Goal: Task Accomplishment & Management: Manage account settings

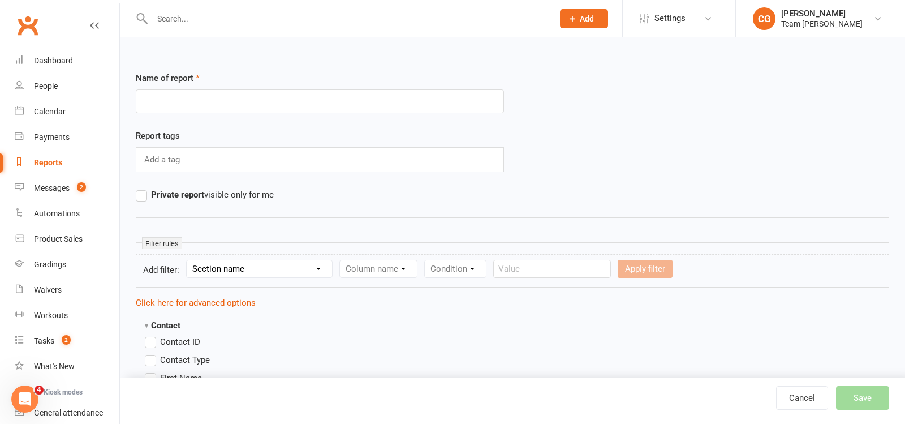
click at [187, 25] on input "text" at bounding box center [347, 19] width 396 height 16
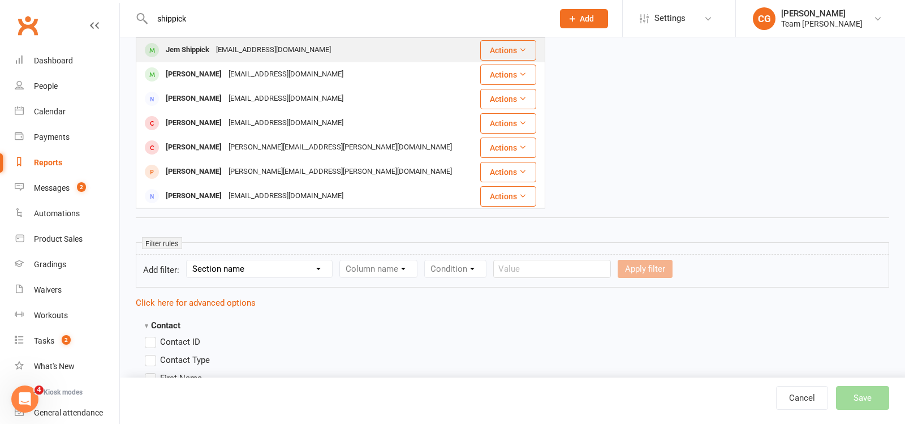
type input "shippick"
click at [190, 44] on div "Jem Shippick" at bounding box center [187, 50] width 50 height 16
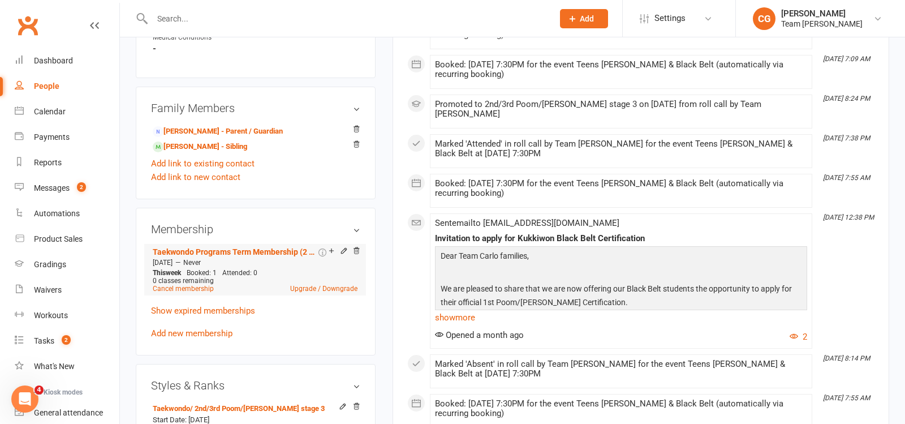
scroll to position [642, 0]
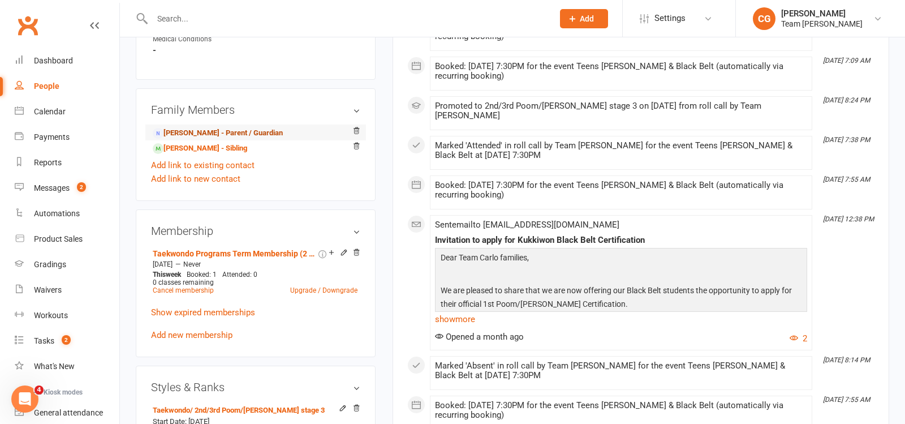
click at [236, 127] on link "[PERSON_NAME] - Parent / Guardian" at bounding box center [218, 133] width 130 height 12
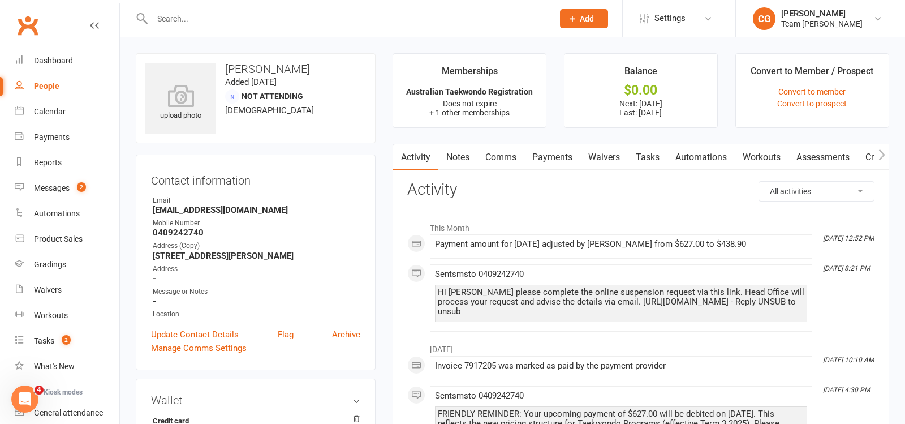
click at [554, 161] on link "Payments" at bounding box center [552, 157] width 56 height 26
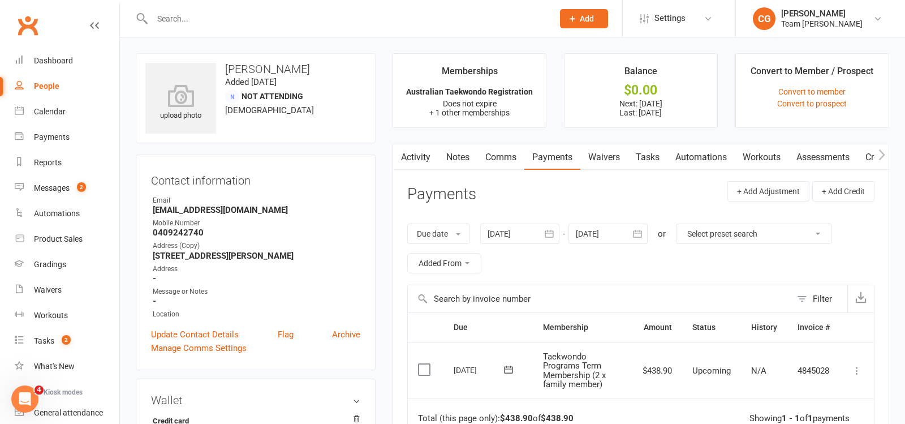
click at [506, 156] on link "Comms" at bounding box center [500, 157] width 47 height 26
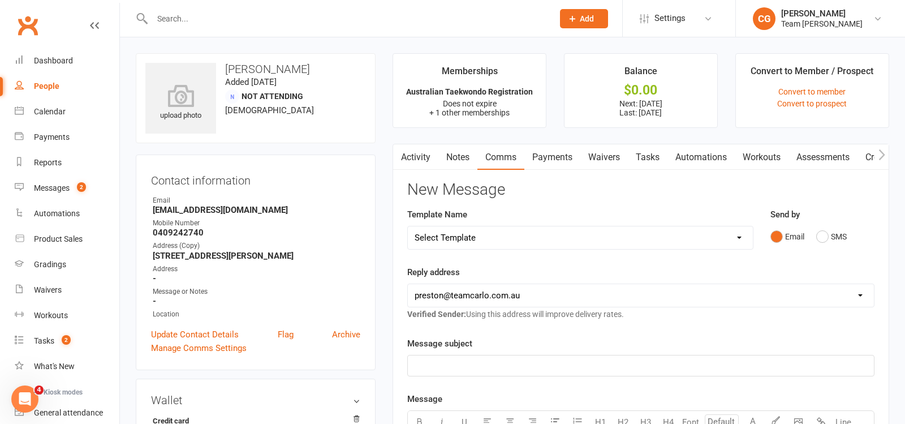
click at [462, 240] on select "Select Template [Email] Ambassador Program Member Email [SMS] Direct Debit - AT…" at bounding box center [580, 237] width 345 height 23
select select "26"
click at [408, 226] on select "Select Template [Email] Ambassador Program Member Email [SMS] Direct Debit - AT…" at bounding box center [580, 237] width 345 height 23
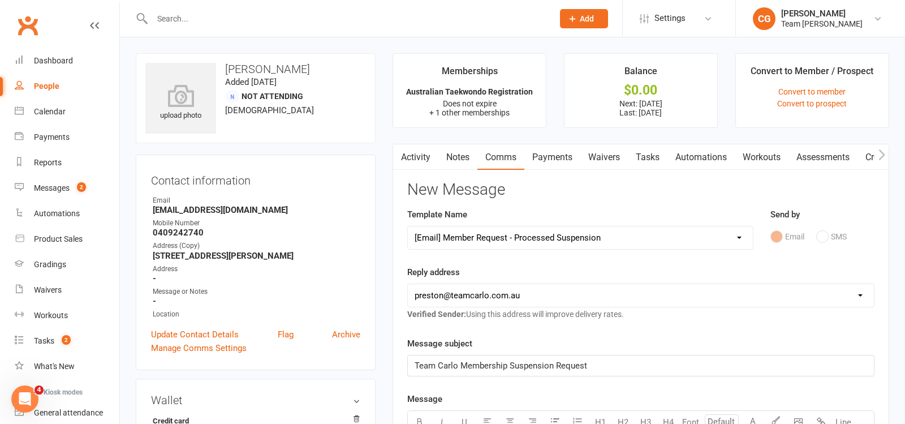
click at [452, 296] on select "[EMAIL_ADDRESS][DOMAIN_NAME] [PERSON_NAME][EMAIL_ADDRESS][DOMAIN_NAME] [EMAIL_A…" at bounding box center [641, 295] width 466 height 23
select select "4"
click at [408, 284] on select "[EMAIL_ADDRESS][DOMAIN_NAME] [PERSON_NAME][EMAIL_ADDRESS][DOMAIN_NAME] [EMAIL_A…" at bounding box center [641, 295] width 466 height 23
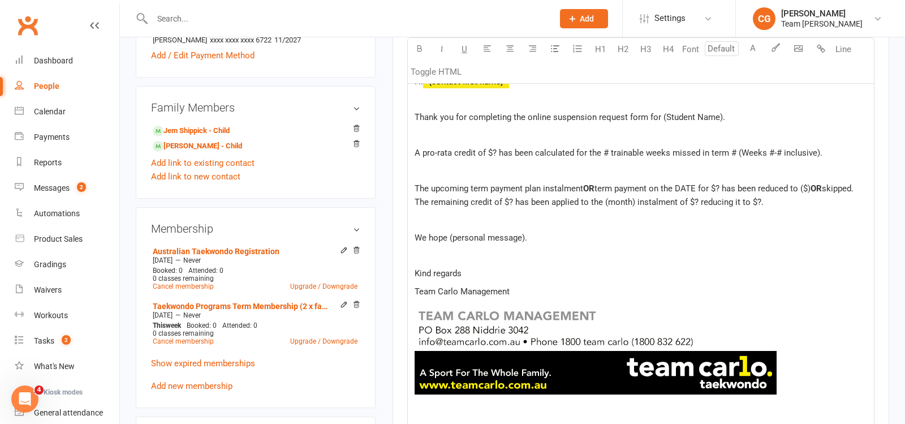
scroll to position [386, 0]
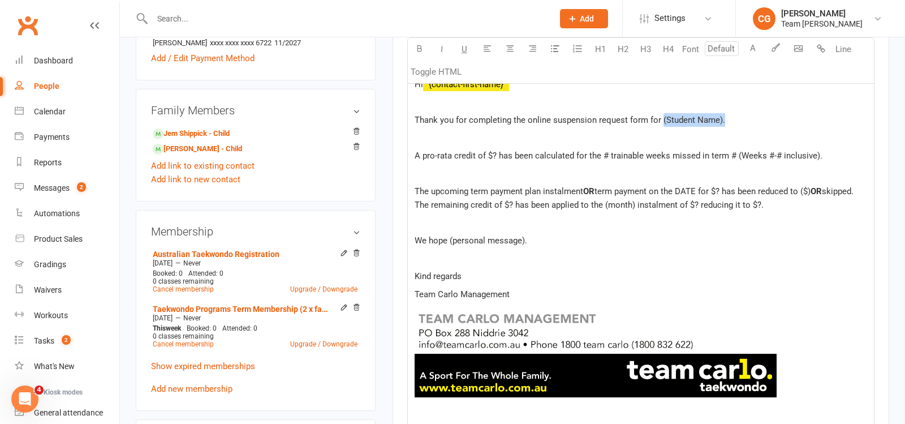
drag, startPoint x: 743, startPoint y: 118, endPoint x: 660, endPoint y: 112, distance: 82.8
click at [660, 113] on p "Thank you for completing the online suspension request form for (Student Name)." at bounding box center [641, 120] width 452 height 14
click at [497, 150] on span "A pro-rata credit of $? has been calculated for the # trainable weeks missed in…" at bounding box center [619, 155] width 408 height 10
click at [628, 151] on span "A pro-rata credit of $188.10 has been calculated for the # trainable weeks miss…" at bounding box center [629, 155] width 429 height 10
click at [753, 152] on span "A pro-rata credit of $188.10 has been calculated for the 6 trainable weeks miss…" at bounding box center [629, 155] width 428 height 10
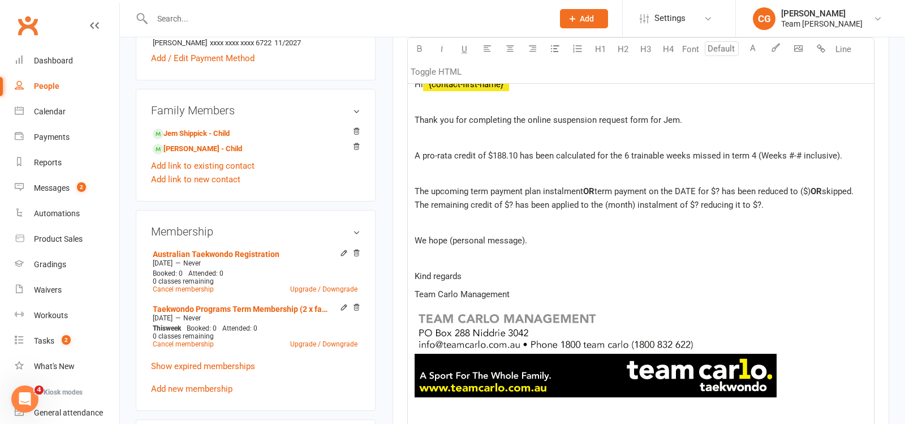
drag, startPoint x: 851, startPoint y: 154, endPoint x: 756, endPoint y: 149, distance: 94.6
click at [756, 149] on p "A pro-rata credit of $188.10 has been calculated for the 6 trainable weeks miss…" at bounding box center [641, 156] width 452 height 14
drag, startPoint x: 585, startPoint y: 188, endPoint x: 430, endPoint y: 188, distance: 155.0
click at [430, 188] on p "The upcoming term payment plan instalment OR term payment on the DATE for $? ha…" at bounding box center [641, 197] width 452 height 27
click at [440, 186] on span "OR" at bounding box center [434, 191] width 11 height 10
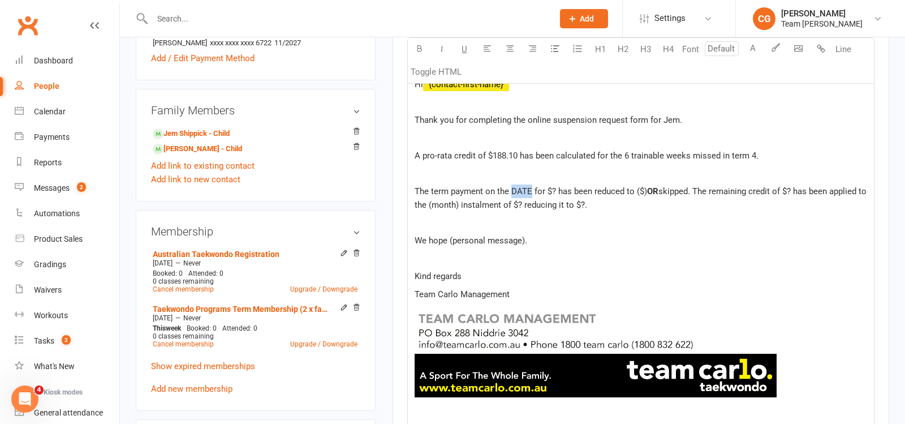
drag, startPoint x: 531, startPoint y: 186, endPoint x: 512, endPoint y: 186, distance: 19.2
click at [512, 186] on span "The term payment on the DATE for $? has been reduced to ($)" at bounding box center [531, 191] width 232 height 10
click at [571, 186] on span "The term payment on the [DATE] for $? has been reduced to ($)" at bounding box center [533, 191] width 237 height 10
drag, startPoint x: 671, startPoint y: 188, endPoint x: 662, endPoint y: 187, distance: 8.6
click at [661, 187] on span "The term payment on the [DATE] for $627 has been reduced to ($)" at bounding box center [538, 191] width 247 height 10
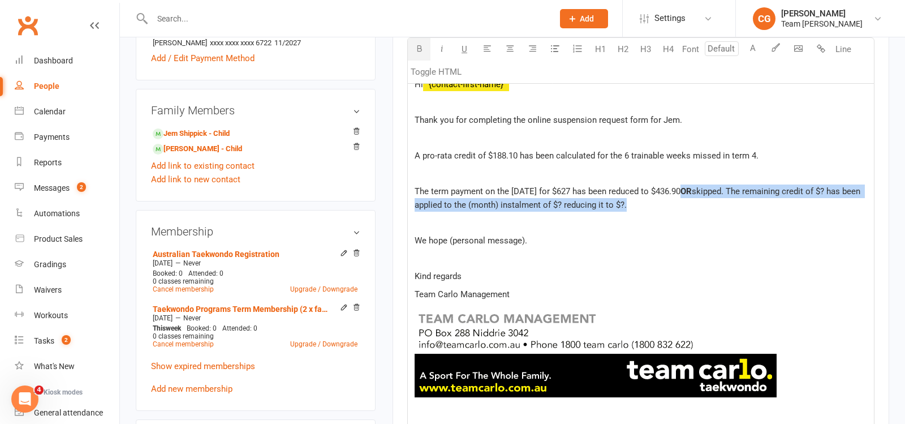
drag, startPoint x: 695, startPoint y: 187, endPoint x: 643, endPoint y: 207, distance: 55.9
click at [643, 207] on p "The term payment on the [DATE] for $627 has been reduced to $436.90 OR skipped.…" at bounding box center [641, 197] width 452 height 27
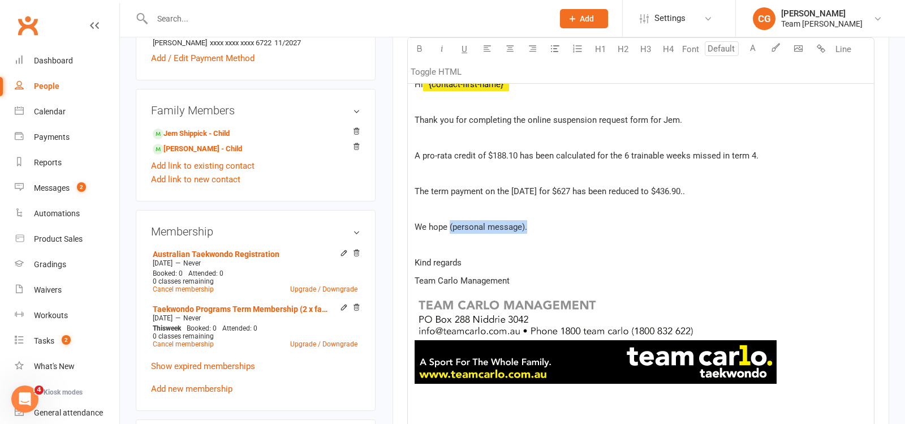
drag, startPoint x: 543, startPoint y: 228, endPoint x: 450, endPoint y: 222, distance: 93.5
click at [450, 222] on p "We hope (personal message)." at bounding box center [641, 227] width 452 height 14
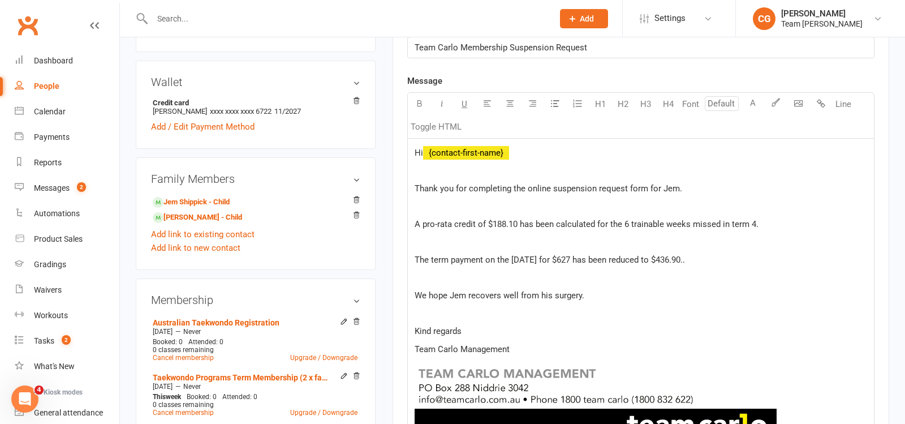
scroll to position [320, 0]
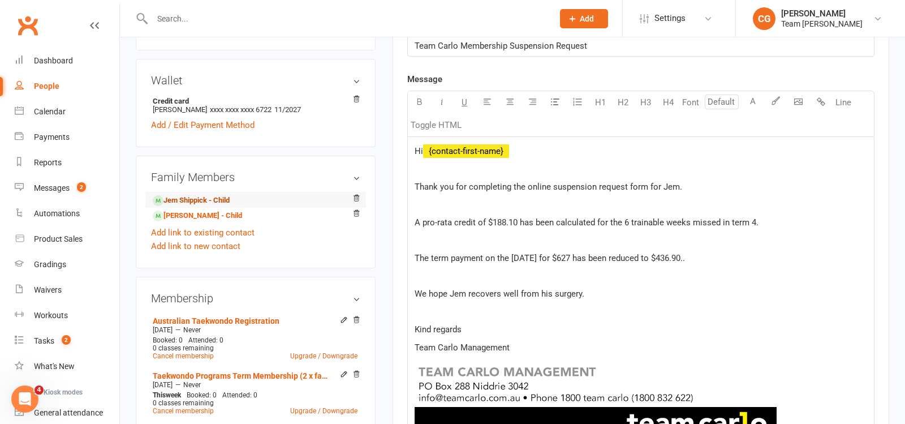
click at [201, 197] on link "Jem Shippick - Child" at bounding box center [191, 201] width 77 height 12
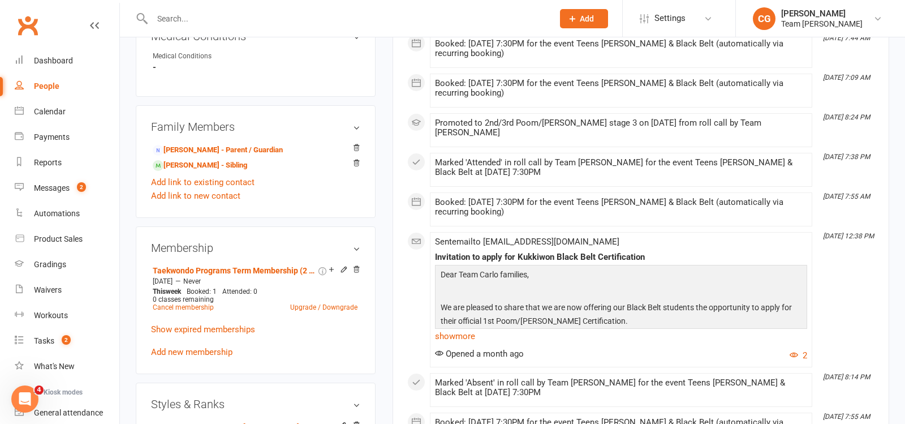
scroll to position [618, 0]
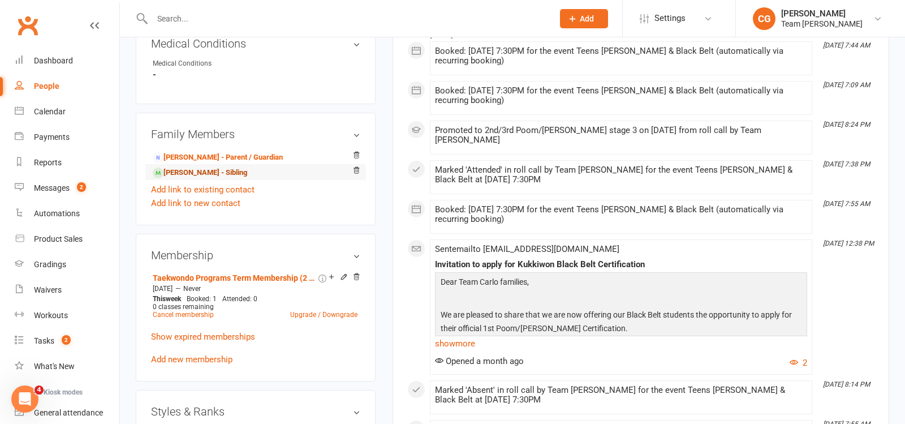
click at [214, 167] on link "[PERSON_NAME] - Sibling" at bounding box center [200, 173] width 94 height 12
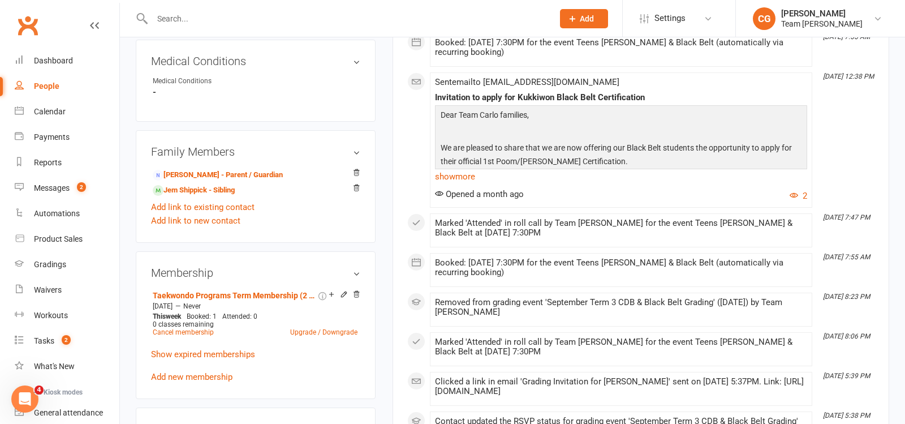
scroll to position [600, 0]
click at [258, 170] on link "[PERSON_NAME] - Parent / Guardian" at bounding box center [218, 176] width 130 height 12
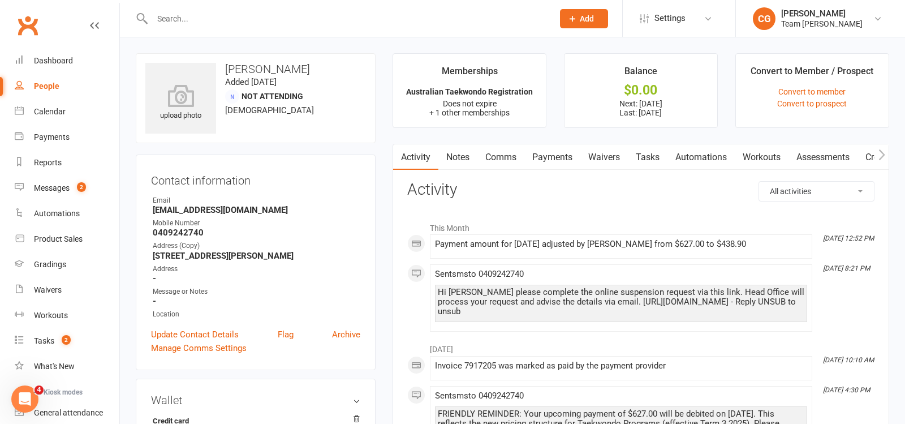
click at [501, 154] on link "Comms" at bounding box center [500, 157] width 47 height 26
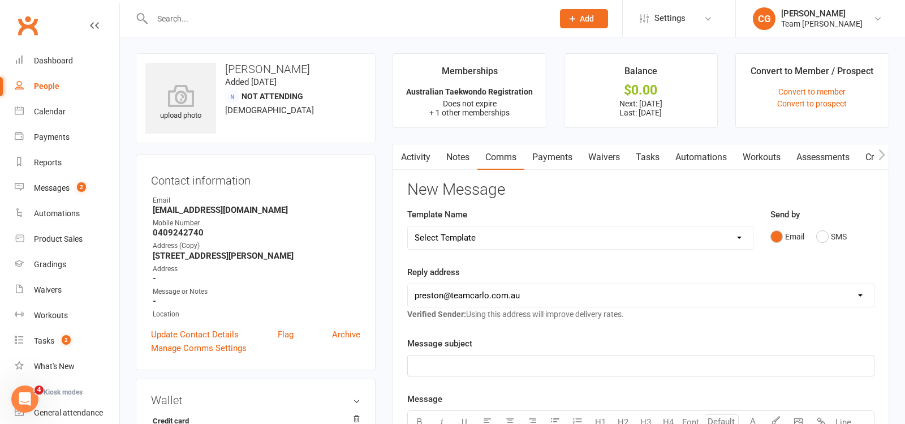
click at [472, 234] on select "Select Template [Email] Ambassador Program Member Email [SMS] Direct Debit - AT…" at bounding box center [580, 237] width 345 height 23
select select "26"
click at [408, 226] on select "Select Template [Email] Ambassador Program Member Email [SMS] Direct Debit - AT…" at bounding box center [580, 237] width 345 height 23
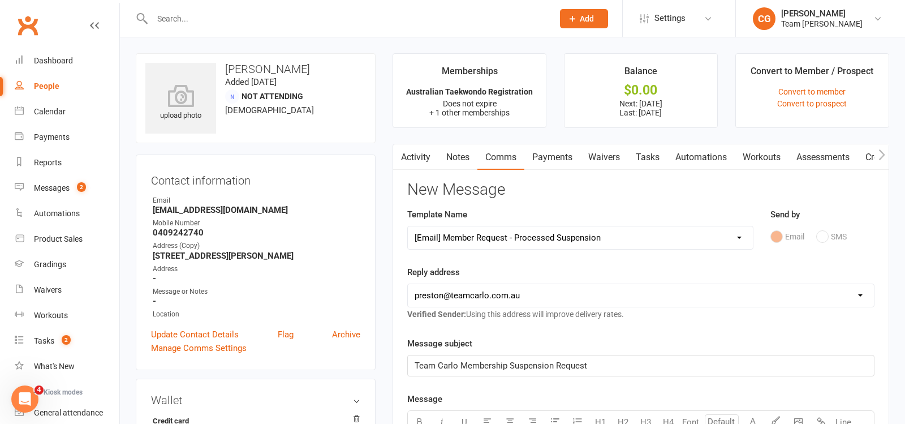
click at [488, 294] on select "[EMAIL_ADDRESS][DOMAIN_NAME] [PERSON_NAME][EMAIL_ADDRESS][DOMAIN_NAME] [EMAIL_A…" at bounding box center [641, 295] width 466 height 23
select select "4"
click at [408, 284] on select "[EMAIL_ADDRESS][DOMAIN_NAME] [PERSON_NAME][EMAIL_ADDRESS][DOMAIN_NAME] [EMAIL_A…" at bounding box center [641, 295] width 466 height 23
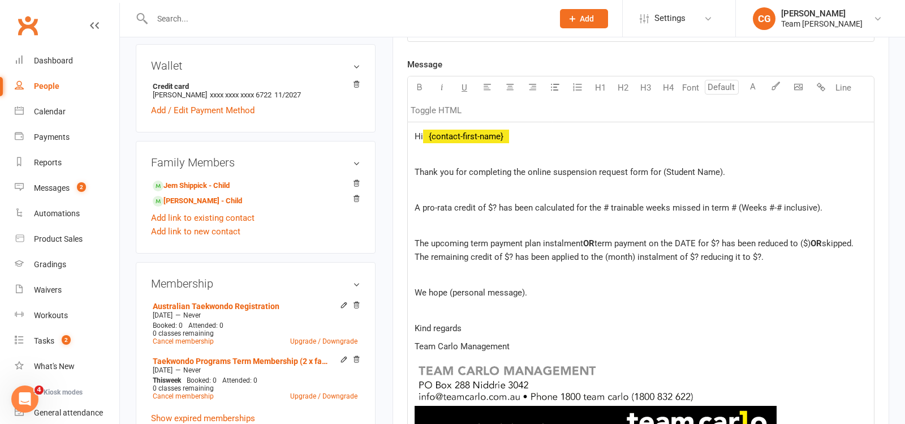
scroll to position [351, 0]
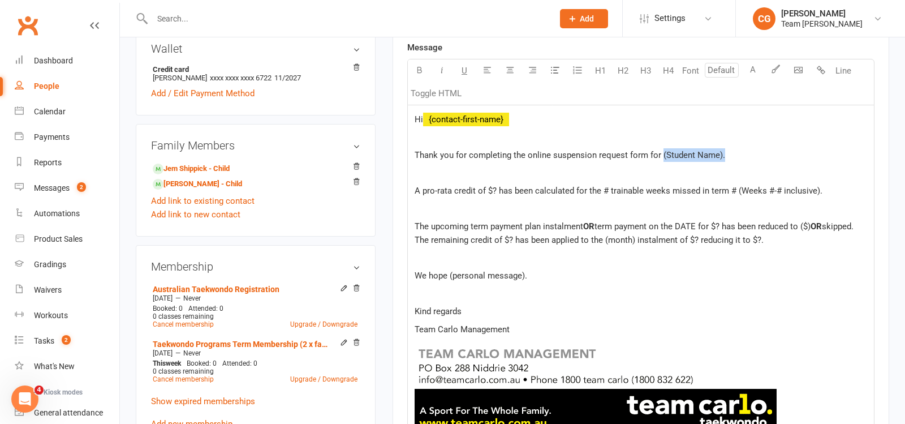
drag, startPoint x: 731, startPoint y: 155, endPoint x: 660, endPoint y: 148, distance: 71.0
click at [660, 148] on p "Thank you for completing the online suspension request form for (Student Name)." at bounding box center [641, 155] width 452 height 14
click at [495, 187] on span "A pro-rata credit of $? has been calculated for the # trainable weeks missed in…" at bounding box center [619, 191] width 408 height 10
click at [628, 186] on span "A pro-rata credit of $188.10 has been calculated for the # trainable weeks miss…" at bounding box center [629, 191] width 429 height 10
click at [753, 186] on span "A pro-rata credit of $188.10 has been calculated for the 6 trainable weeks miss…" at bounding box center [629, 191] width 428 height 10
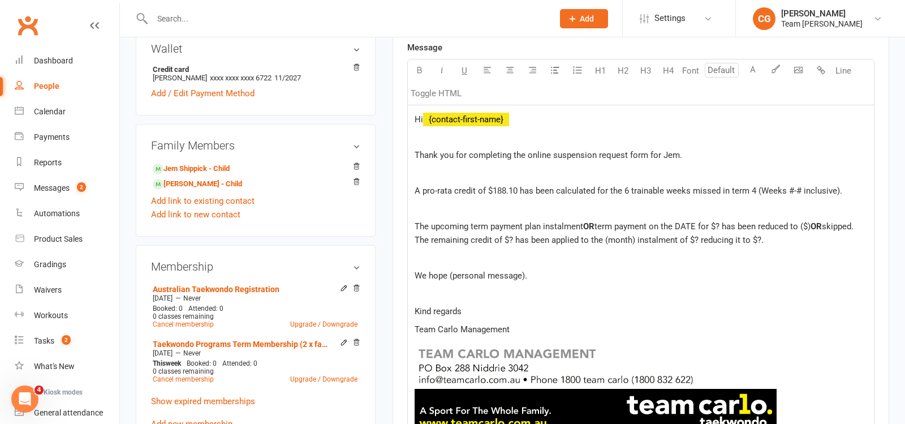
click at [791, 187] on span "A pro-rata credit of $188.10 has been calculated for the 6 trainable weeks miss…" at bounding box center [629, 191] width 428 height 10
drag, startPoint x: 597, startPoint y: 222, endPoint x: 472, endPoint y: 222, distance: 125.0
click at [472, 222] on p "The upcoming term payment plan instalment OR term payment on the DATE for $? ha…" at bounding box center [641, 232] width 452 height 27
drag, startPoint x: 569, startPoint y: 223, endPoint x: 551, endPoint y: 222, distance: 18.1
click at [551, 222] on span "The upcoming term payment on the DATE for $? has been reduced to ($)" at bounding box center [551, 226] width 272 height 10
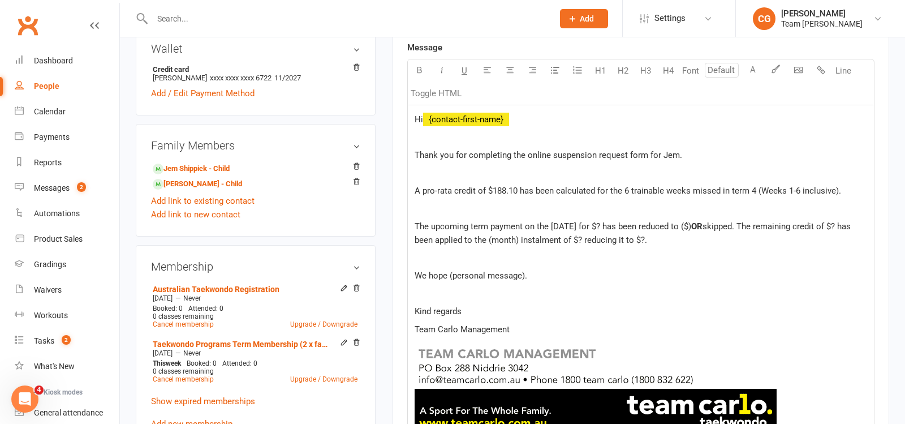
click at [608, 222] on span "The upcoming term payment on the [DATE] for $? has been reduced to ($)" at bounding box center [553, 226] width 277 height 10
drag, startPoint x: 757, startPoint y: 223, endPoint x: 702, endPoint y: 222, distance: 54.9
click at [702, 222] on p "The upcoming term payment on the [DATE] for $627 has been reduced to ($) OR ski…" at bounding box center [641, 232] width 452 height 27
click at [712, 221] on span "The upcoming term payment on the [DATE] for $627 has been reduced to ($236.90. …" at bounding box center [640, 233] width 450 height 24
drag, startPoint x: 736, startPoint y: 222, endPoint x: 747, endPoint y: 239, distance: 20.6
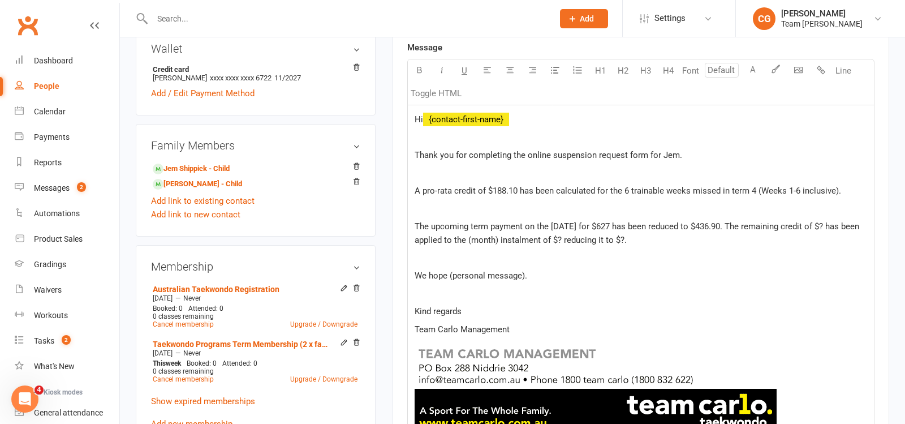
click at [747, 239] on p "The upcoming term payment on the [DATE] for $627 has been reduced to $436.90. T…" at bounding box center [641, 232] width 452 height 27
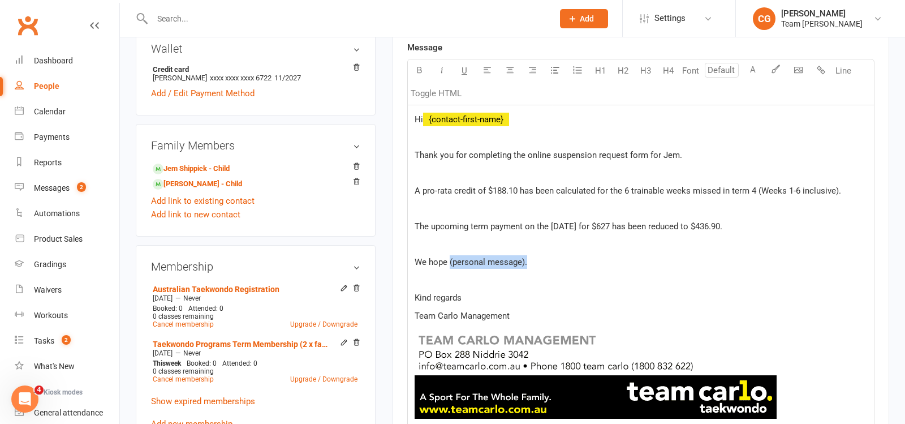
drag, startPoint x: 538, startPoint y: 264, endPoint x: 450, endPoint y: 260, distance: 88.3
click at [450, 260] on p "We hope (personal message)." at bounding box center [641, 262] width 452 height 14
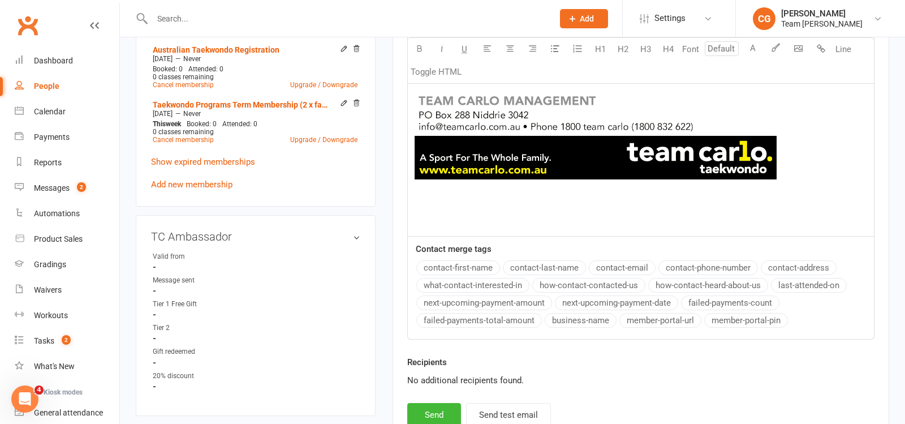
scroll to position [661, 0]
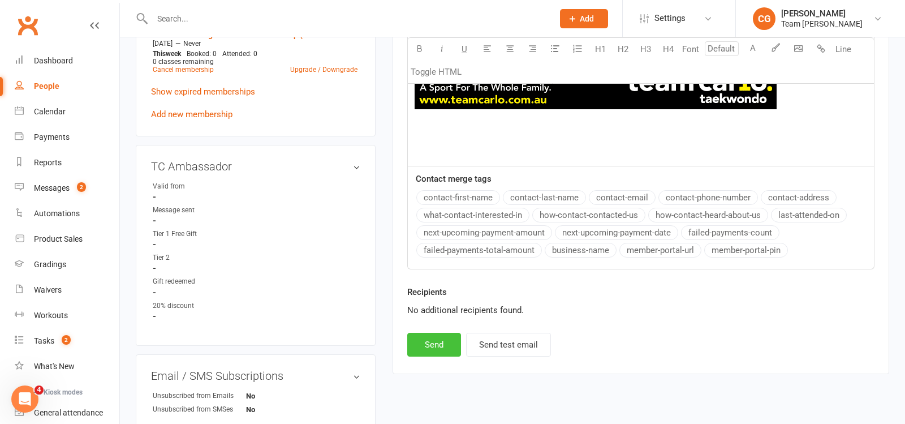
click at [425, 343] on button "Send" at bounding box center [434, 345] width 54 height 24
select select
select select "1"
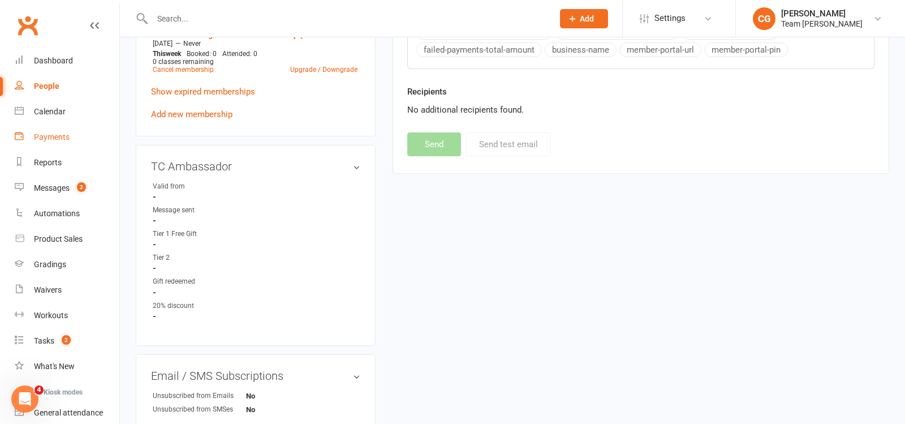
click at [55, 136] on div "Payments" at bounding box center [52, 136] width 36 height 9
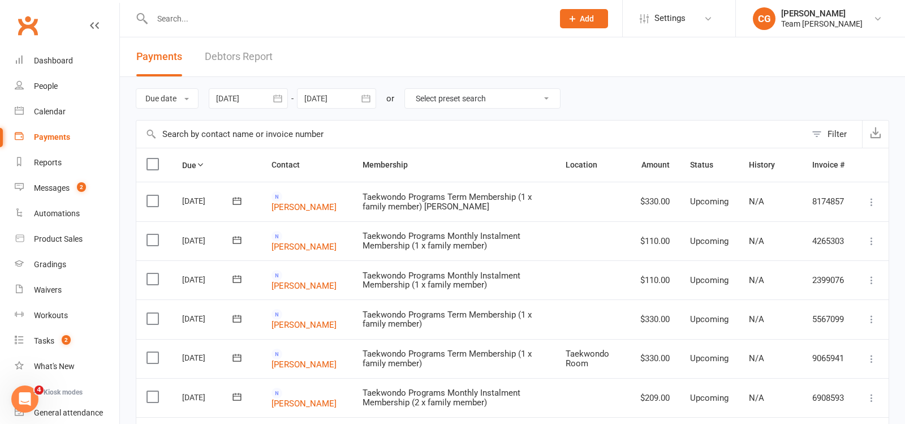
click at [286, 96] on button "button" at bounding box center [278, 98] width 20 height 20
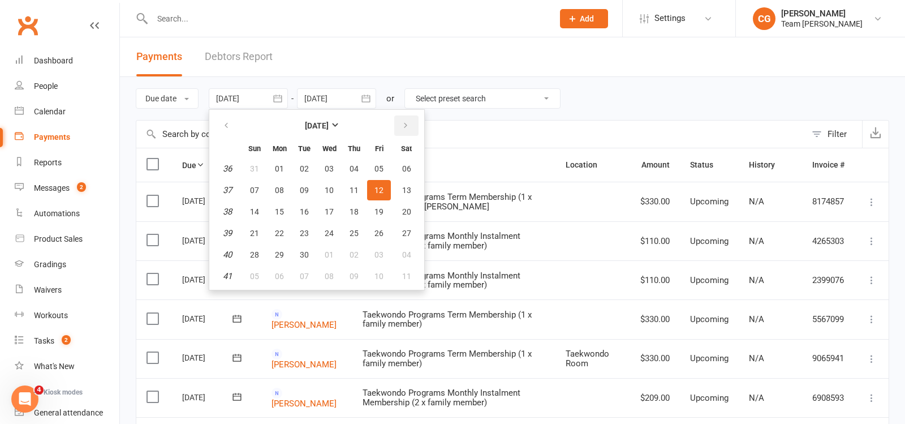
click at [409, 124] on button "button" at bounding box center [406, 125] width 24 height 20
click at [321, 206] on button "15" at bounding box center [329, 211] width 24 height 20
type input "[DATE]"
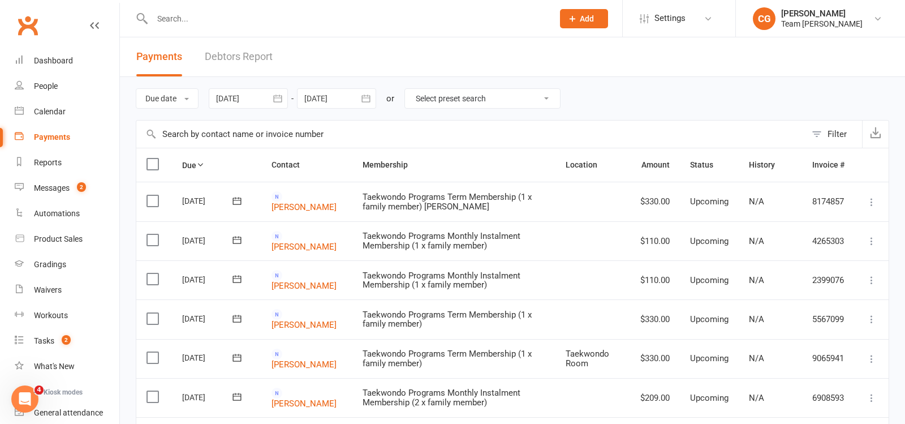
click at [330, 97] on div at bounding box center [336, 98] width 79 height 20
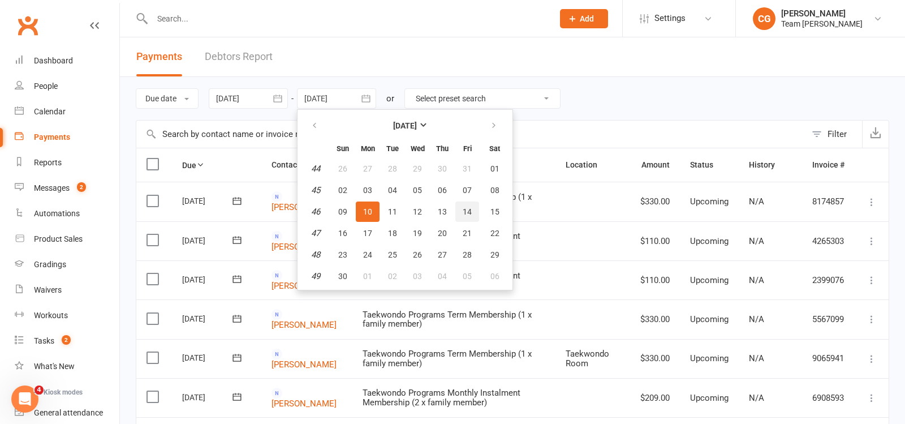
click at [467, 209] on span "14" at bounding box center [467, 211] width 9 height 9
type input "[DATE]"
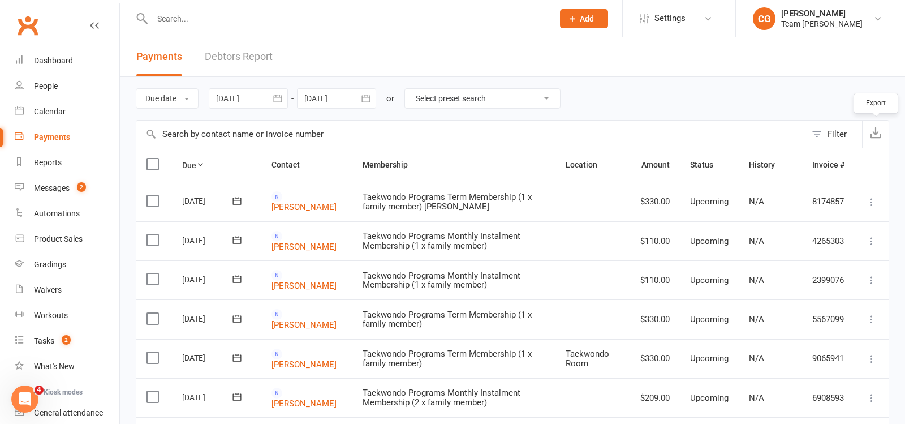
click at [871, 132] on icon "button" at bounding box center [875, 132] width 11 height 11
click at [181, 21] on input "text" at bounding box center [347, 19] width 396 height 16
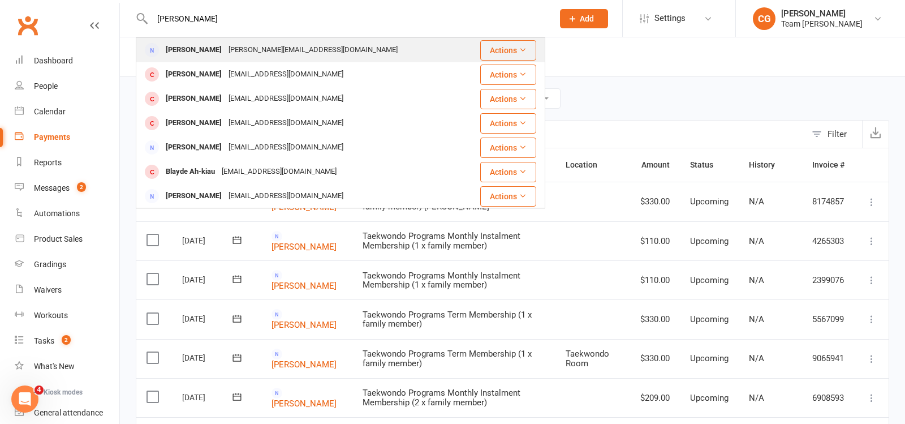
type input "[PERSON_NAME]"
click at [191, 49] on div "[PERSON_NAME]" at bounding box center [193, 50] width 63 height 16
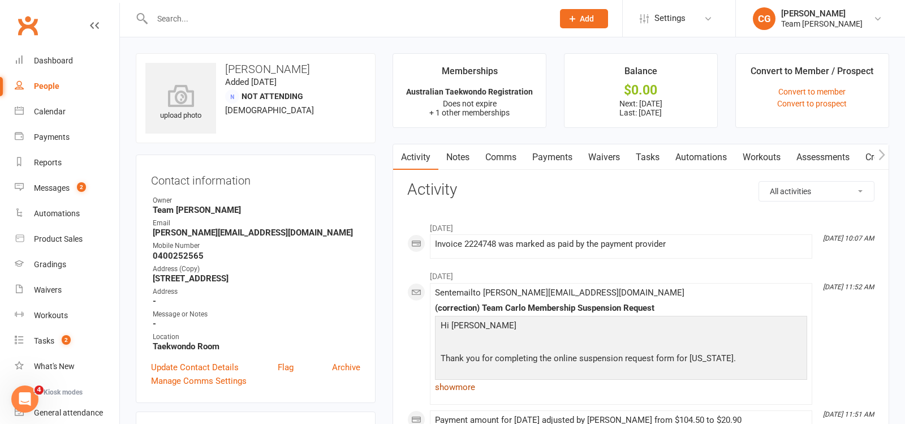
click at [459, 380] on link "show more" at bounding box center [621, 387] width 372 height 16
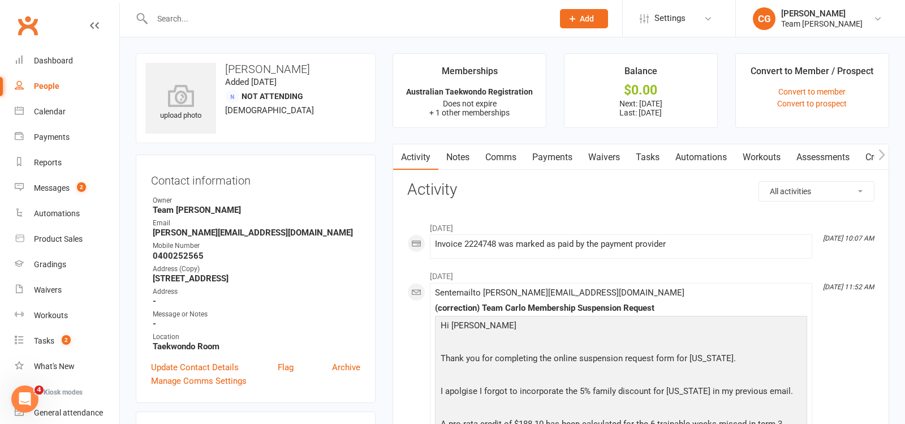
click at [543, 157] on link "Payments" at bounding box center [552, 157] width 56 height 26
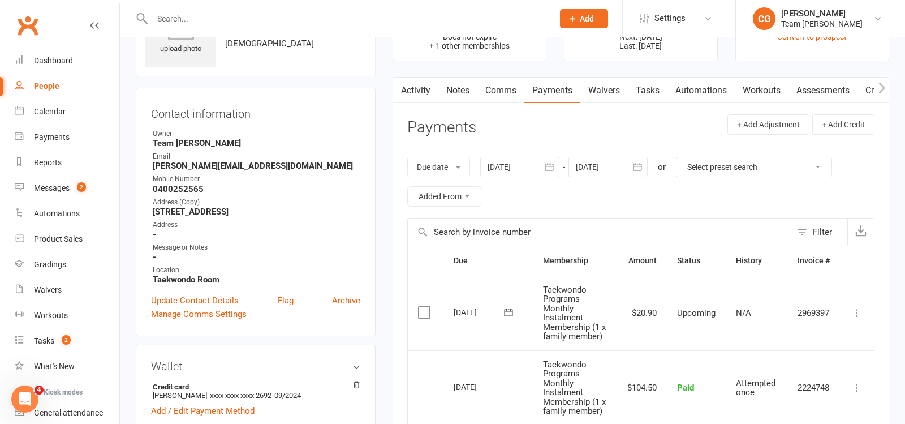
scroll to position [68, 0]
click at [549, 166] on icon "button" at bounding box center [549, 164] width 11 height 11
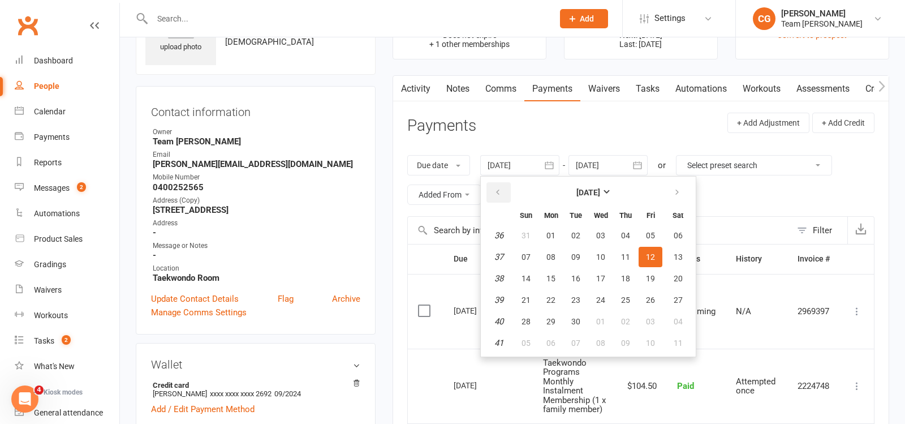
click at [502, 188] on icon "button" at bounding box center [498, 192] width 8 height 9
click at [575, 231] on span "01" at bounding box center [575, 235] width 9 height 9
type input "[DATE]"
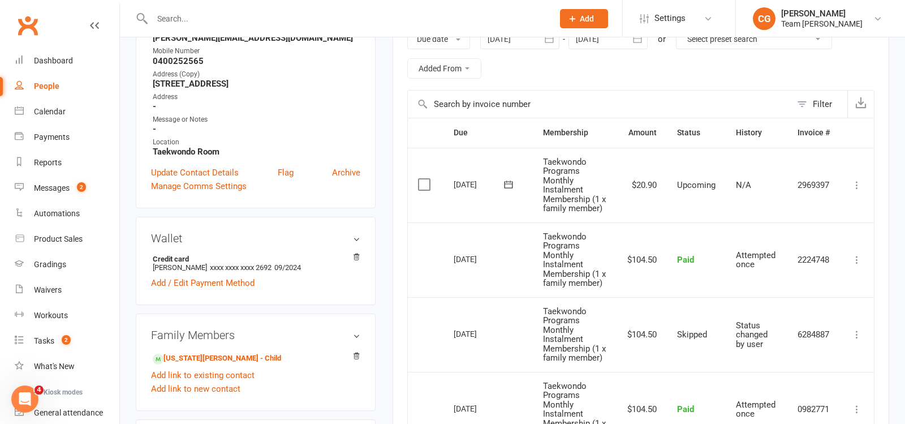
scroll to position [0, 0]
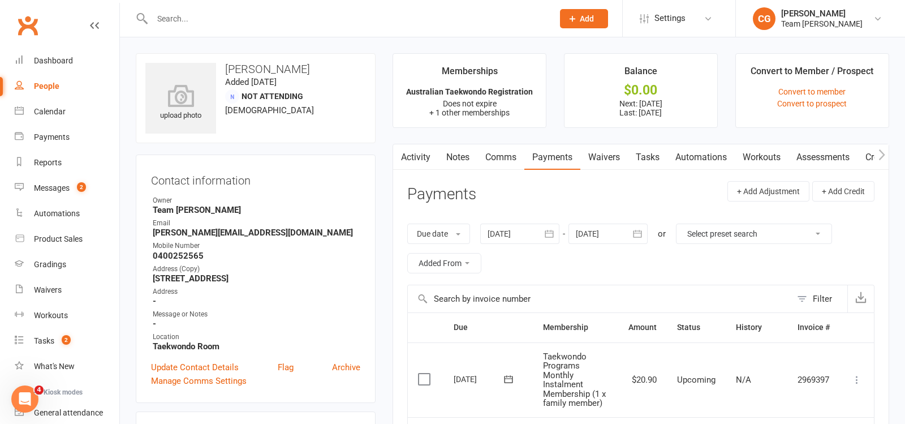
click at [411, 160] on link "Activity" at bounding box center [415, 157] width 45 height 26
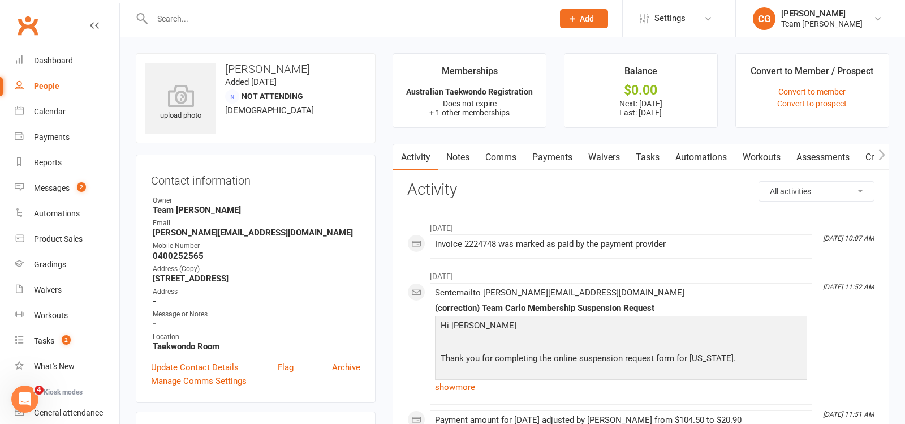
scroll to position [9, 0]
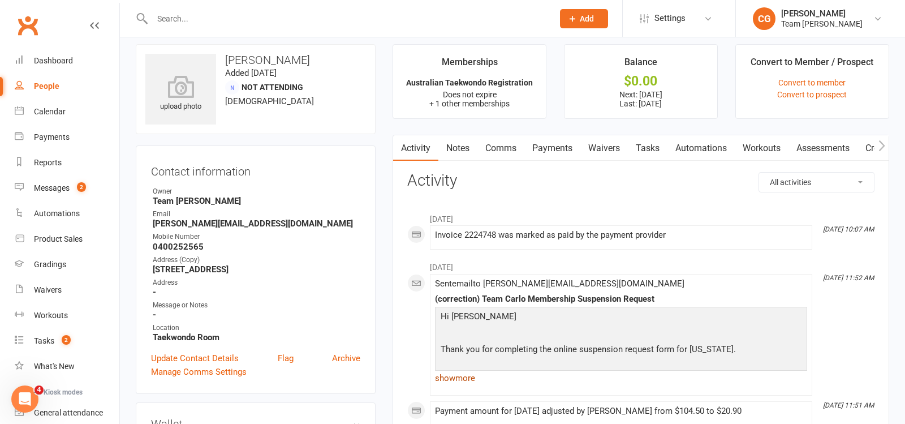
click at [462, 370] on link "show more" at bounding box center [621, 378] width 372 height 16
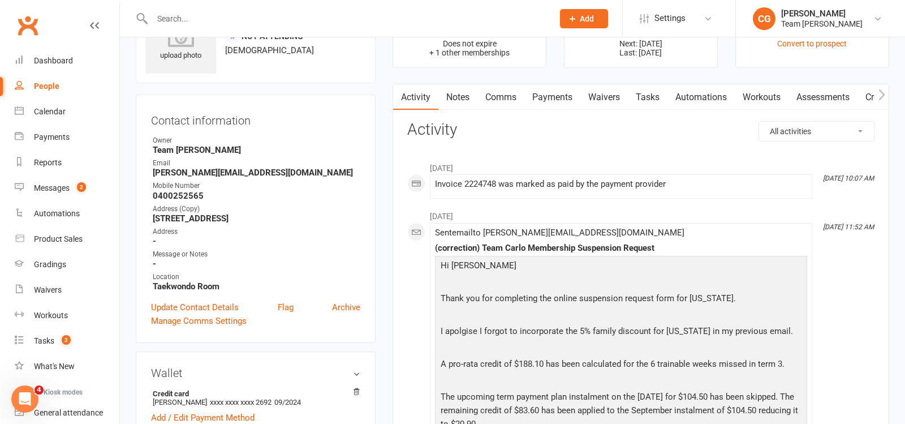
scroll to position [0, 0]
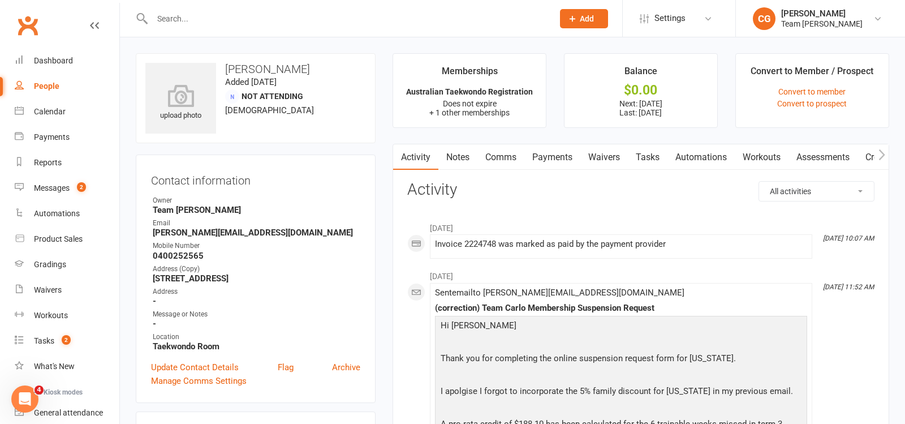
click at [549, 158] on link "Payments" at bounding box center [552, 157] width 56 height 26
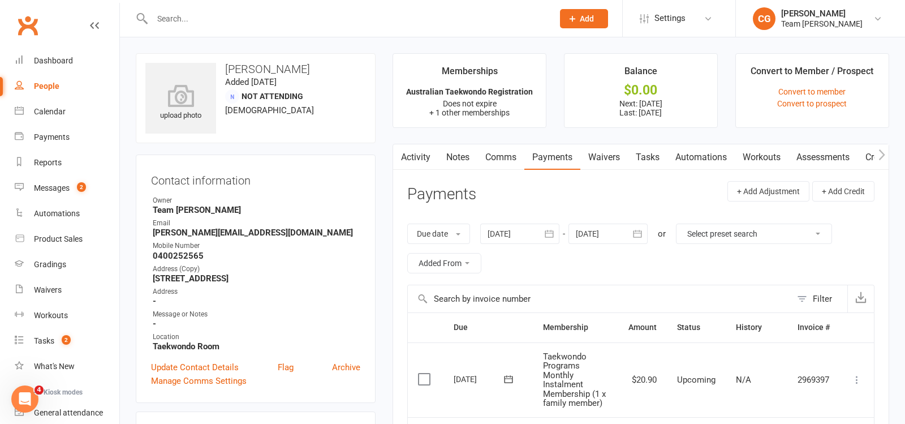
click at [417, 157] on link "Activity" at bounding box center [415, 157] width 45 height 26
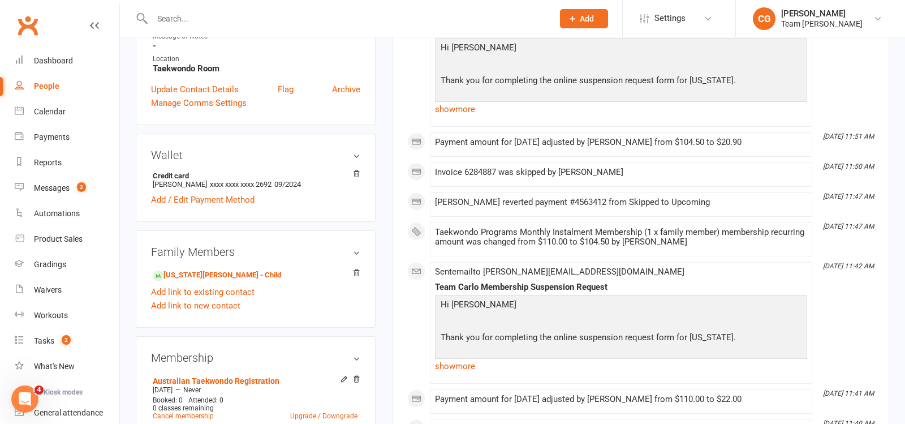
scroll to position [303, 0]
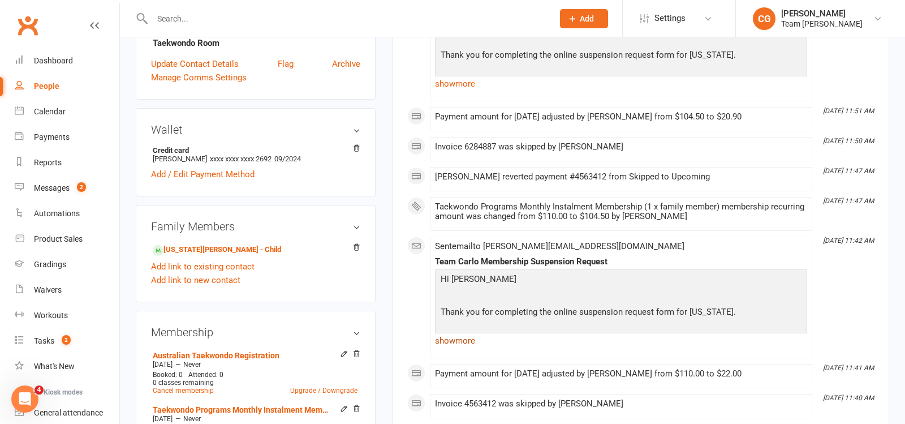
click at [454, 334] on link "show more" at bounding box center [621, 341] width 372 height 16
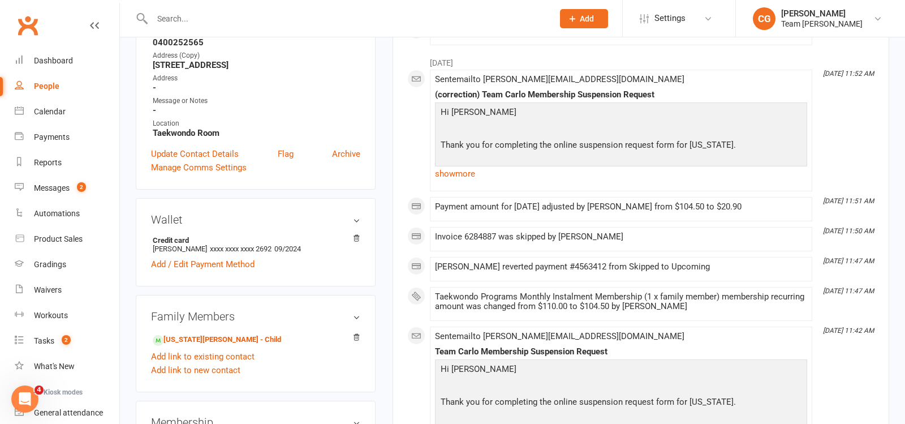
scroll to position [102, 0]
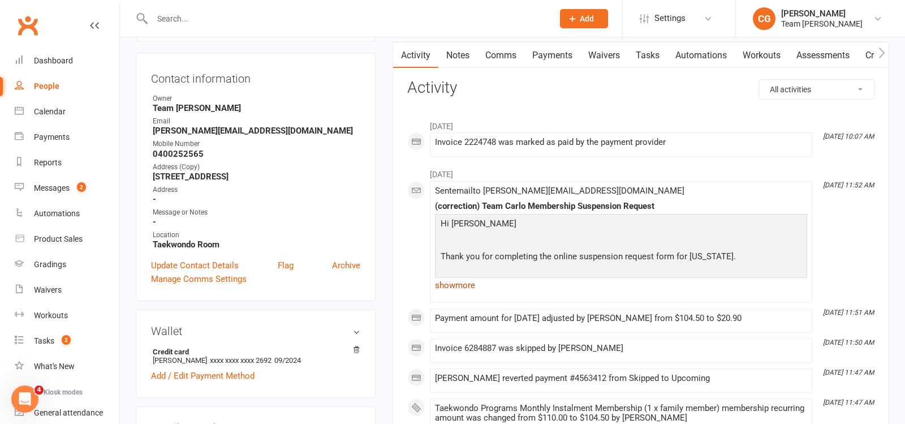
click at [454, 287] on link "show more" at bounding box center [621, 285] width 372 height 16
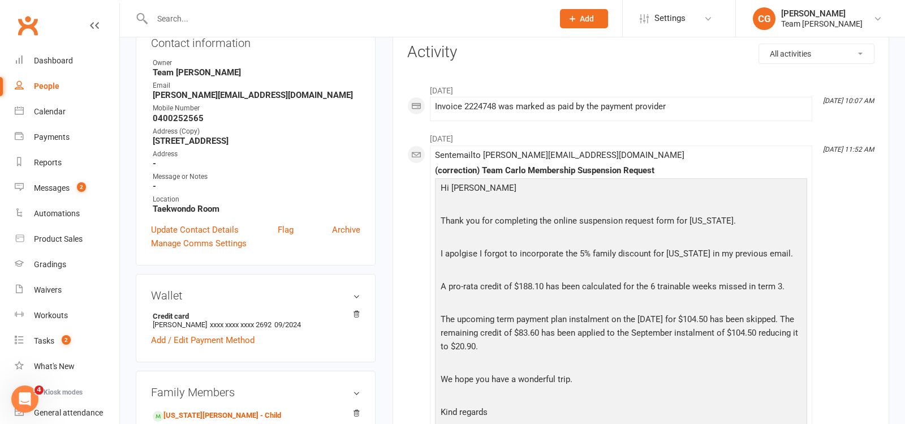
scroll to position [0, 0]
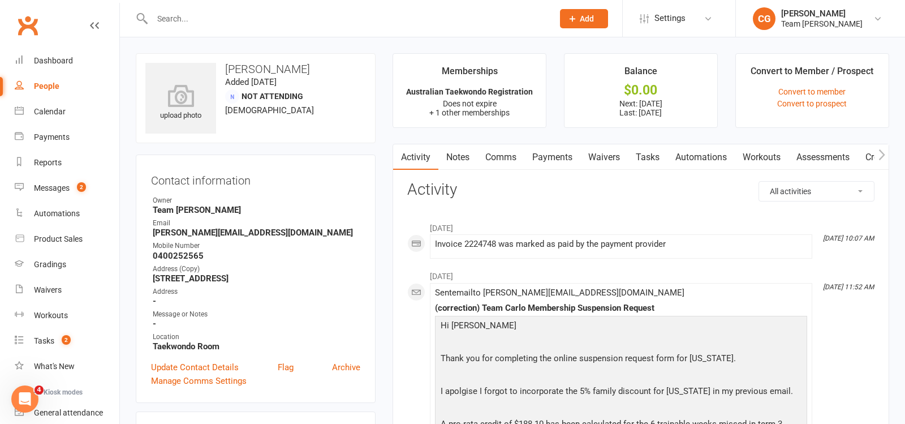
click at [194, 14] on input "text" at bounding box center [347, 19] width 396 height 16
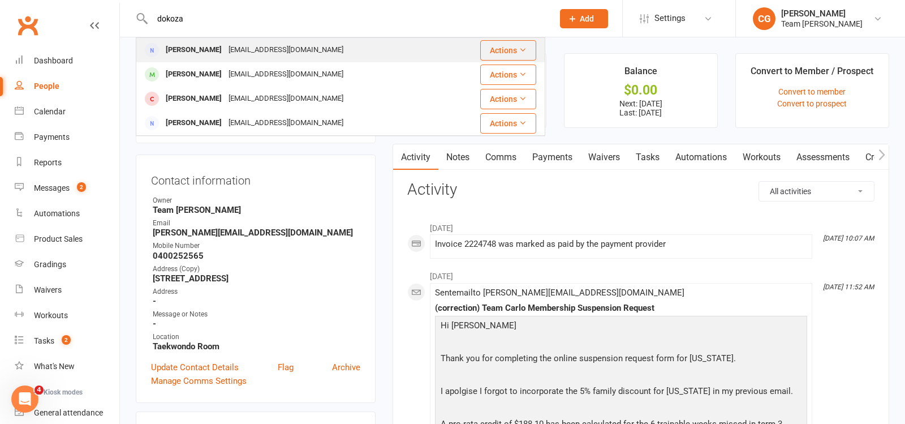
type input "dokoza"
click at [199, 61] on div "[PERSON_NAME] [EMAIL_ADDRESS][DOMAIN_NAME]" at bounding box center [293, 49] width 313 height 23
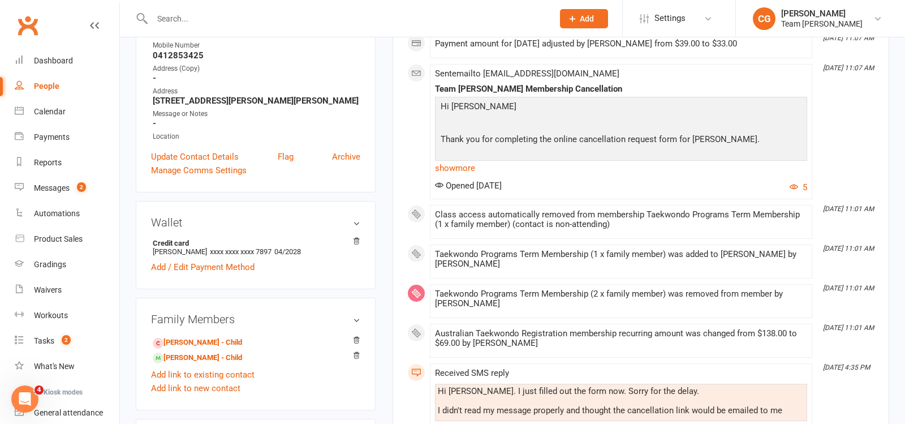
scroll to position [197, 0]
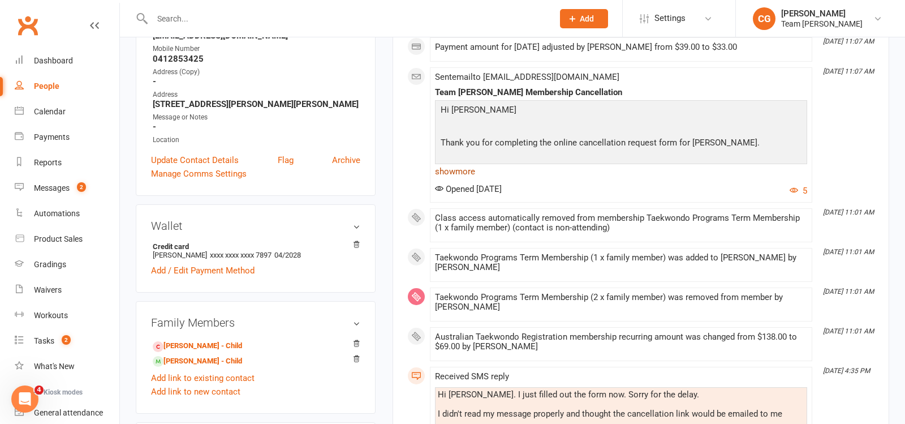
click at [459, 167] on link "show more" at bounding box center [621, 171] width 372 height 16
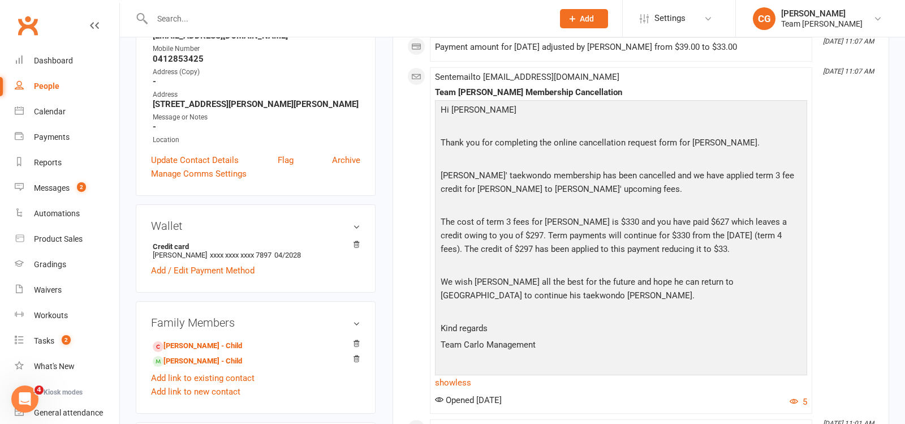
click at [200, 27] on div at bounding box center [340, 18] width 409 height 37
click at [197, 21] on input "text" at bounding box center [347, 19] width 396 height 16
type input "[DEMOGRAPHIC_DATA]"
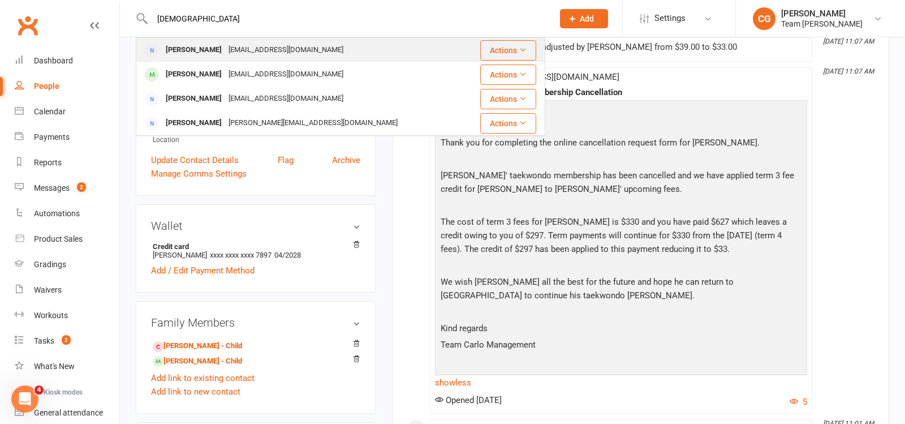
click at [225, 56] on div "[EMAIL_ADDRESS][DOMAIN_NAME]" at bounding box center [286, 50] width 122 height 16
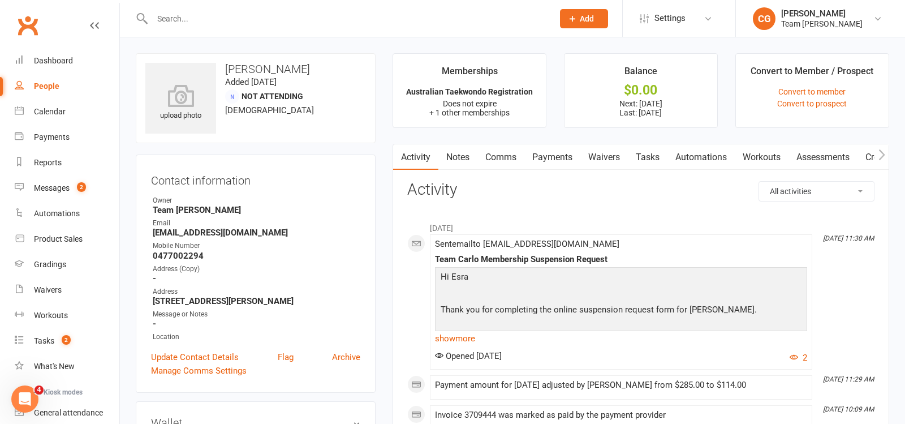
click at [214, 16] on input "text" at bounding box center [347, 19] width 396 height 16
type input "i"
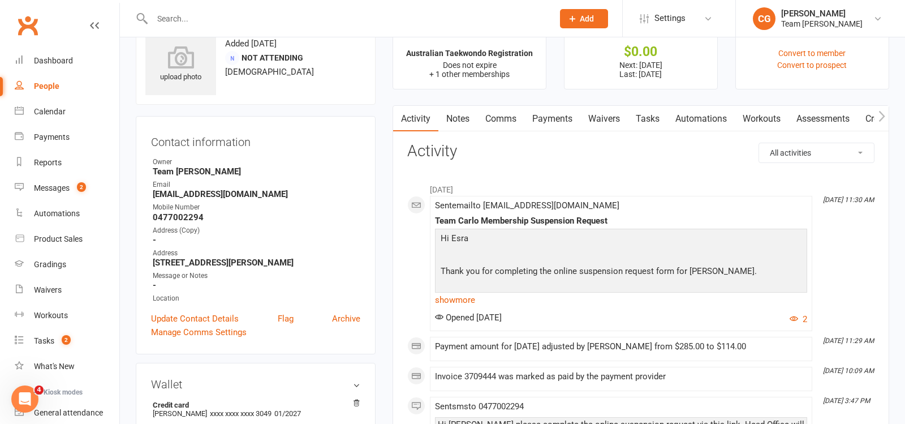
scroll to position [42, 0]
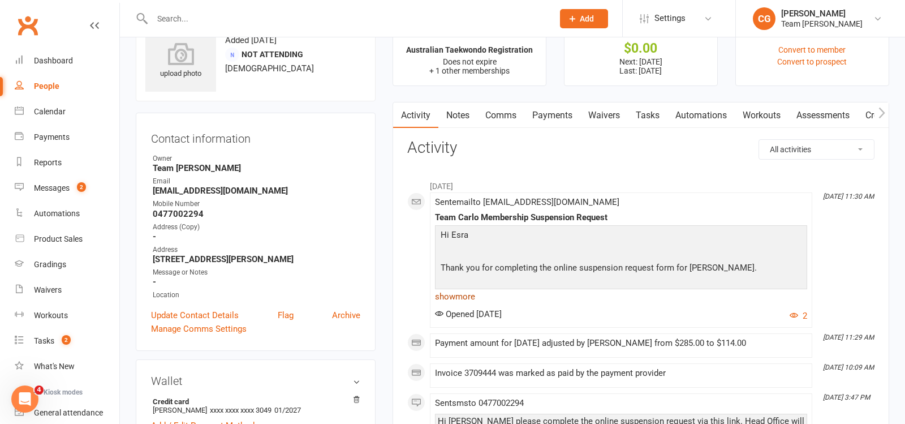
click at [462, 296] on link "show more" at bounding box center [621, 296] width 372 height 16
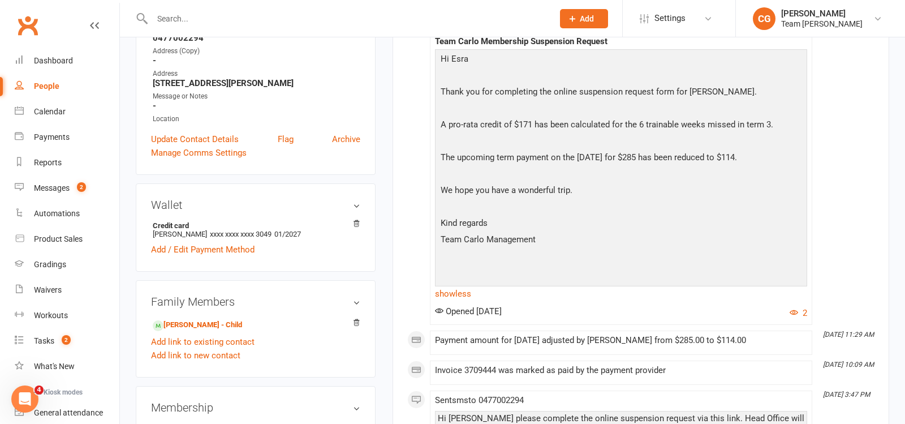
scroll to position [0, 0]
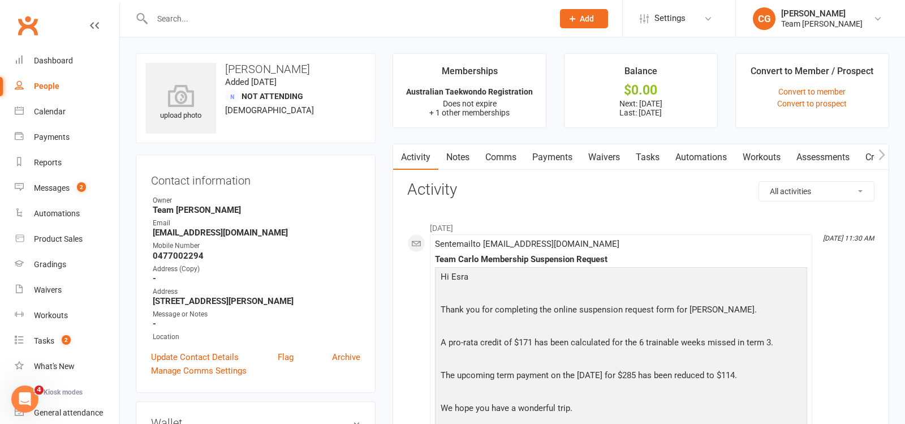
click at [178, 14] on input "text" at bounding box center [347, 19] width 396 height 16
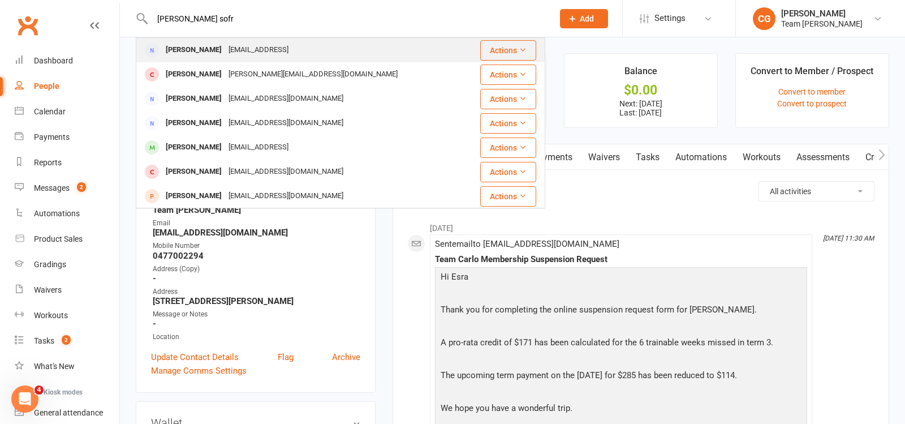
type input "[PERSON_NAME] sofr"
click at [207, 51] on div "[PERSON_NAME]" at bounding box center [193, 50] width 63 height 16
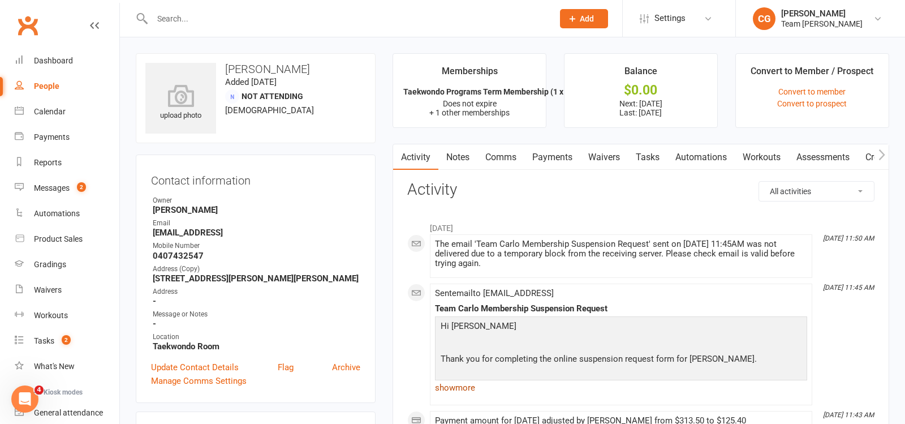
click at [447, 386] on link "show more" at bounding box center [621, 388] width 372 height 16
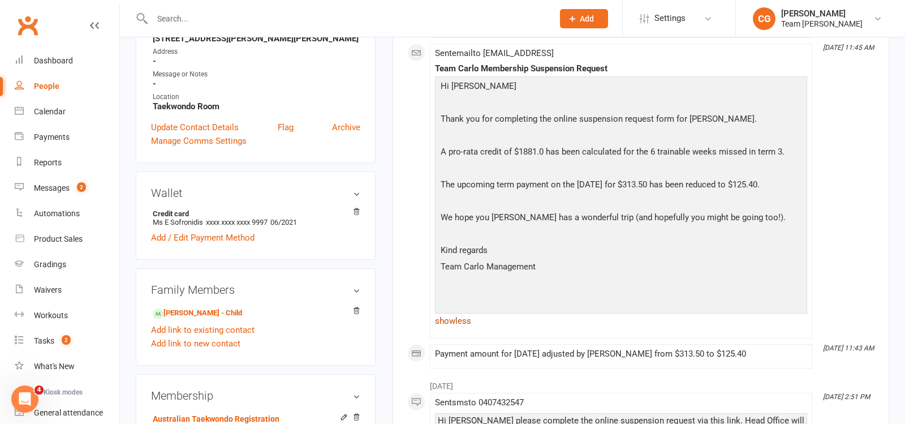
scroll to position [245, 0]
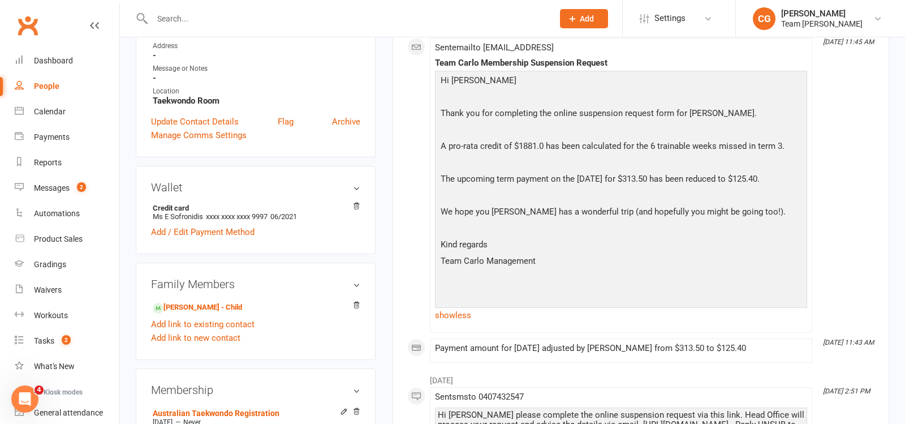
click at [192, 19] on input "text" at bounding box center [347, 19] width 396 height 16
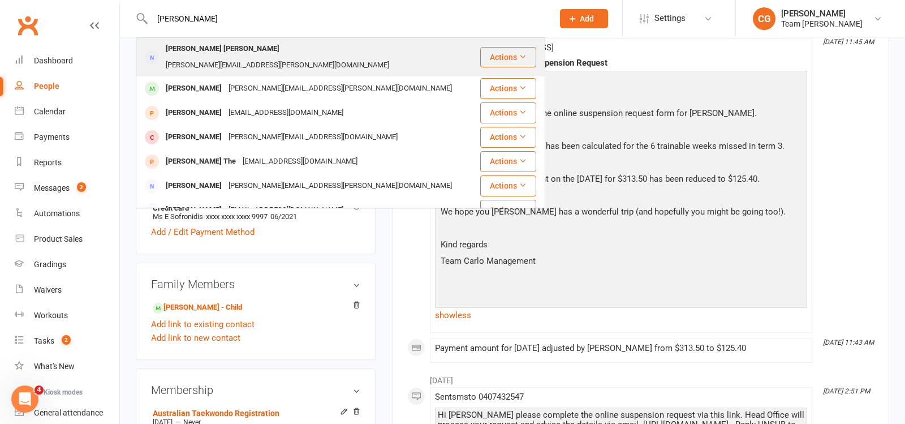
type input "[PERSON_NAME]"
click at [201, 51] on div "[PERSON_NAME] [PERSON_NAME]" at bounding box center [222, 49] width 120 height 16
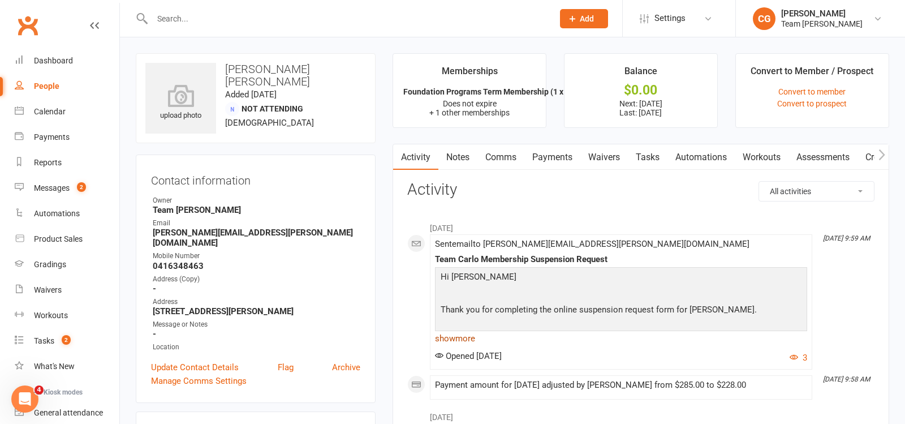
click at [453, 345] on link "show more" at bounding box center [621, 338] width 372 height 16
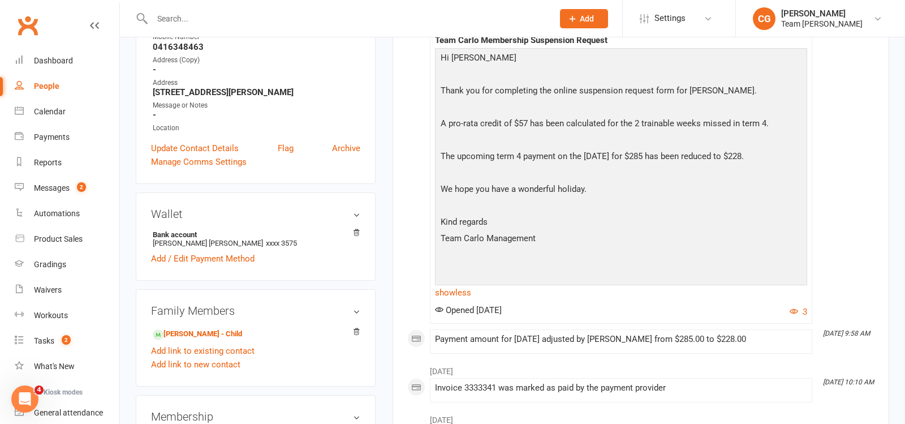
scroll to position [222, 0]
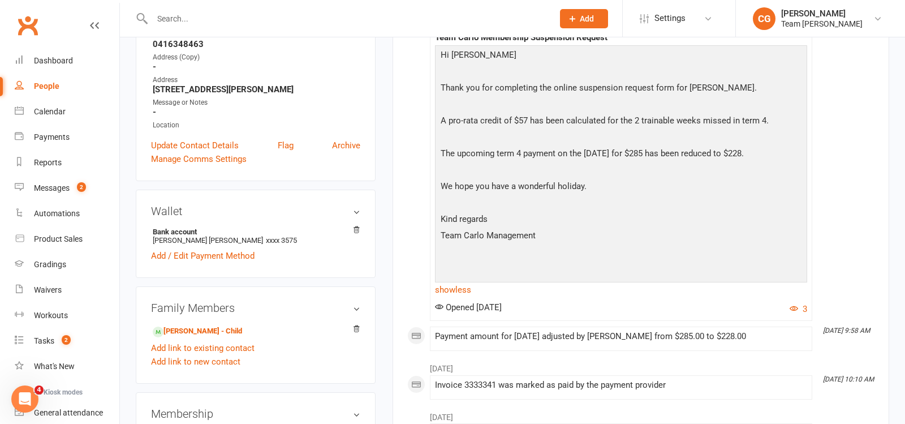
click at [216, 18] on input "text" at bounding box center [347, 19] width 396 height 16
type input "chalk"
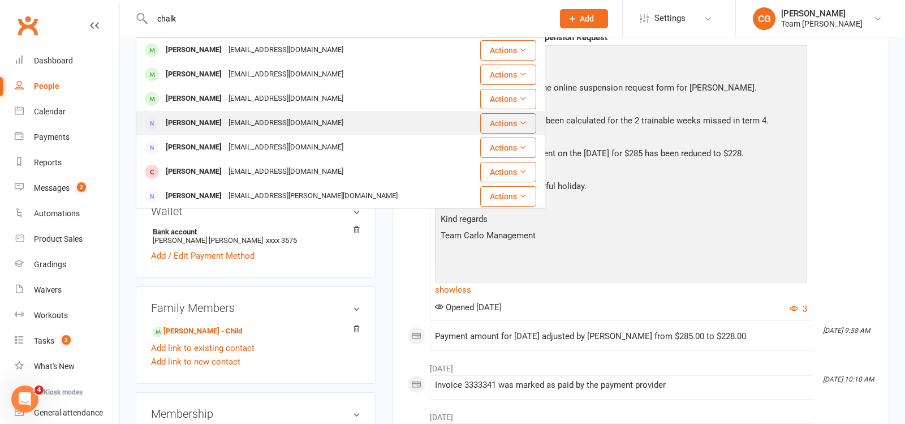
click at [221, 120] on div "[PERSON_NAME]" at bounding box center [193, 123] width 63 height 16
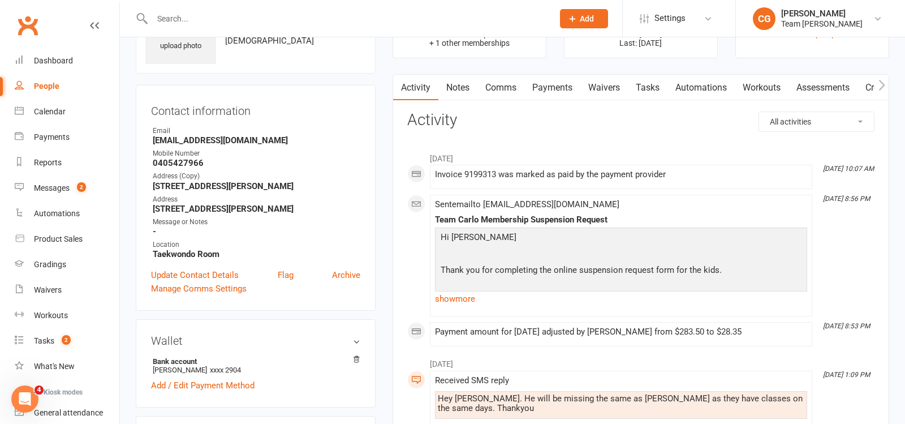
scroll to position [72, 0]
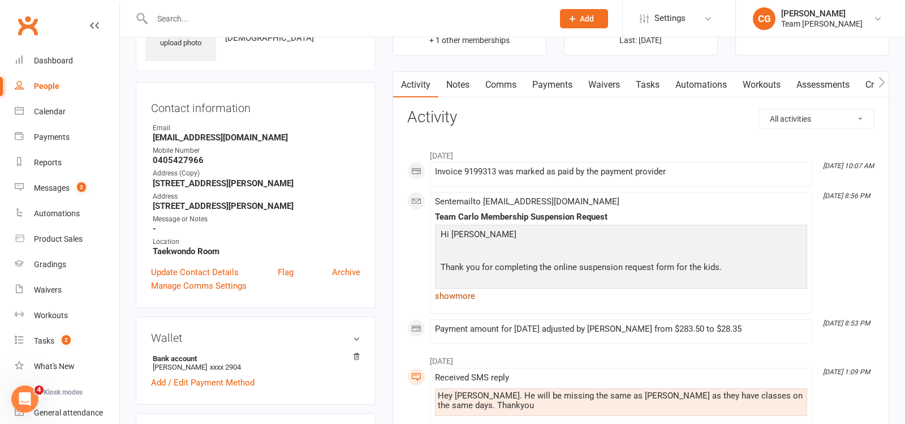
click at [456, 294] on link "show more" at bounding box center [621, 296] width 372 height 16
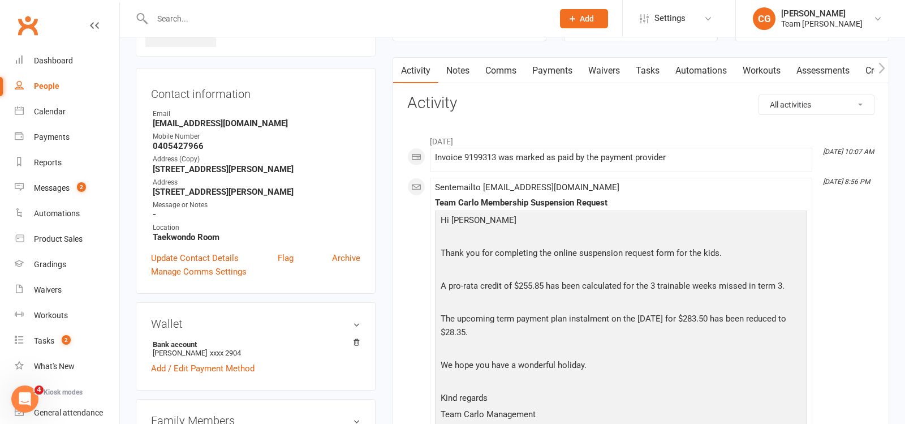
scroll to position [88, 0]
click at [173, 12] on input "text" at bounding box center [347, 19] width 396 height 16
type input "[DEMOGRAPHIC_DATA]"
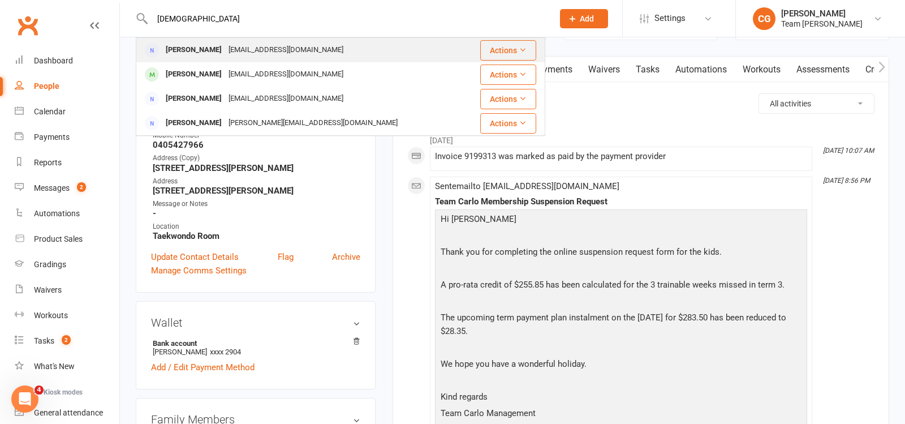
click at [189, 47] on div "[PERSON_NAME]" at bounding box center [193, 50] width 63 height 16
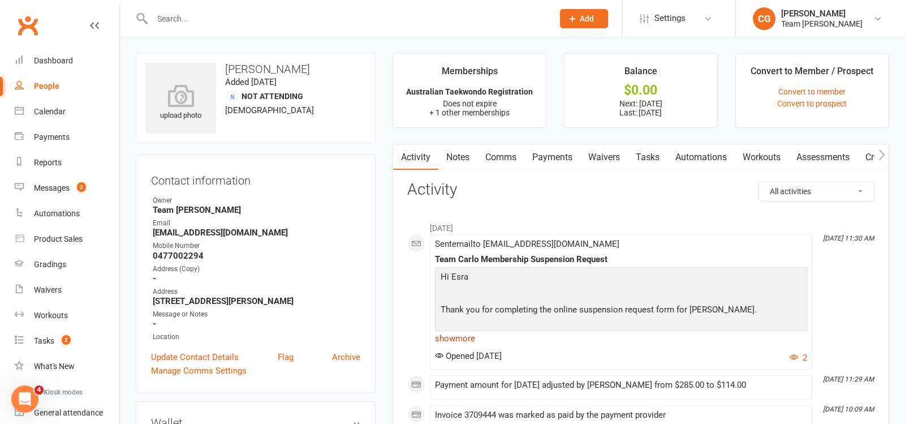
click at [455, 337] on link "show more" at bounding box center [621, 338] width 372 height 16
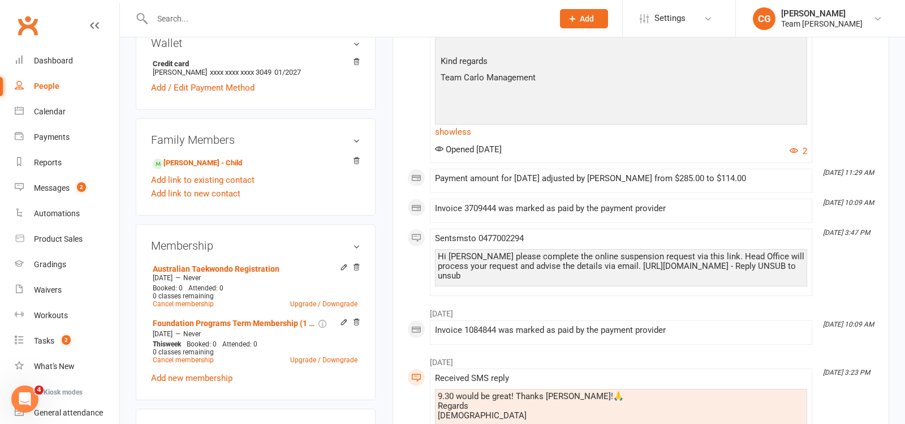
scroll to position [390, 0]
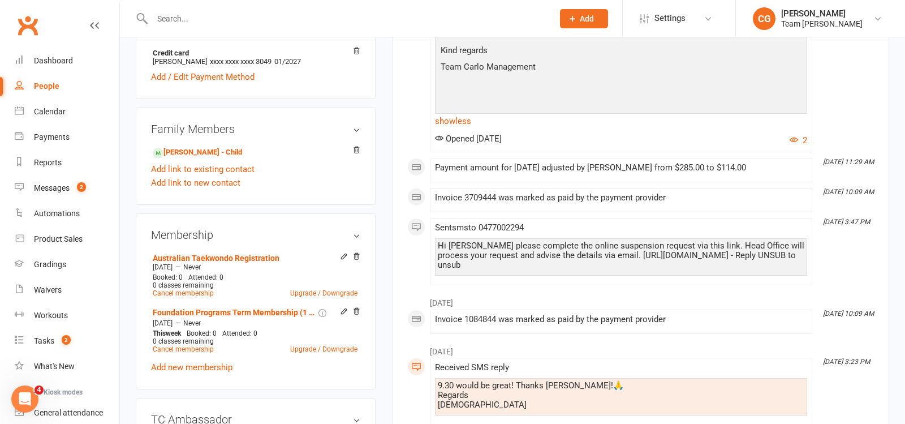
click at [189, 18] on input "text" at bounding box center [347, 19] width 396 height 16
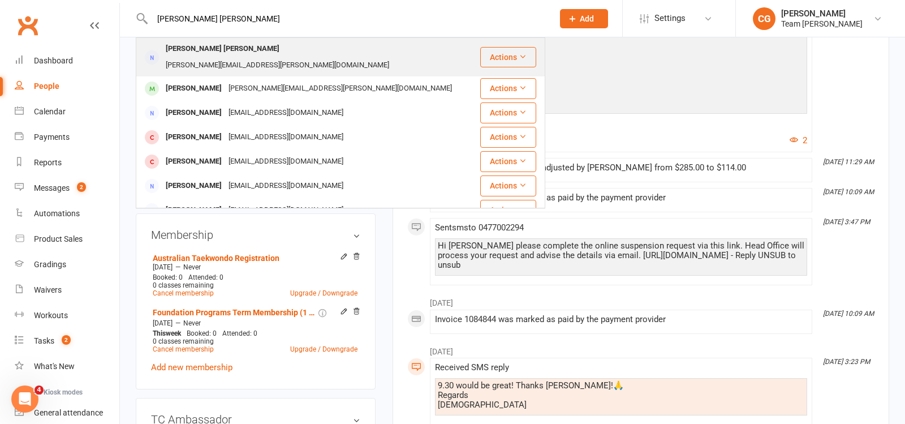
type input "[PERSON_NAME] [PERSON_NAME]"
click at [205, 52] on div "[PERSON_NAME] [PERSON_NAME]" at bounding box center [222, 49] width 120 height 16
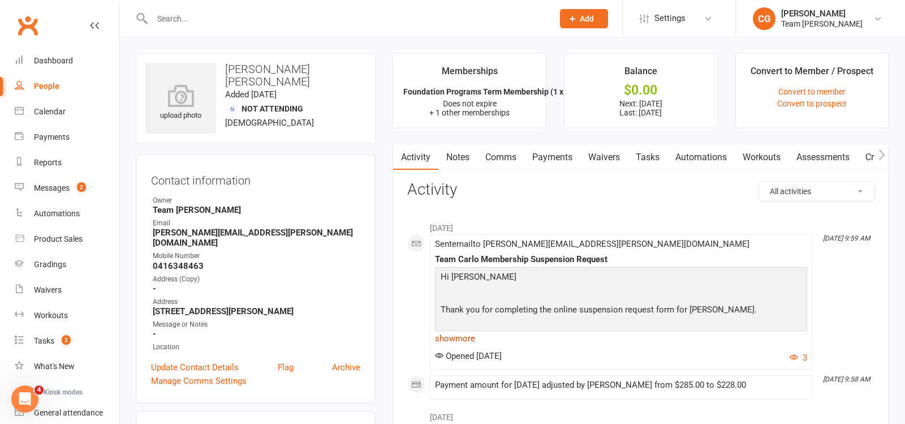
click at [456, 335] on link "show more" at bounding box center [621, 338] width 372 height 16
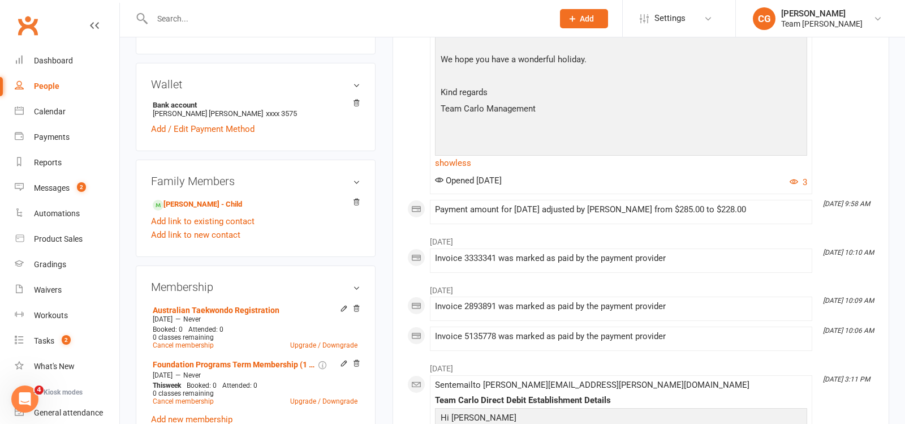
scroll to position [152, 0]
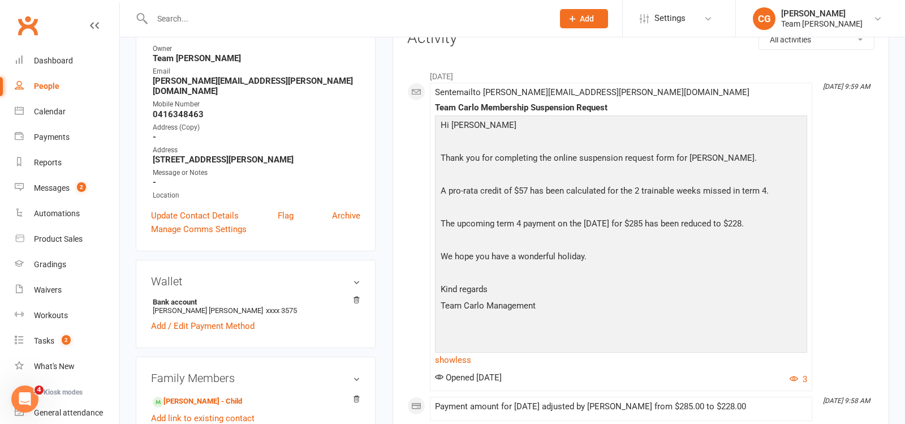
click at [175, 20] on input "text" at bounding box center [347, 19] width 396 height 16
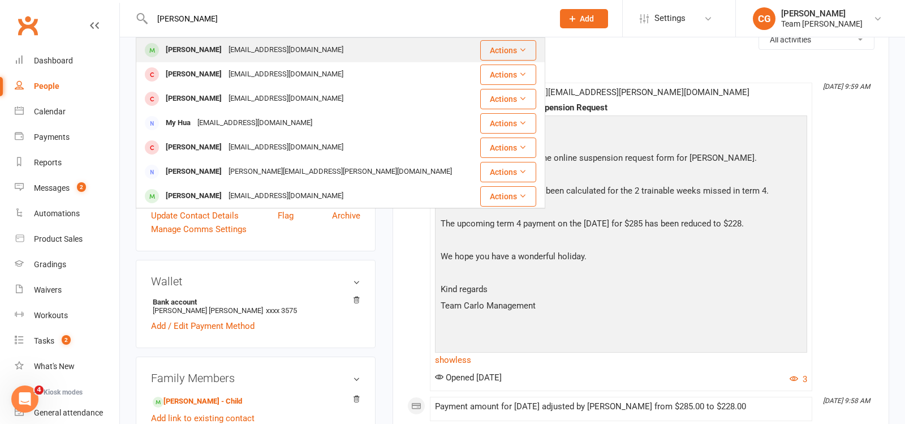
type input "[PERSON_NAME]"
click at [193, 46] on div "[PERSON_NAME]" at bounding box center [193, 50] width 63 height 16
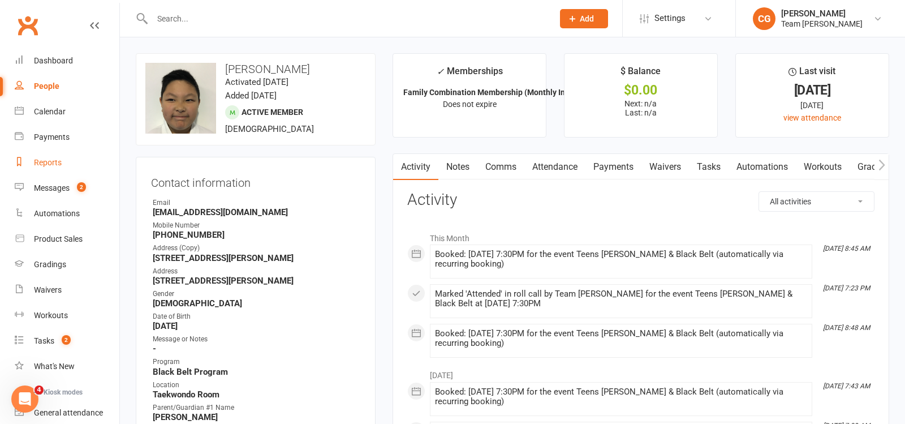
click at [45, 163] on div "Reports" at bounding box center [48, 162] width 28 height 9
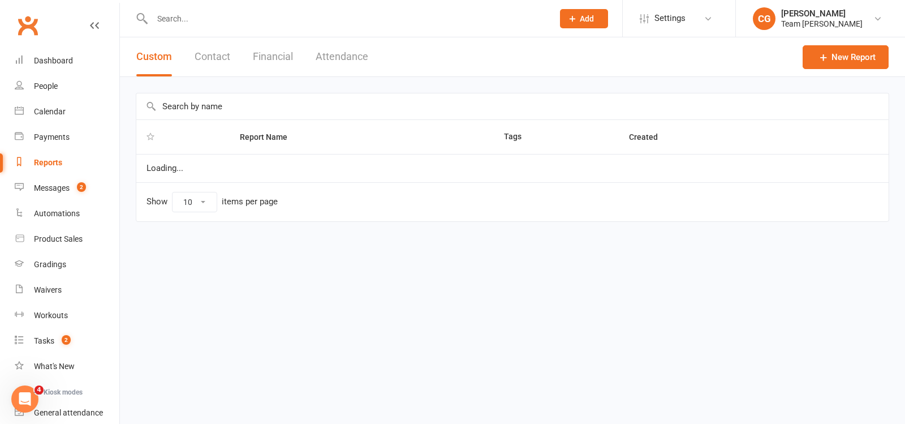
select select "100"
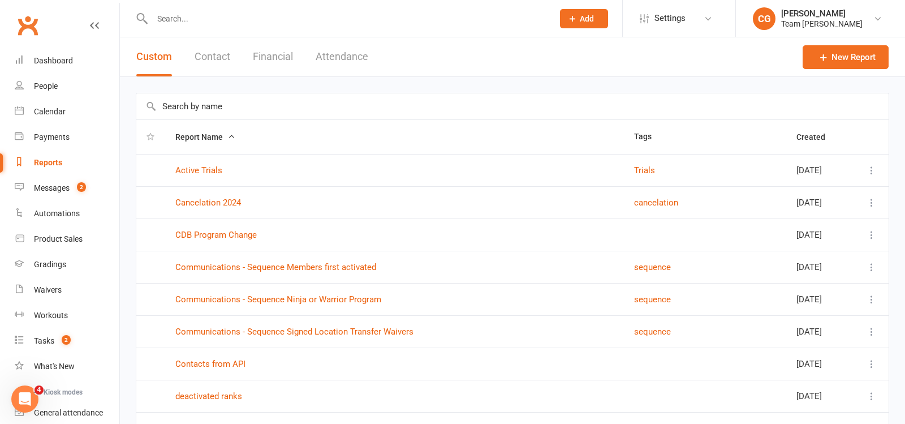
click at [235, 104] on input "text" at bounding box center [512, 106] width 752 height 26
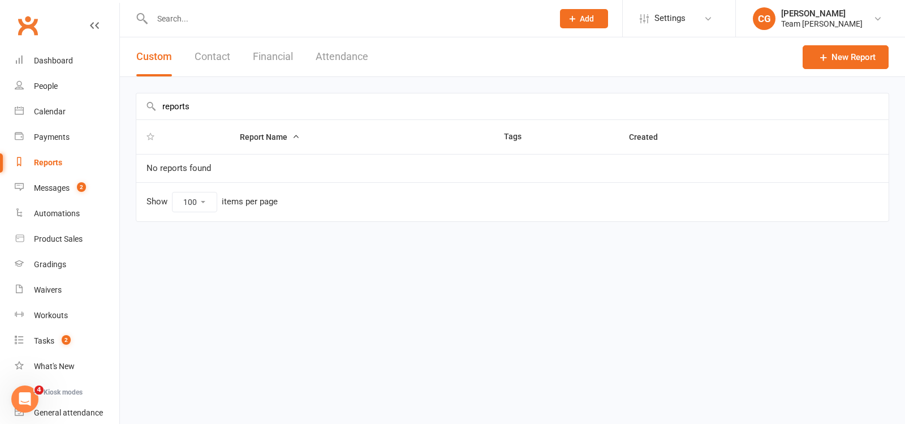
drag, startPoint x: 202, startPoint y: 109, endPoint x: 150, endPoint y: 108, distance: 52.0
click at [150, 108] on div "reports" at bounding box center [512, 106] width 753 height 27
drag, startPoint x: 206, startPoint y: 103, endPoint x: 161, endPoint y: 102, distance: 45.3
click at [161, 102] on input "reports" at bounding box center [512, 106] width 752 height 26
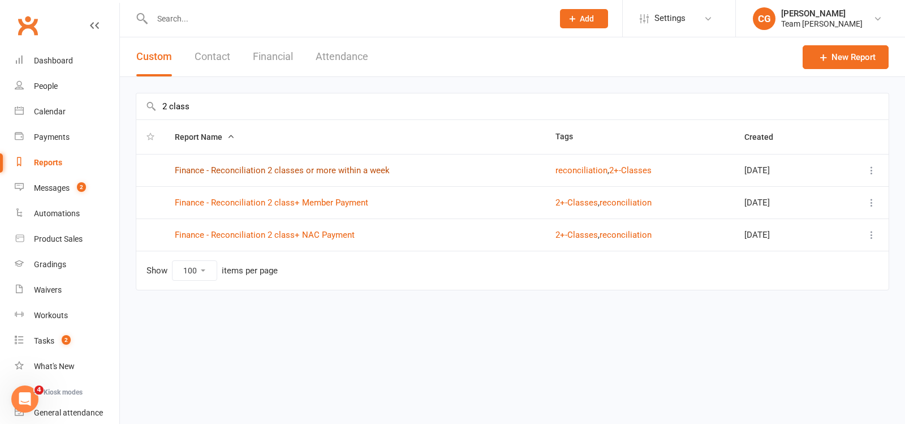
type input "2 class"
click at [322, 169] on link "Finance - Reconciliation 2 classes or more within a week" at bounding box center [282, 170] width 215 height 10
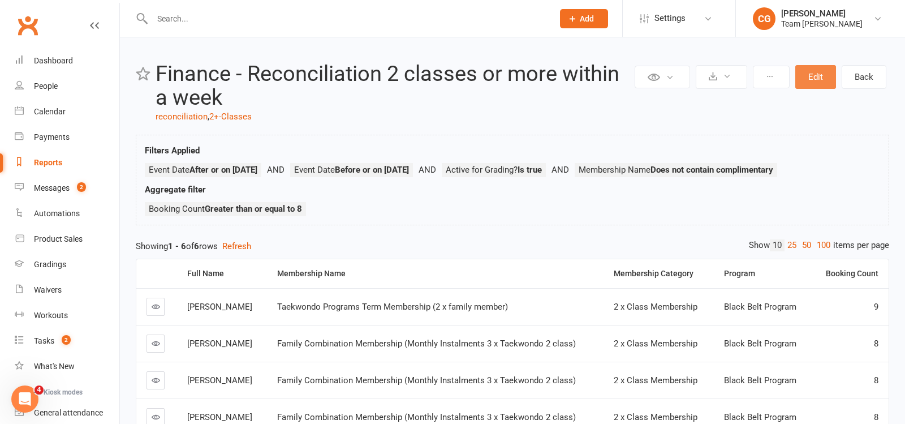
click at [815, 79] on button "Edit" at bounding box center [815, 77] width 41 height 24
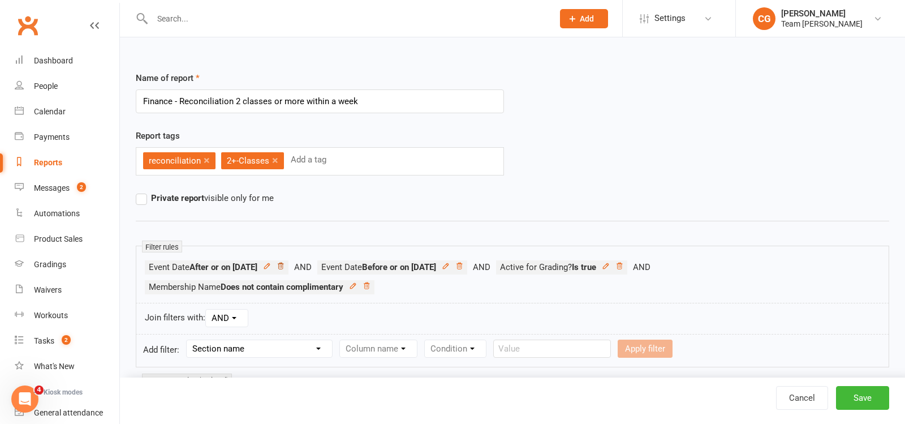
click at [283, 262] on icon at bounding box center [281, 265] width 6 height 6
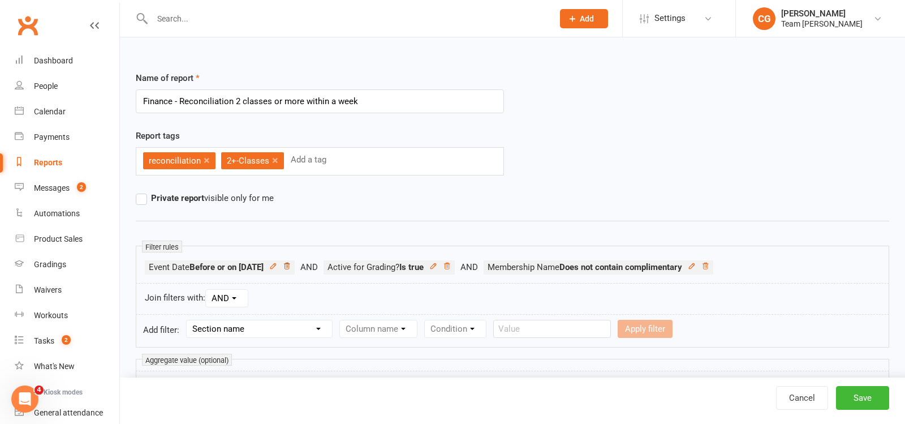
click at [291, 262] on icon at bounding box center [287, 266] width 8 height 8
click at [252, 327] on select "Section name Contact Attendance Aggregate Payment Booking Waitlist Attendees Ca…" at bounding box center [259, 328] width 145 height 17
select select "12"
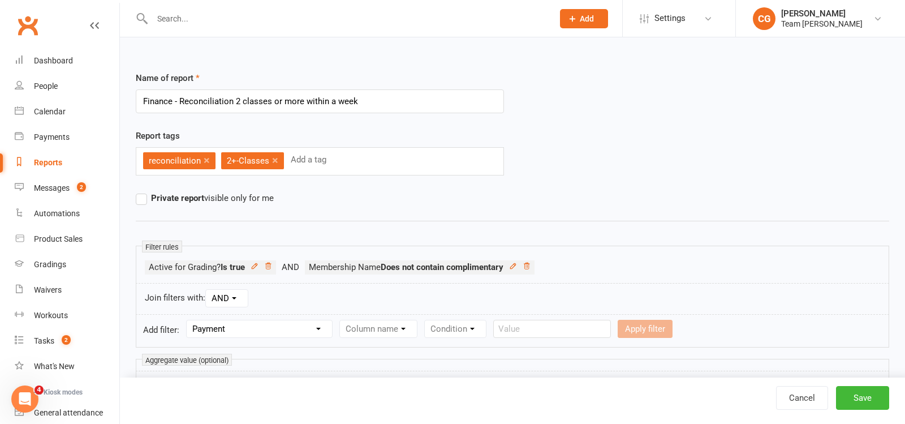
click at [188, 320] on select "Section name Contact Attendance Aggregate Payment Booking Waitlist Attendees Ca…" at bounding box center [259, 328] width 145 height 17
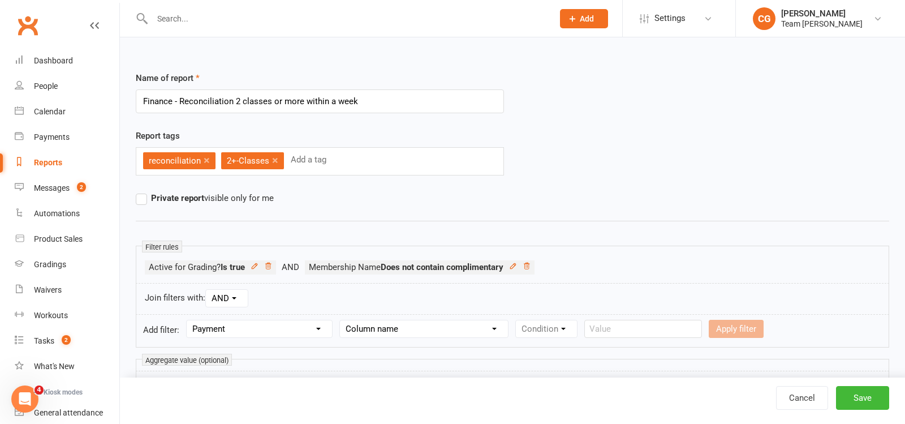
click at [378, 326] on select "Column name Payment Status Payment Due Date Payment Amount Payment Amount (afte…" at bounding box center [424, 328] width 168 height 17
click at [796, 402] on link "Cancel" at bounding box center [802, 398] width 52 height 24
select select "100"
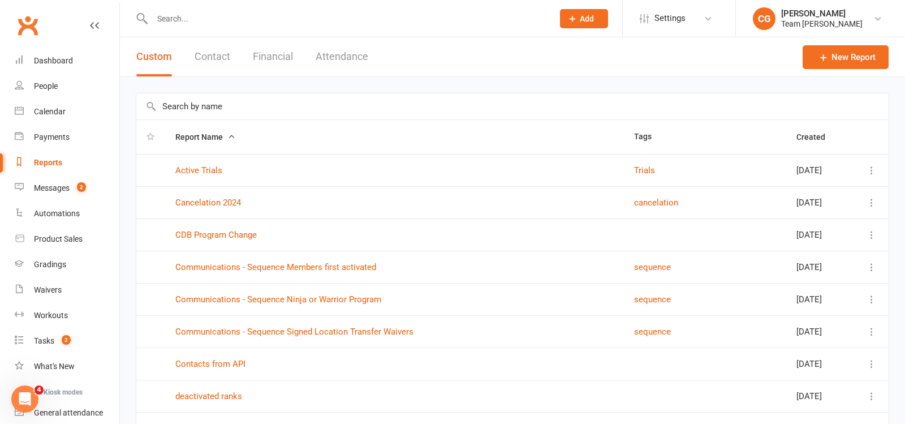
click at [255, 107] on input "text" at bounding box center [512, 106] width 752 height 26
type input "2 class"
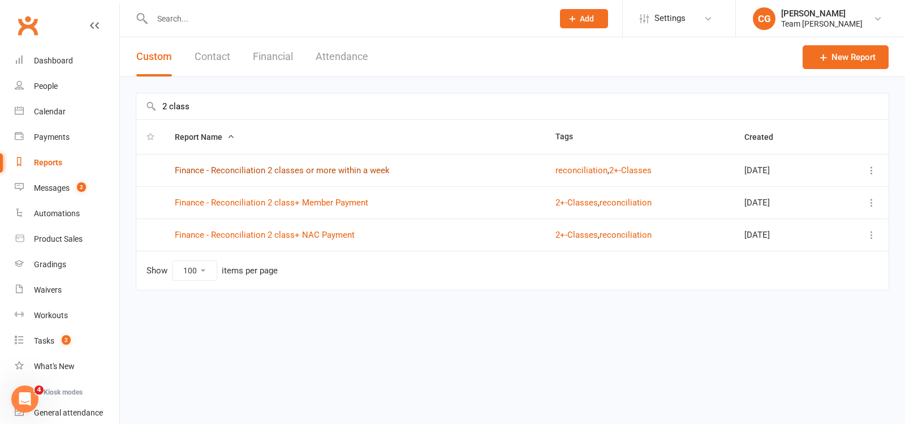
click at [273, 165] on link "Finance - Reconciliation 2 classes or more within a week" at bounding box center [282, 170] width 215 height 10
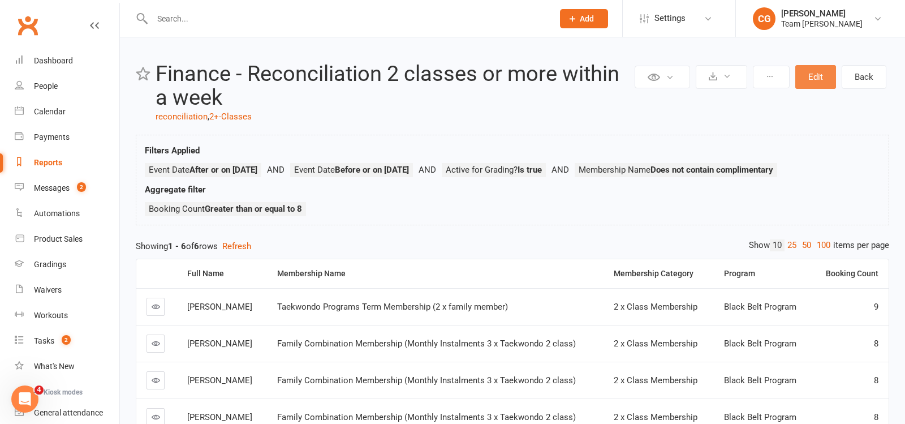
click at [811, 82] on button "Edit" at bounding box center [815, 77] width 41 height 24
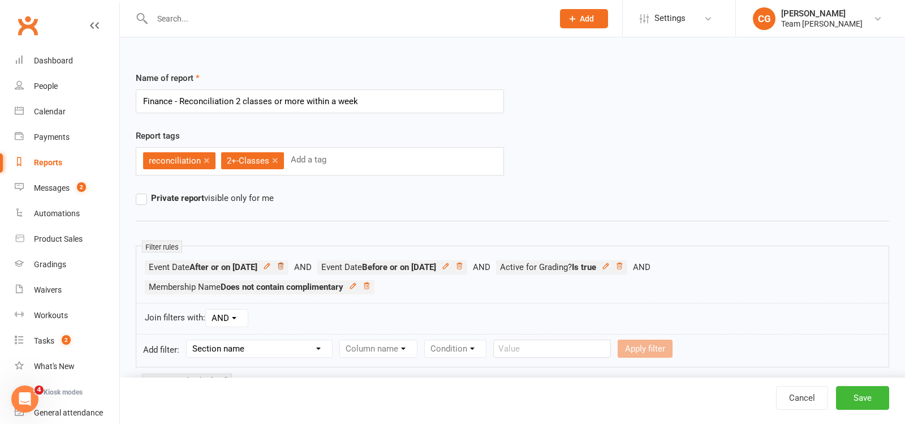
click at [283, 264] on icon at bounding box center [281, 265] width 6 height 6
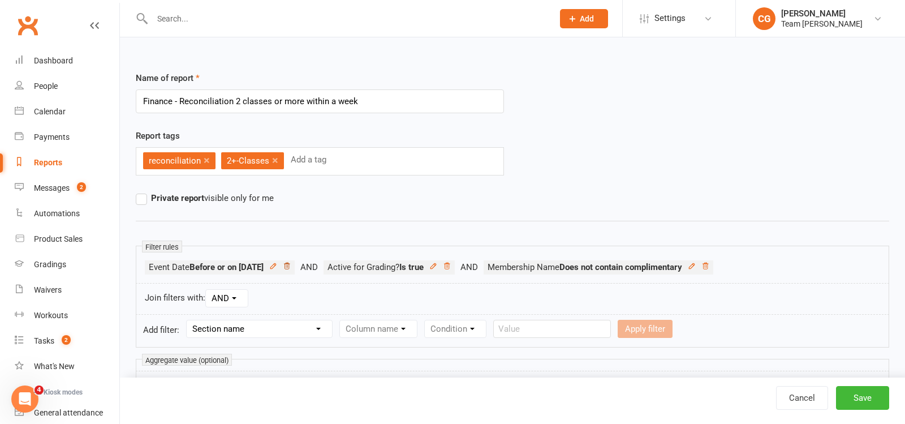
click at [291, 262] on icon at bounding box center [287, 266] width 8 height 8
click at [256, 320] on select "Section name Contact Attendance Aggregate Payment Booking Waitlist Attendees Ca…" at bounding box center [259, 328] width 145 height 17
select select "3"
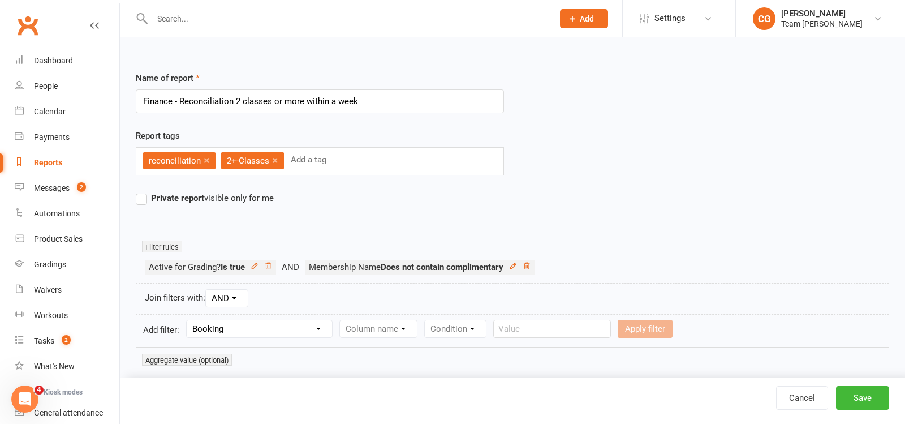
click at [188, 320] on select "Section name Contact Attendance Aggregate Payment Booking Waitlist Attendees Ca…" at bounding box center [259, 328] width 145 height 17
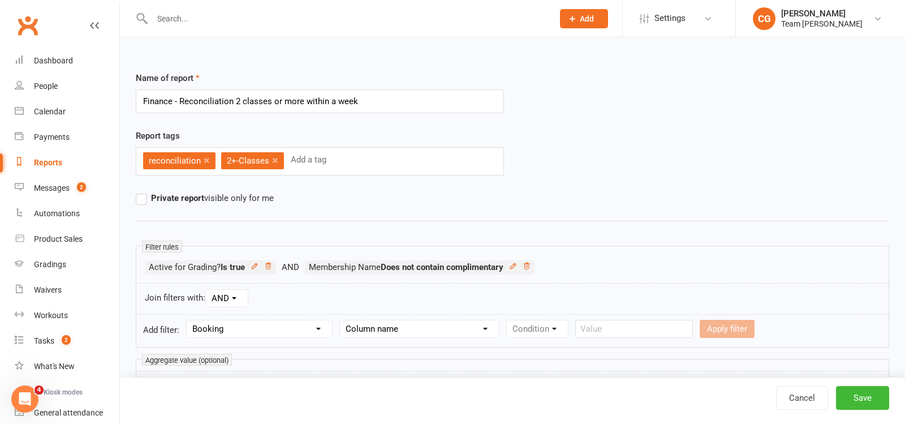
click at [370, 329] on select "Column name Event Name Event Type Event Date Event Day Event Month Event Starts…" at bounding box center [419, 328] width 159 height 17
select select "2"
click at [343, 320] on select "Column name Event Name Event Type Event Date Event Day Event Month Event Starts…" at bounding box center [419, 328] width 159 height 17
click at [538, 325] on select "Condition Is Is not Before After Before or on After or on Is blank Is not blank" at bounding box center [542, 328] width 71 height 17
select select "5"
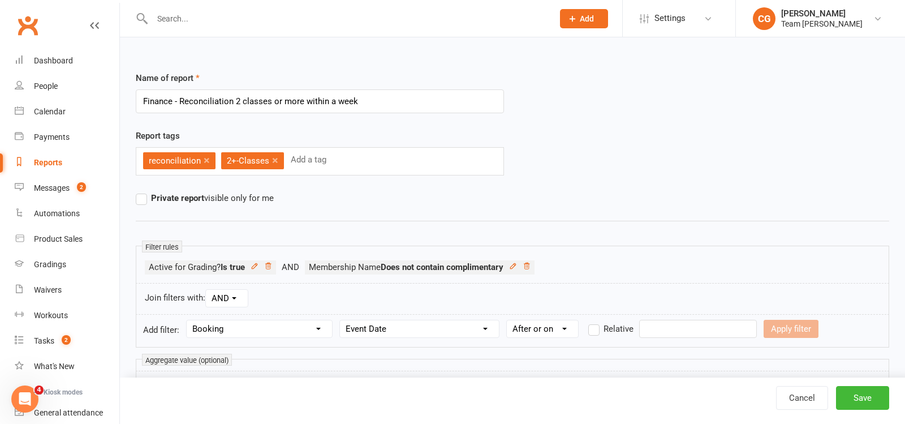
click at [508, 320] on select "Condition Is Is not Before After Before or on After or on Is blank Is not blank" at bounding box center [542, 328] width 71 height 17
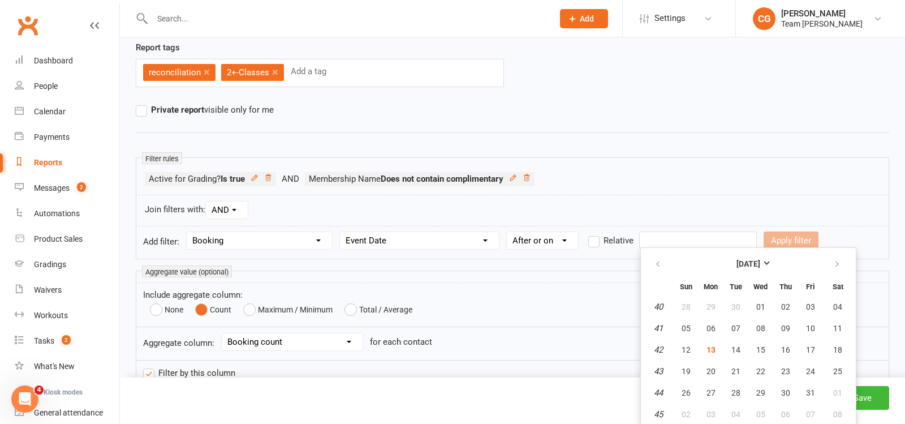
click at [640, 239] on input "text" at bounding box center [698, 240] width 118 height 18
click at [834, 261] on icon "button" at bounding box center [837, 264] width 8 height 9
click at [839, 303] on span "01" at bounding box center [837, 306] width 9 height 9
type input "[DATE]"
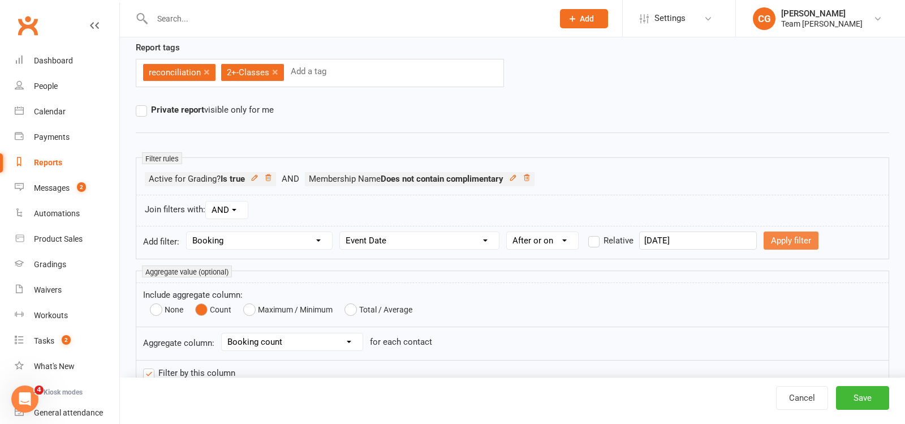
click at [783, 236] on button "Apply filter" at bounding box center [791, 240] width 55 height 18
select select
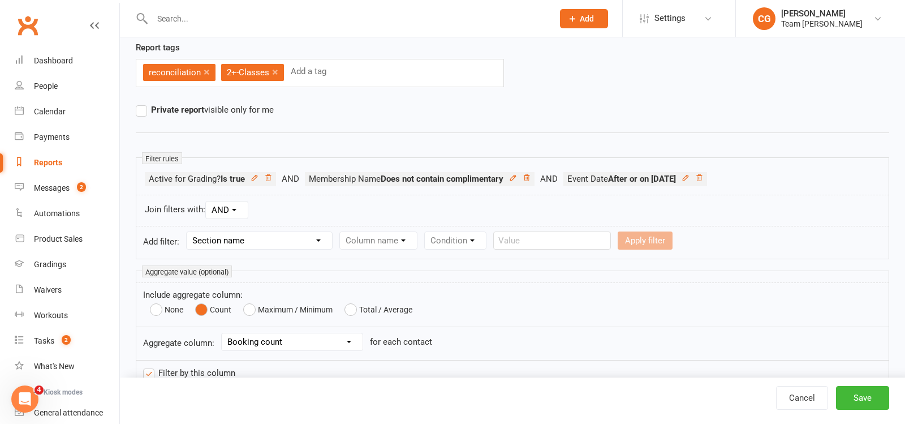
click at [235, 238] on select "Section name Contact Attendance Aggregate Payment Booking Waitlist Attendees Ca…" at bounding box center [259, 240] width 145 height 17
click at [238, 236] on select "Section name Contact Attendance Aggregate Payment Booking Waitlist Attendees Ca…" at bounding box center [259, 240] width 145 height 17
select select "3"
click at [188, 232] on select "Section name Contact Attendance Aggregate Payment Booking Waitlist Attendees Ca…" at bounding box center [259, 240] width 145 height 17
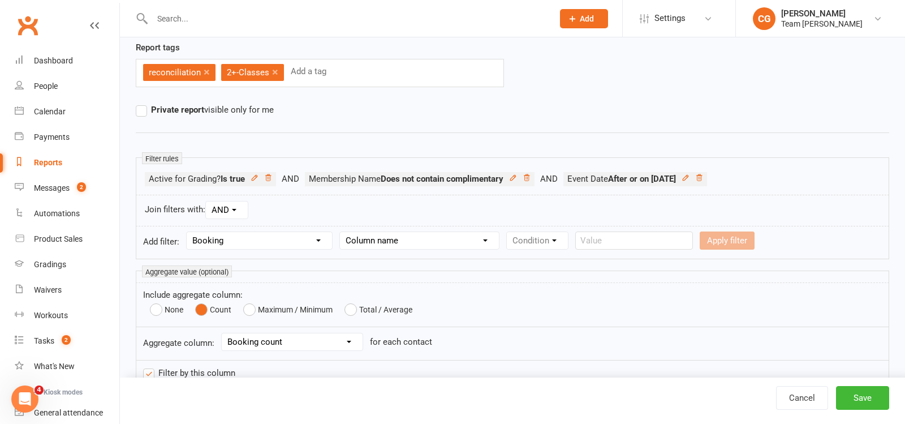
click at [382, 239] on select "Column name Event Name Event Type Event Date Event Day Event Month Event Starts…" at bounding box center [419, 240] width 159 height 17
select select "2"
click at [343, 232] on select "Column name Event Name Event Type Event Date Event Day Event Month Event Starts…" at bounding box center [419, 240] width 159 height 17
click at [543, 235] on select "Condition Is Is not Before After Before or on After or on Is blank Is not blank" at bounding box center [542, 240] width 71 height 17
select select "4"
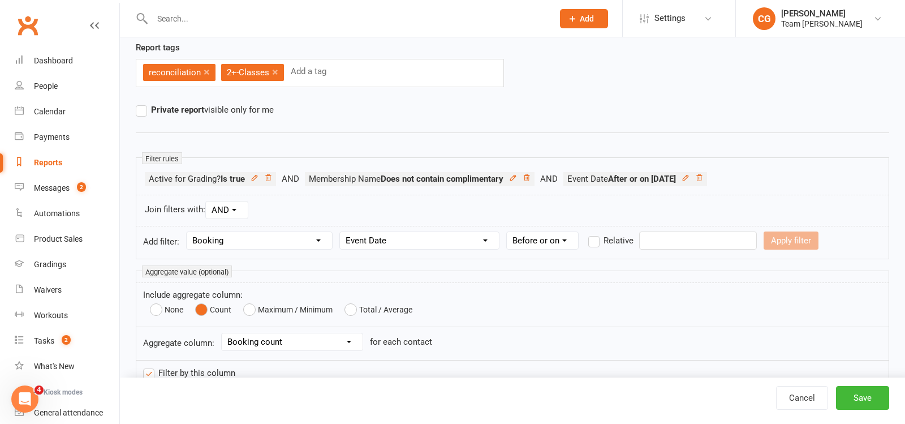
click at [508, 232] on select "Condition Is Is not Before After Before or on After or on Is blank Is not blank" at bounding box center [542, 240] width 71 height 17
click at [662, 236] on input "text" at bounding box center [698, 240] width 118 height 18
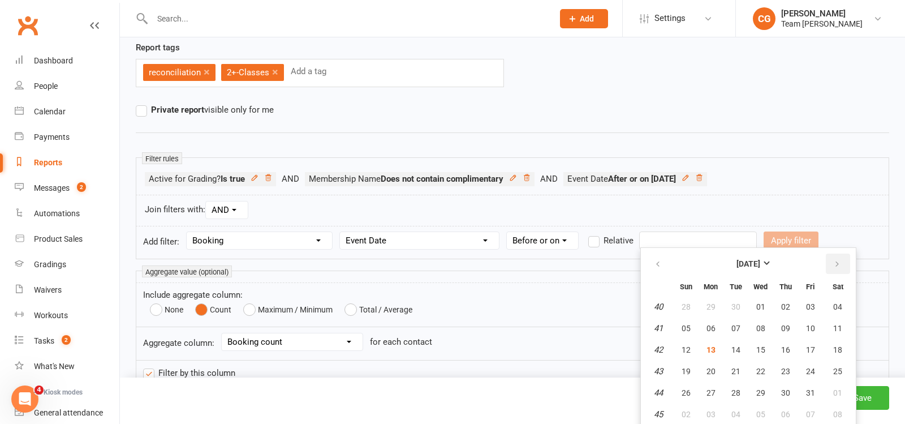
click at [833, 264] on icon "button" at bounding box center [837, 264] width 8 height 9
click at [686, 411] on span "30" at bounding box center [686, 413] width 9 height 9
type input "[DATE]"
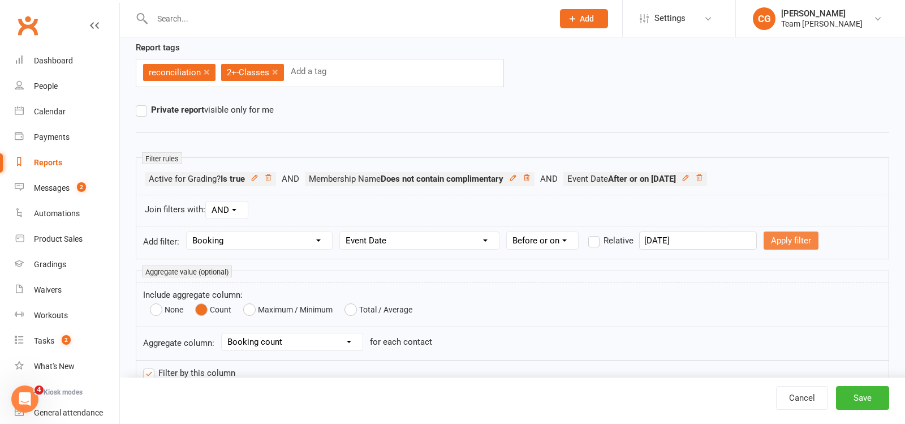
click at [766, 240] on button "Apply filter" at bounding box center [791, 240] width 55 height 18
select select
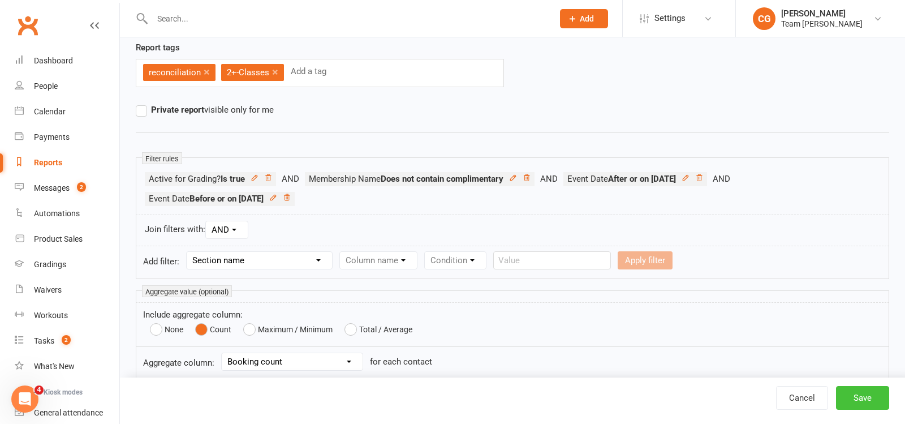
click at [868, 397] on button "Save" at bounding box center [862, 398] width 53 height 24
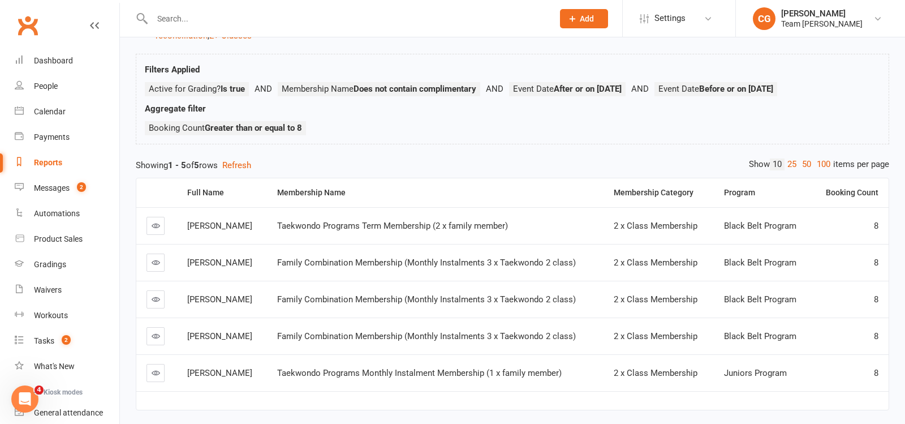
scroll to position [118, 0]
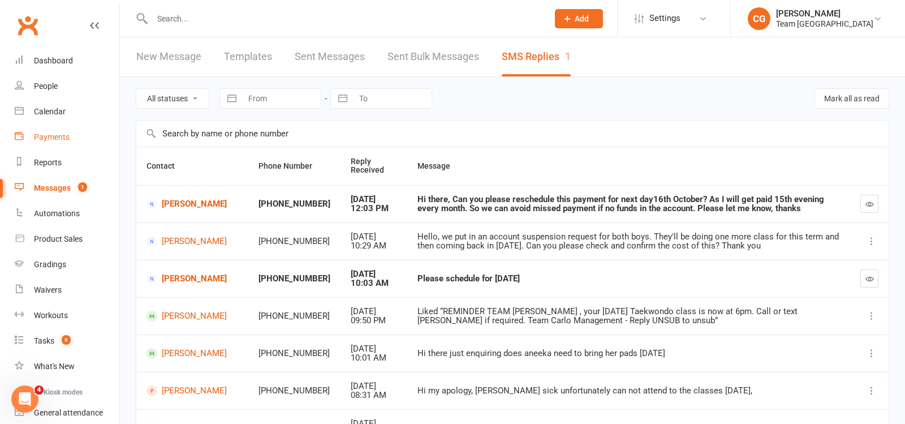
click at [44, 140] on div "Payments" at bounding box center [52, 136] width 36 height 9
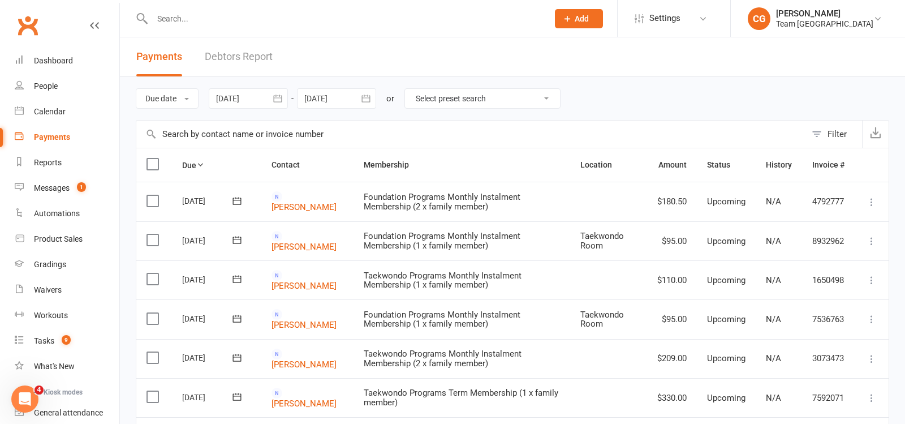
click at [256, 96] on div at bounding box center [248, 98] width 79 height 20
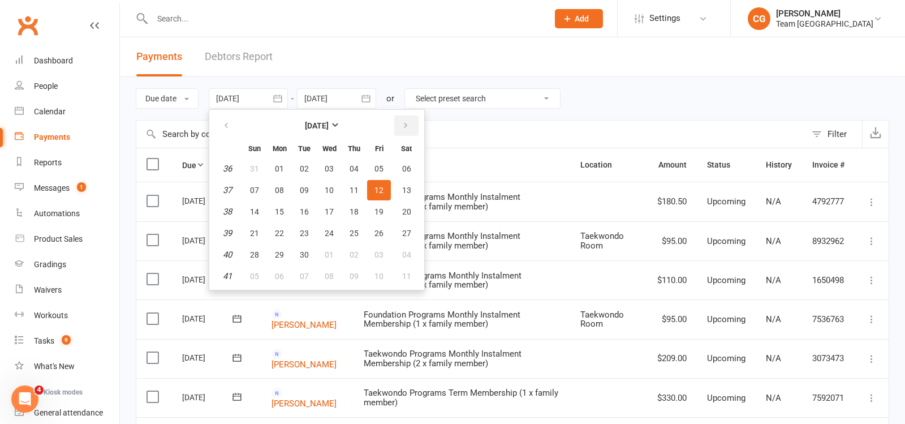
click at [410, 126] on button "button" at bounding box center [406, 125] width 24 height 20
click at [230, 123] on icon "button" at bounding box center [226, 125] width 8 height 9
click at [406, 121] on icon "button" at bounding box center [406, 125] width 8 height 9
click at [302, 207] on span "14" at bounding box center [304, 211] width 9 height 9
type input "14 Oct 2025"
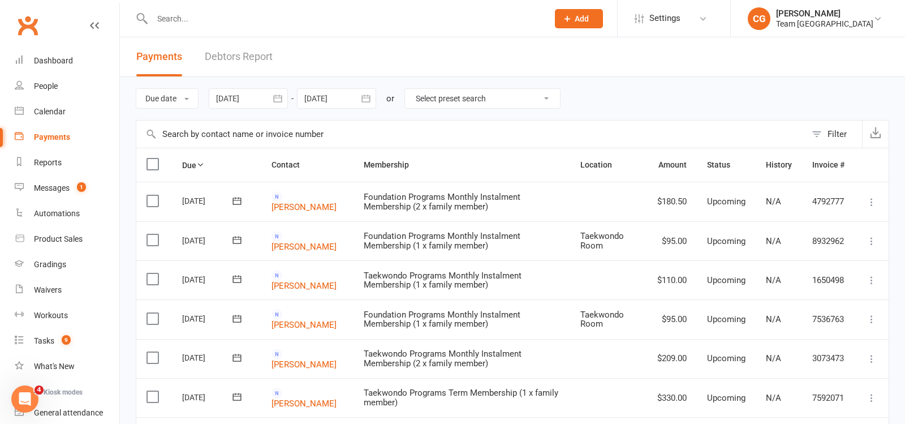
click at [344, 97] on div at bounding box center [336, 98] width 79 height 20
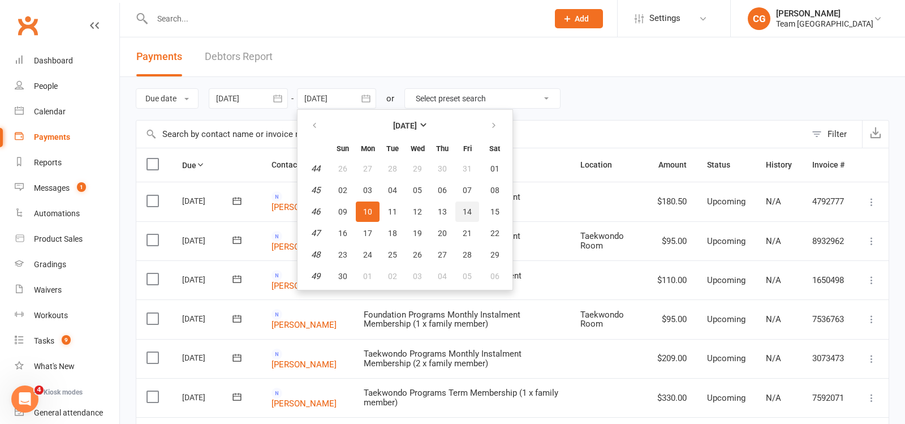
click at [468, 209] on span "14" at bounding box center [467, 211] width 9 height 9
type input "[DATE]"
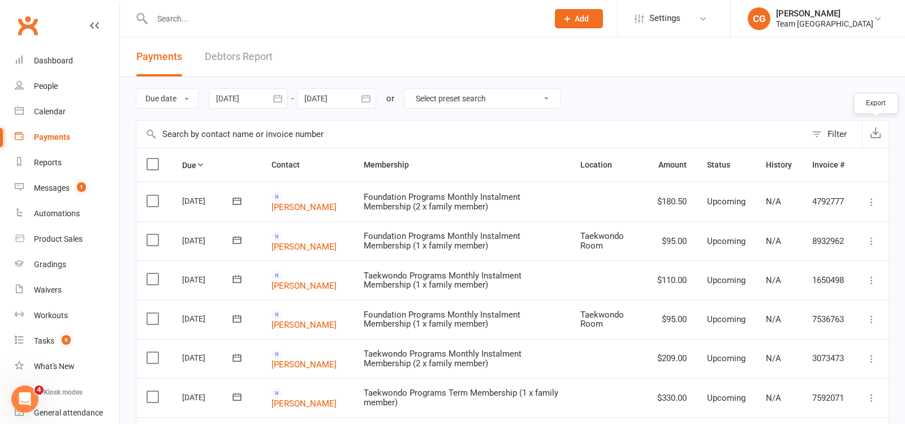
click at [877, 135] on icon "button" at bounding box center [875, 132] width 11 height 11
click at [210, 18] on input "text" at bounding box center [344, 19] width 391 height 16
paste input "Victoria Murathodzic"
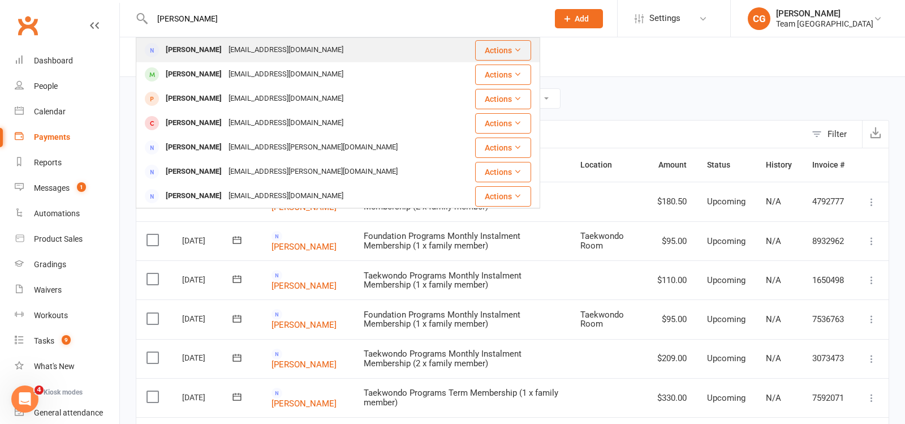
type input "Victoria Murathodzic"
click at [225, 53] on div "Victoria Murathodzic" at bounding box center [193, 50] width 63 height 16
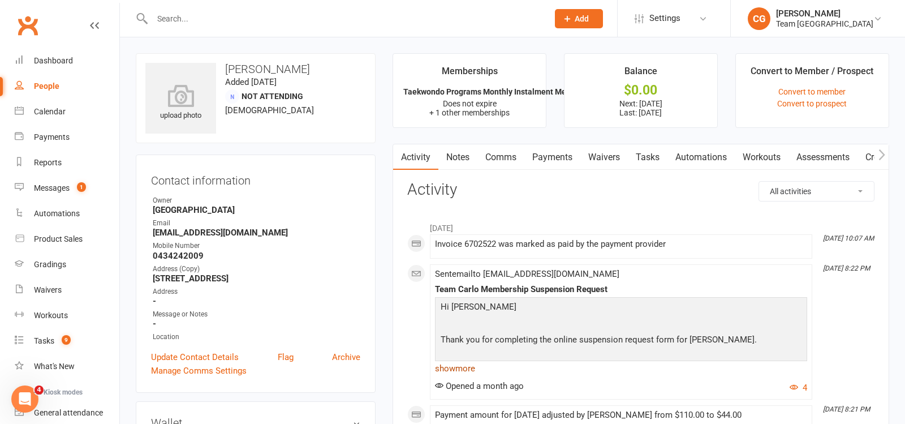
click at [454, 368] on link "show more" at bounding box center [621, 368] width 372 height 16
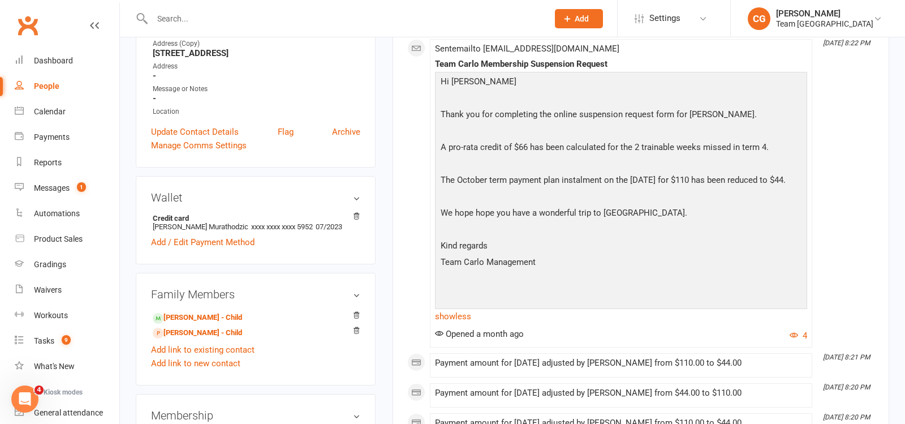
scroll to position [226, 0]
click at [178, 24] on input "text" at bounding box center [344, 19] width 391 height 16
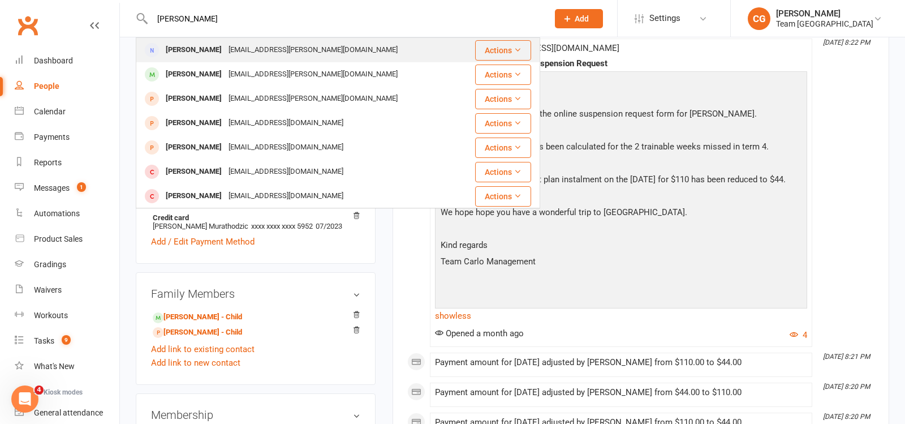
type input "bianca far"
click at [203, 49] on div "Bianca Farrugia" at bounding box center [193, 50] width 63 height 16
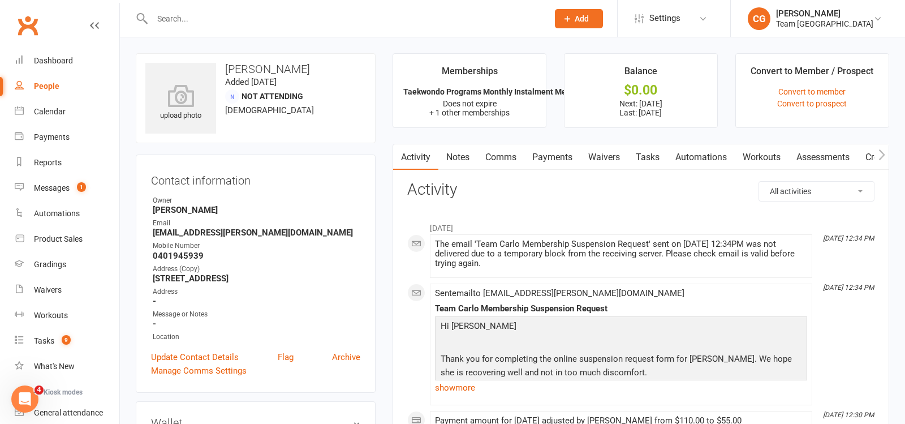
click at [555, 156] on link "Payments" at bounding box center [552, 157] width 56 height 26
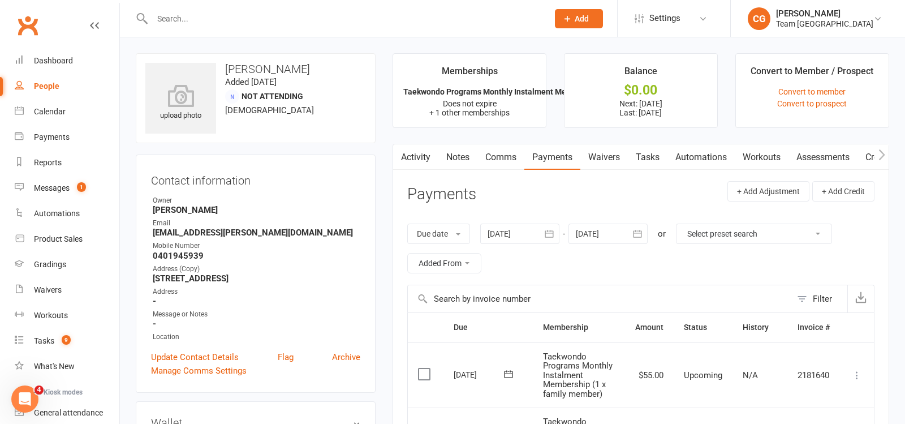
click at [423, 154] on link "Activity" at bounding box center [415, 157] width 45 height 26
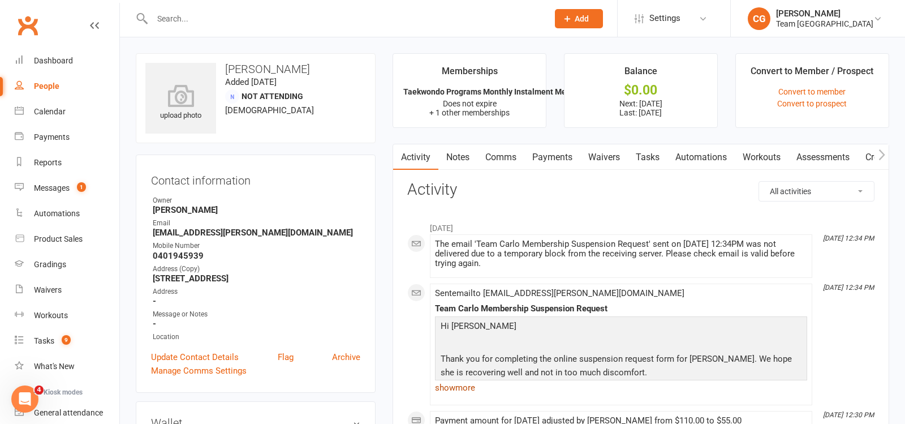
click at [464, 386] on link "show more" at bounding box center [621, 388] width 372 height 16
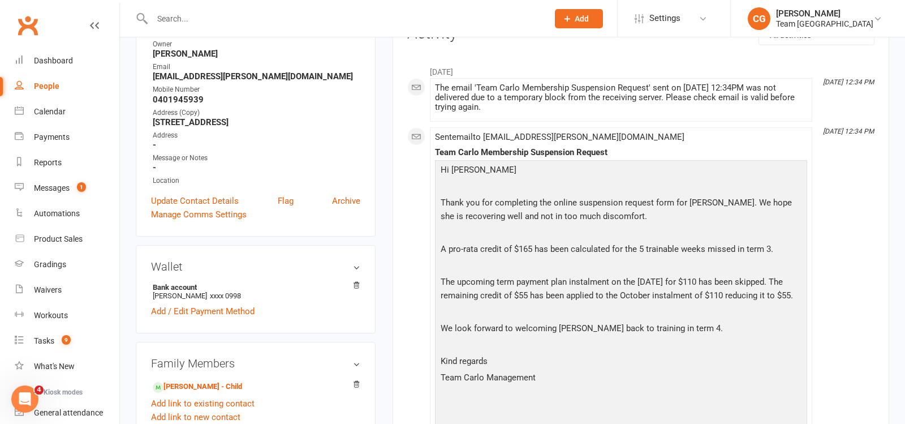
scroll to position [158, 0]
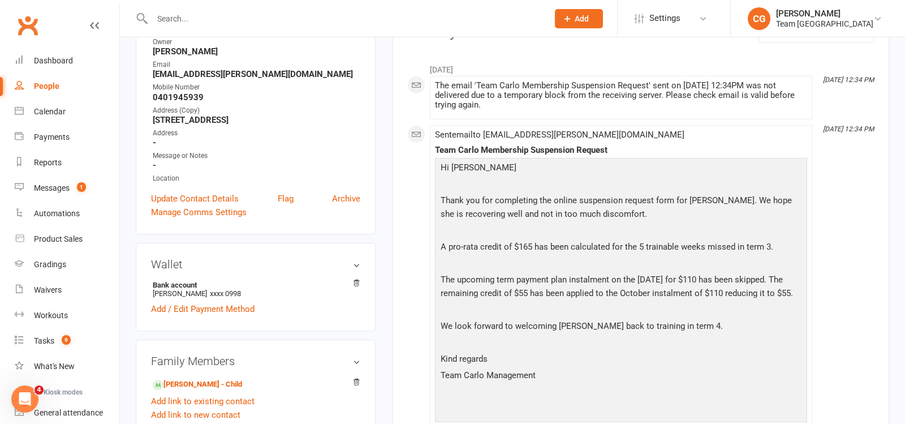
click at [212, 15] on input "text" at bounding box center [344, 19] width 391 height 16
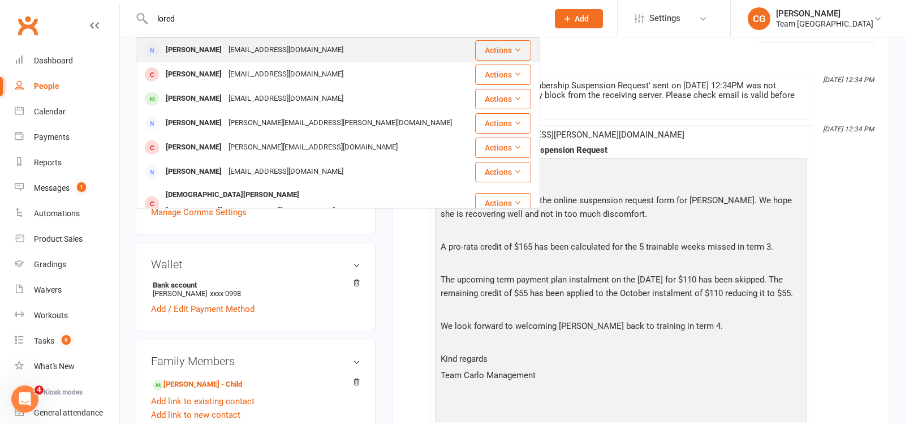
type input "lored"
click at [213, 51] on div "Loredana Rechichi" at bounding box center [193, 50] width 63 height 16
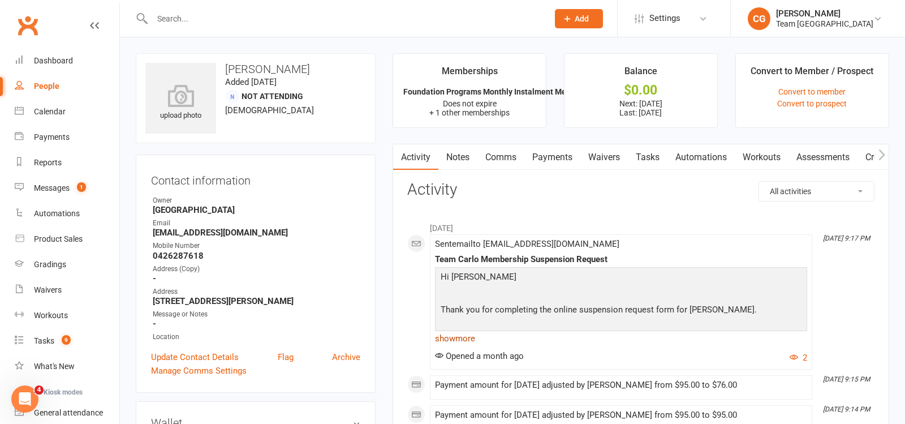
click at [452, 337] on link "show more" at bounding box center [621, 338] width 372 height 16
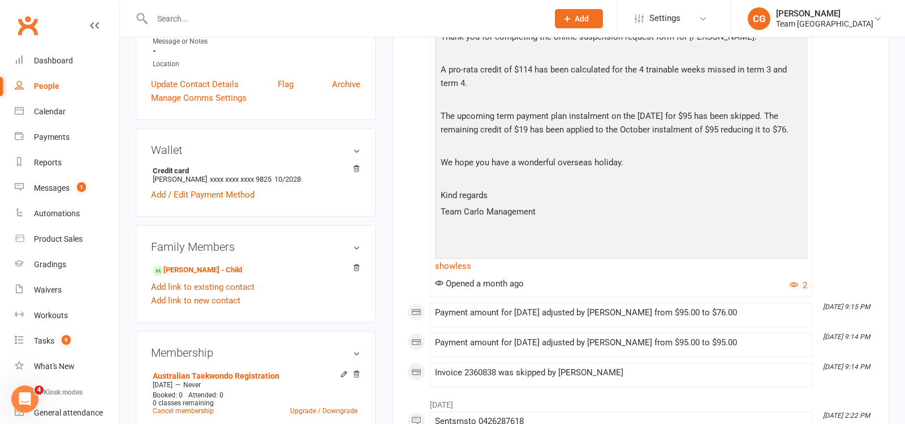
scroll to position [273, 0]
click at [222, 11] on input "text" at bounding box center [344, 19] width 391 height 16
type input "victoria"
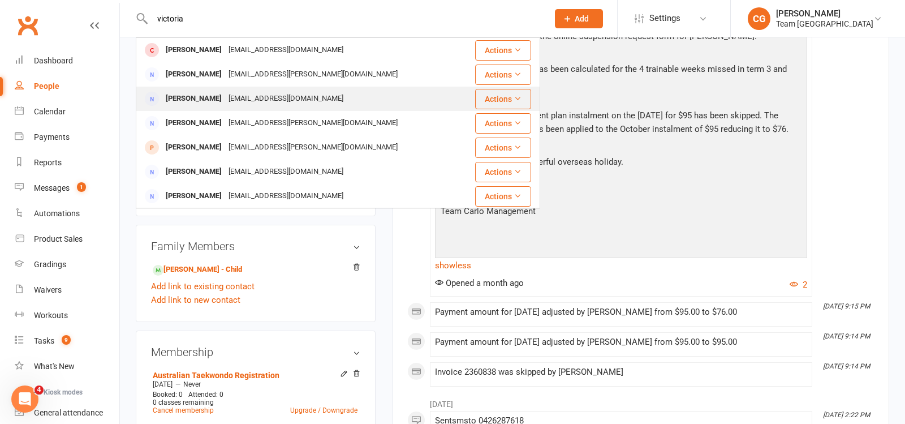
click at [223, 94] on div "Victoria Murathodzic" at bounding box center [193, 98] width 63 height 16
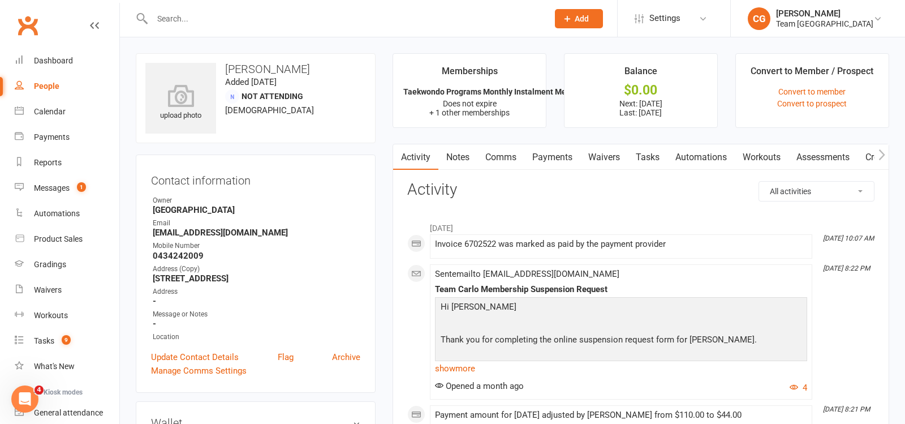
click at [553, 156] on link "Payments" at bounding box center [552, 157] width 56 height 26
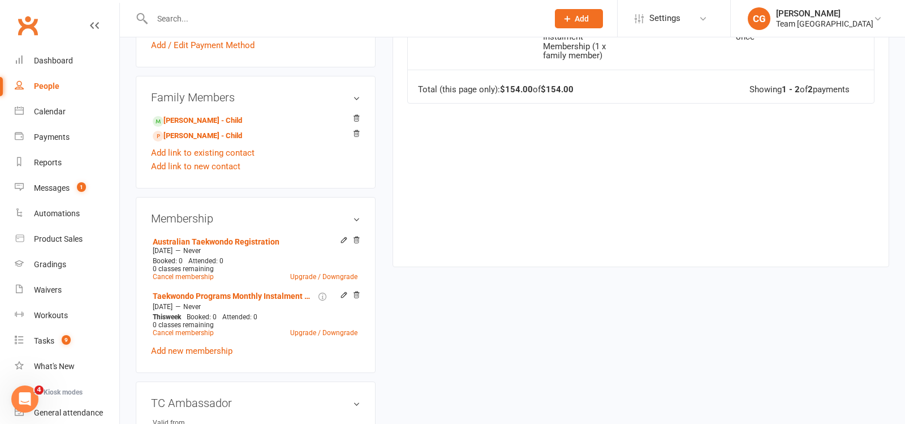
scroll to position [419, 0]
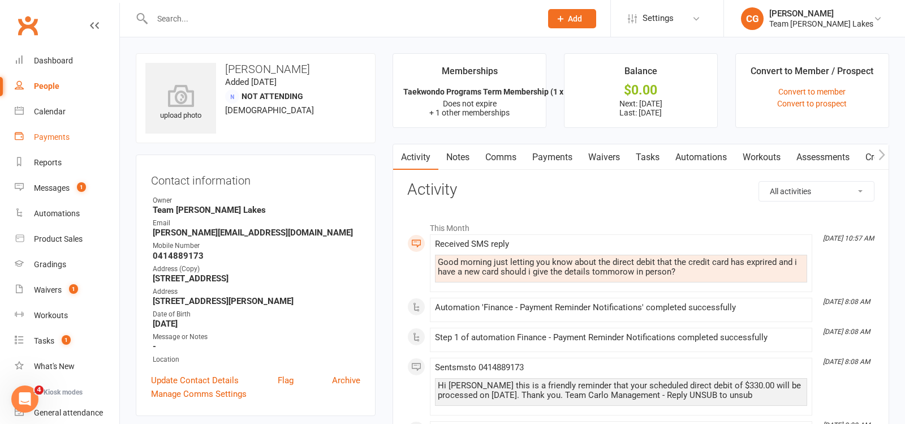
click at [50, 136] on div "Payments" at bounding box center [52, 136] width 36 height 9
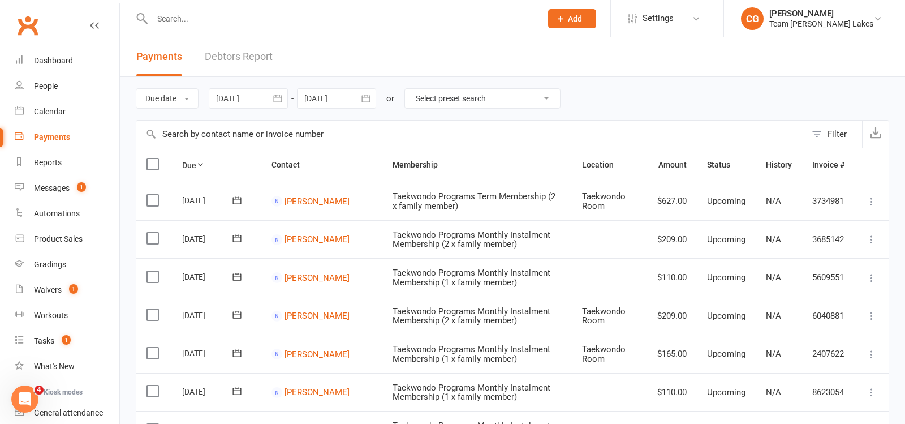
click at [265, 96] on div at bounding box center [248, 98] width 79 height 20
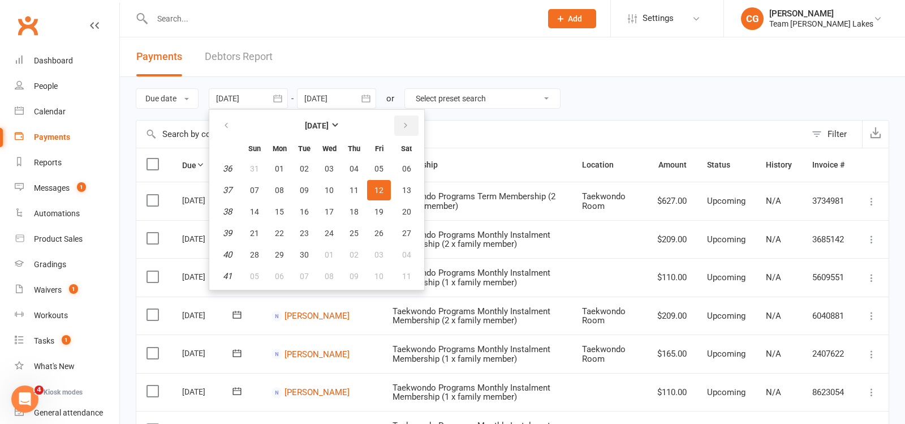
click at [405, 123] on icon "button" at bounding box center [406, 125] width 8 height 9
click at [305, 208] on span "14" at bounding box center [304, 211] width 9 height 9
type input "14 Oct 2025"
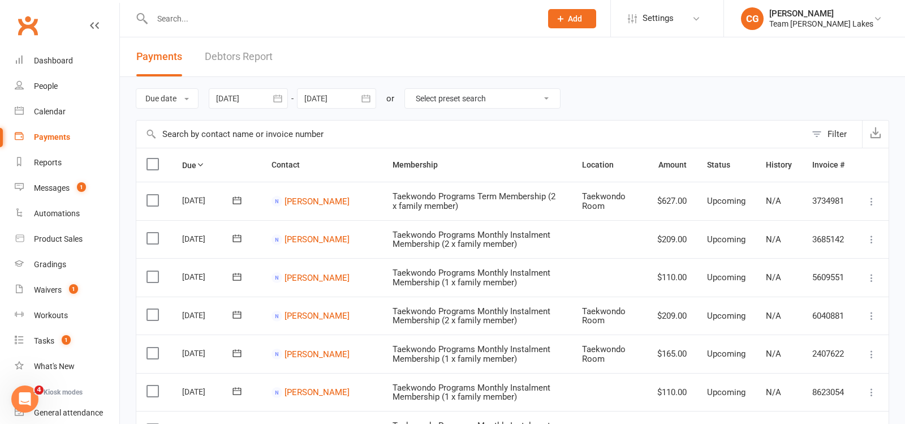
click at [342, 97] on div at bounding box center [336, 98] width 79 height 20
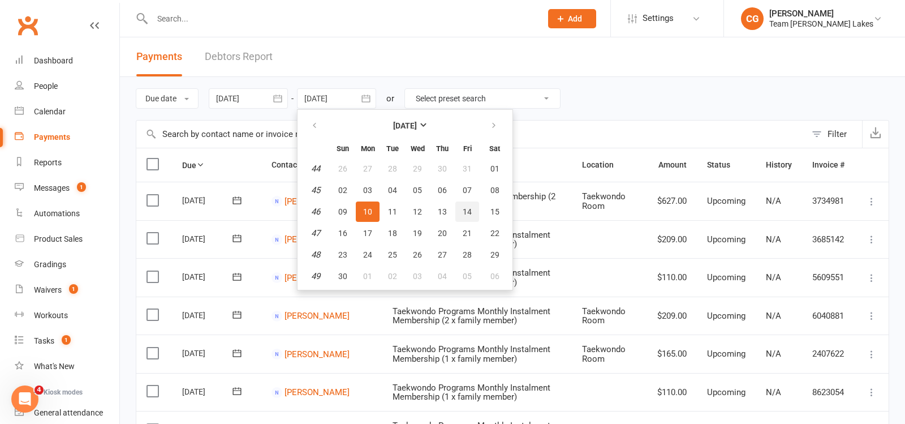
click at [464, 208] on span "14" at bounding box center [467, 211] width 9 height 9
type input "[DATE]"
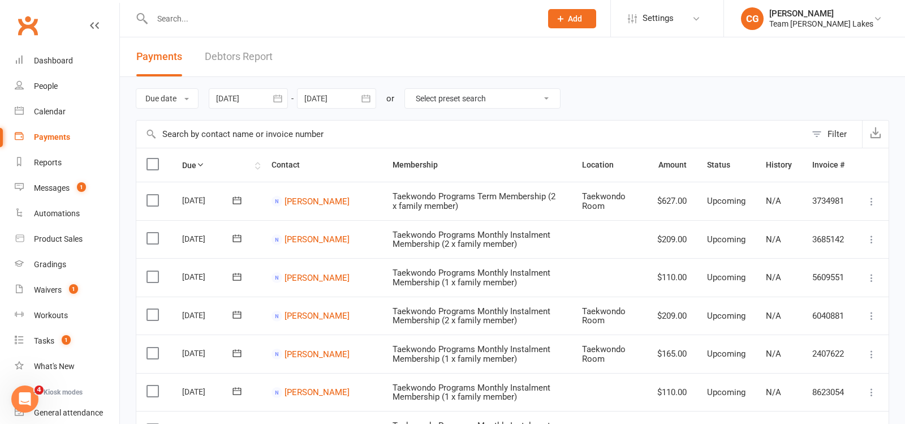
click at [186, 164] on th "Due" at bounding box center [216, 164] width 89 height 33
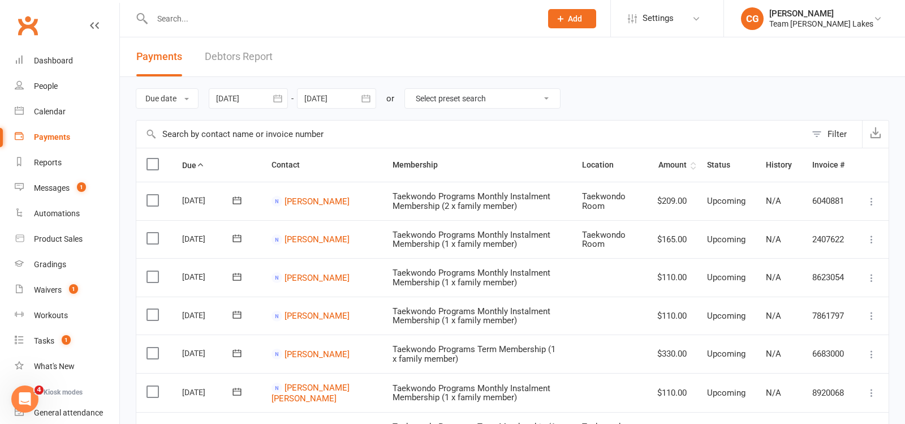
click at [674, 149] on th "Amount" at bounding box center [672, 164] width 50 height 33
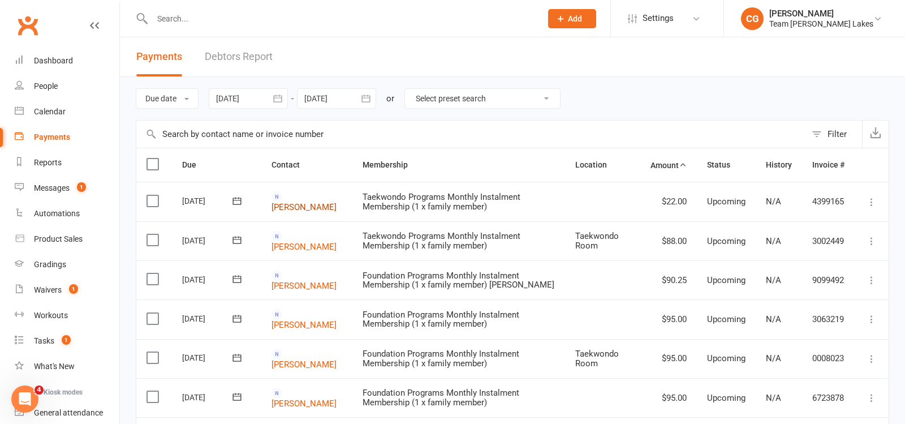
click at [326, 204] on link "Meenal Gupta" at bounding box center [303, 207] width 65 height 10
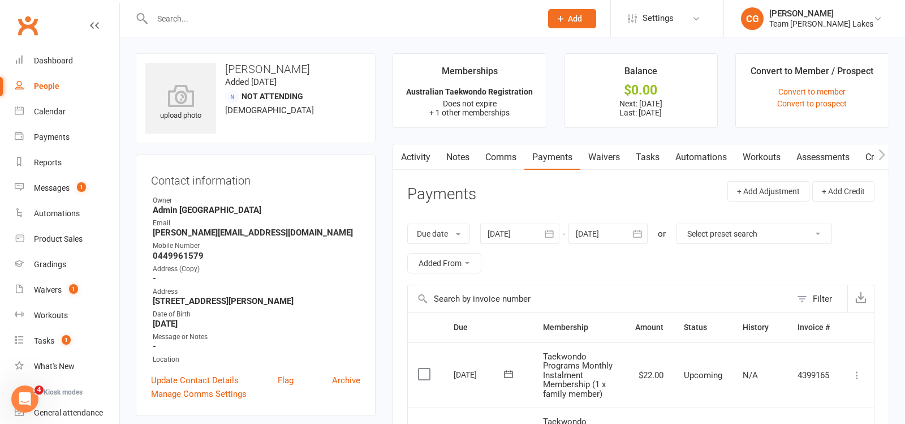
click at [412, 148] on link "Activity" at bounding box center [415, 157] width 45 height 26
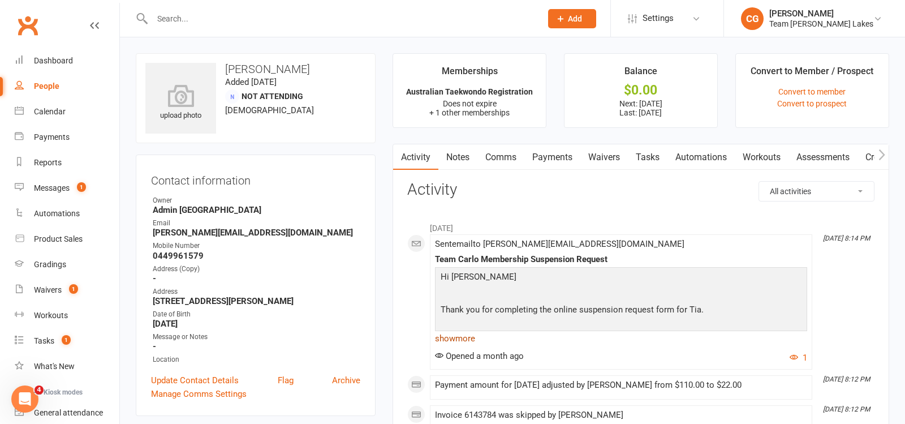
click at [460, 331] on link "show more" at bounding box center [621, 338] width 372 height 16
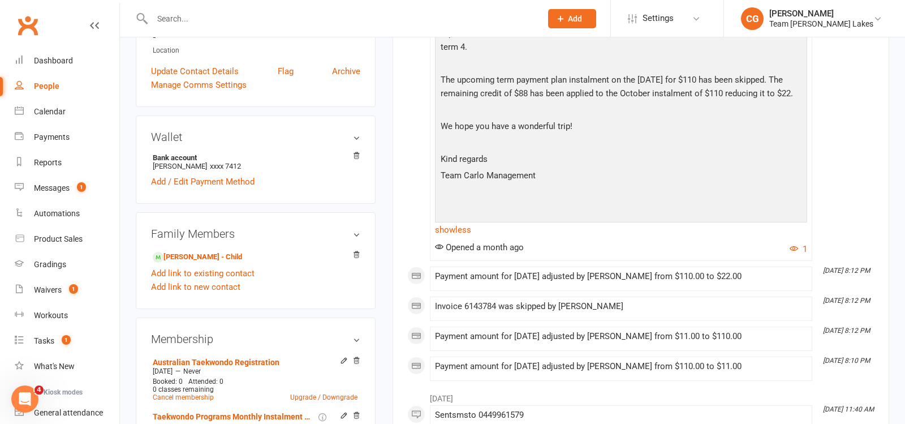
scroll to position [320, 0]
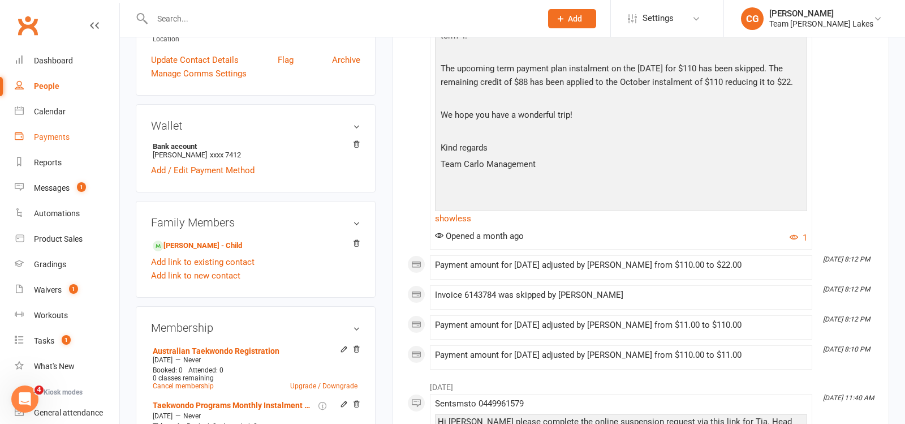
click at [50, 138] on div "Payments" at bounding box center [52, 136] width 36 height 9
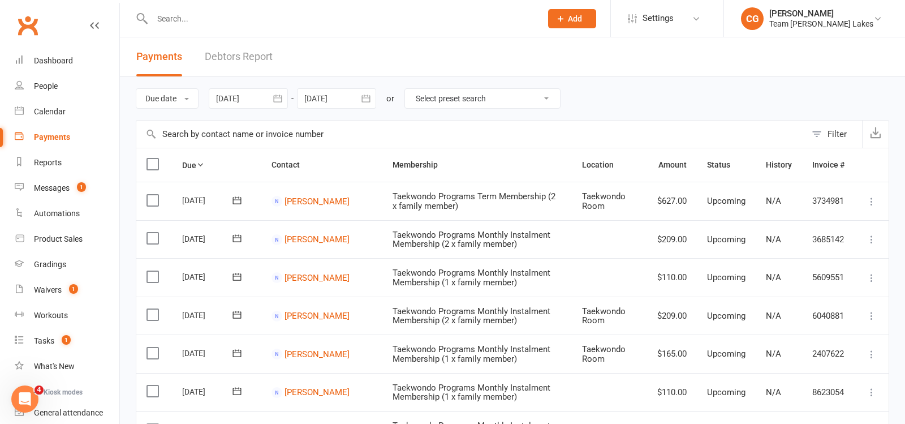
click at [236, 100] on div at bounding box center [248, 98] width 79 height 20
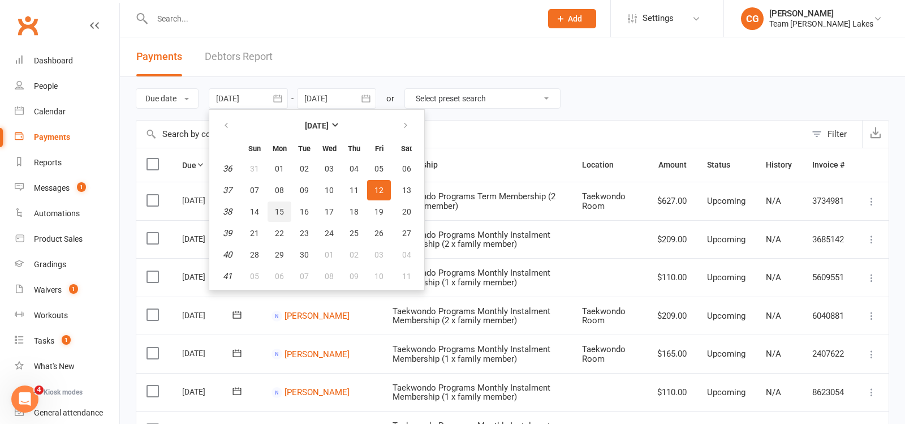
click at [282, 207] on span "15" at bounding box center [279, 211] width 9 height 9
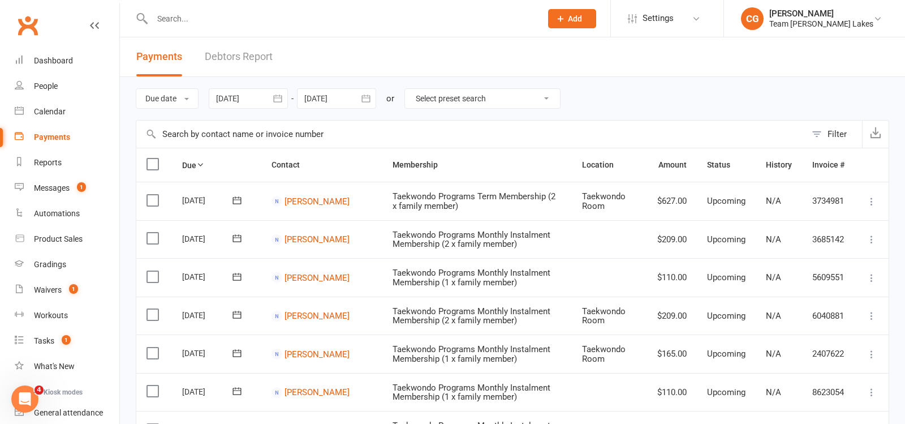
click at [252, 89] on div at bounding box center [248, 98] width 79 height 20
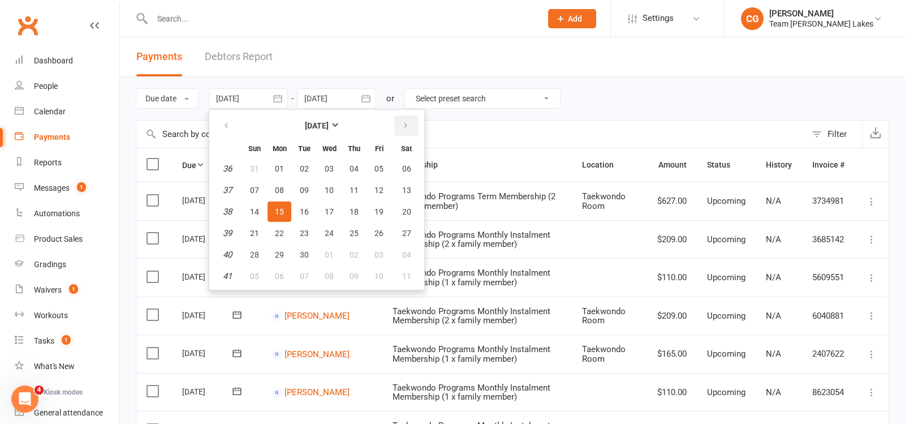
click at [407, 130] on button "button" at bounding box center [406, 125] width 24 height 20
click at [325, 209] on span "15" at bounding box center [329, 211] width 9 height 9
type input "[DATE]"
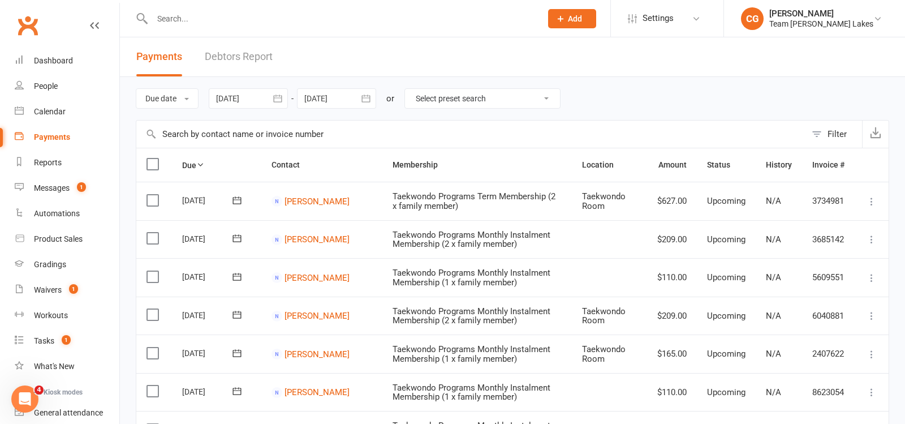
click at [330, 98] on div at bounding box center [336, 98] width 79 height 20
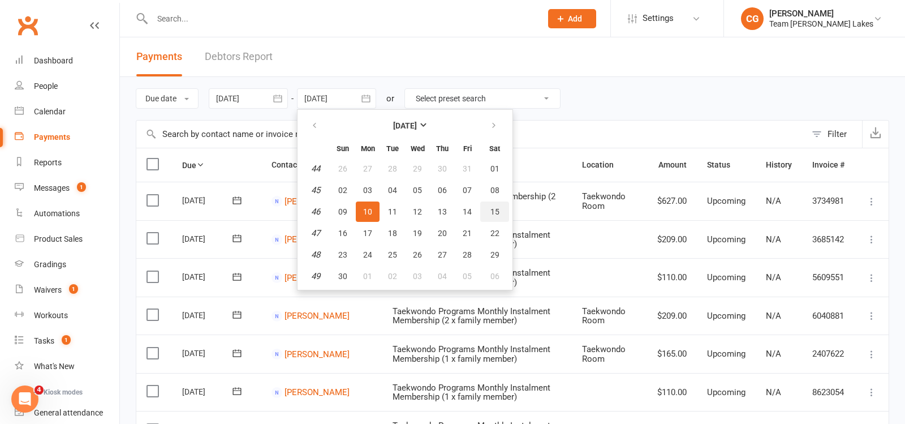
click at [493, 207] on span "15" at bounding box center [494, 211] width 9 height 9
type input "15 Nov 2025"
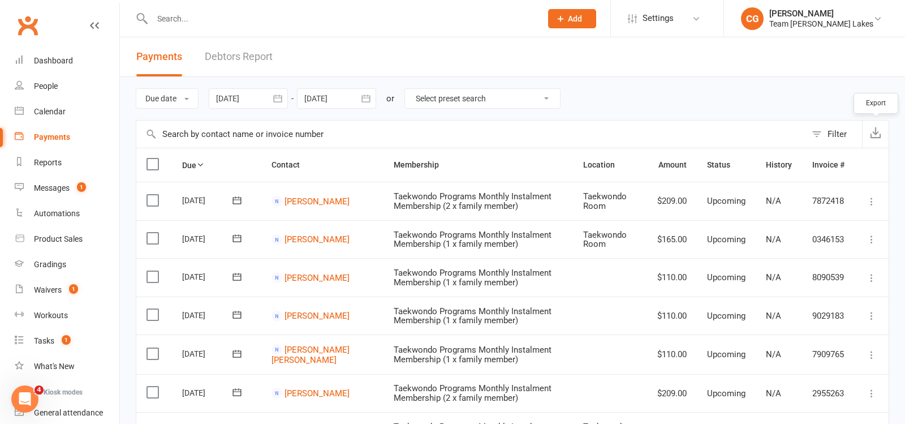
click at [872, 131] on icon "button" at bounding box center [875, 132] width 11 height 11
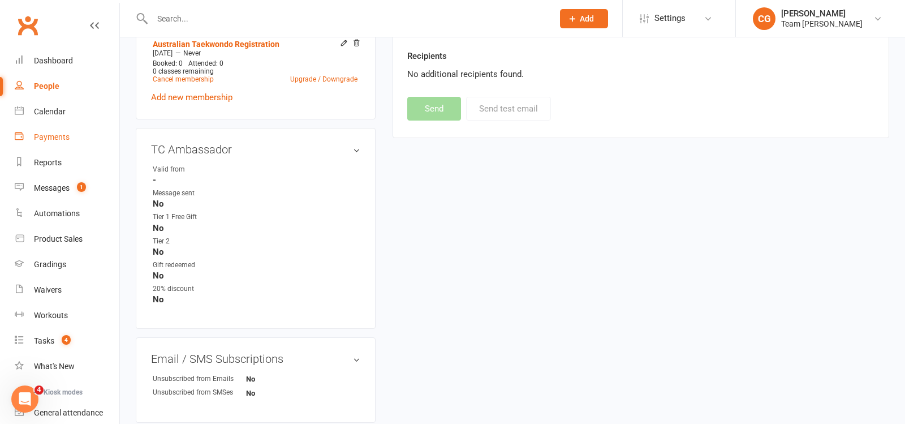
click at [48, 139] on div "Payments" at bounding box center [52, 136] width 36 height 9
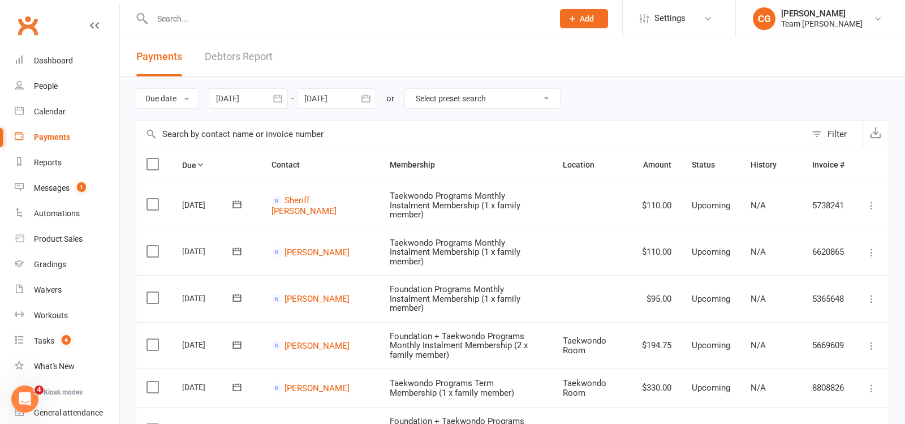
click at [239, 97] on div at bounding box center [248, 98] width 79 height 20
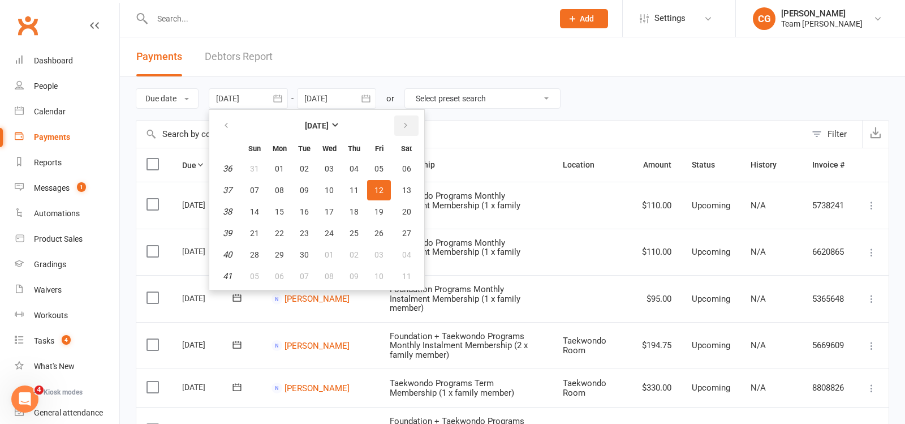
click at [408, 131] on button "button" at bounding box center [406, 125] width 24 height 20
click at [275, 208] on span "13" at bounding box center [279, 211] width 9 height 9
type input "13 Oct 2025"
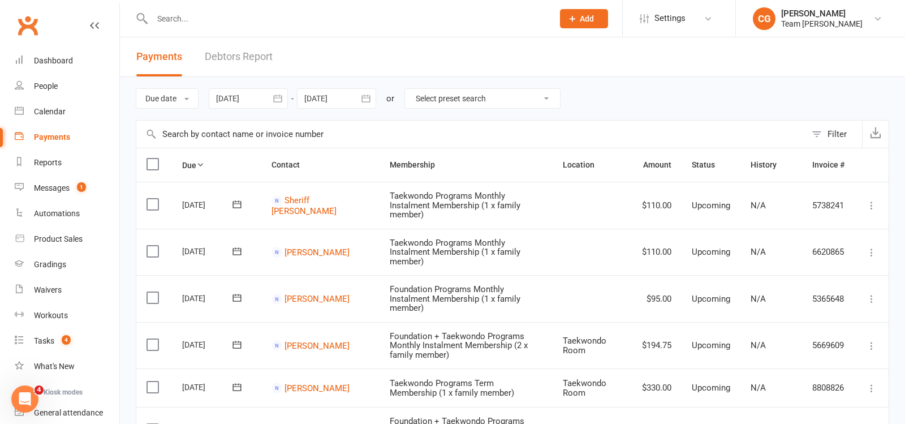
click at [346, 97] on div at bounding box center [336, 98] width 79 height 20
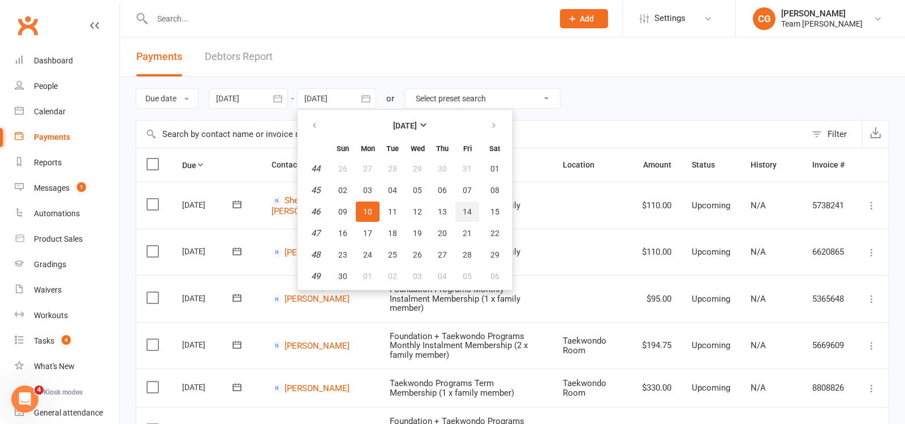
click at [470, 208] on span "14" at bounding box center [467, 211] width 9 height 9
type input "[DATE]"
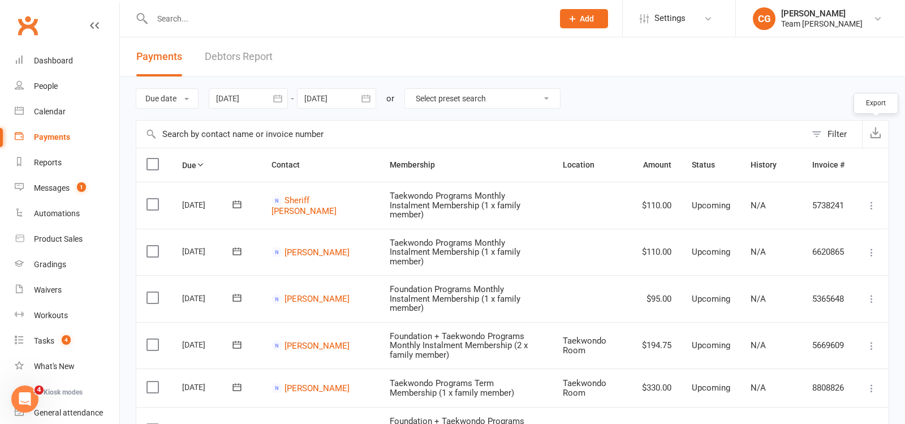
click at [877, 135] on icon "button" at bounding box center [875, 132] width 11 height 11
